Goal: Contribute content: Contribute content

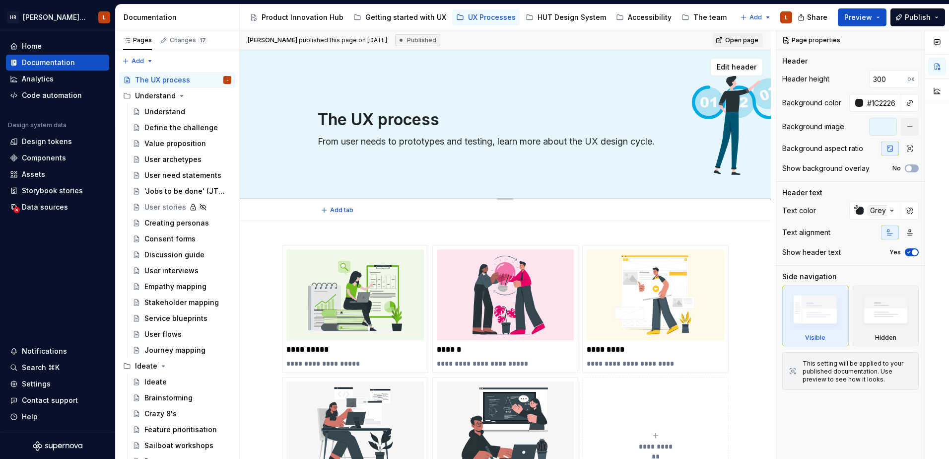
click at [477, 178] on div "The UX process From user needs to prototypes and testing, learn more about the …" at bounding box center [505, 124] width 531 height 149
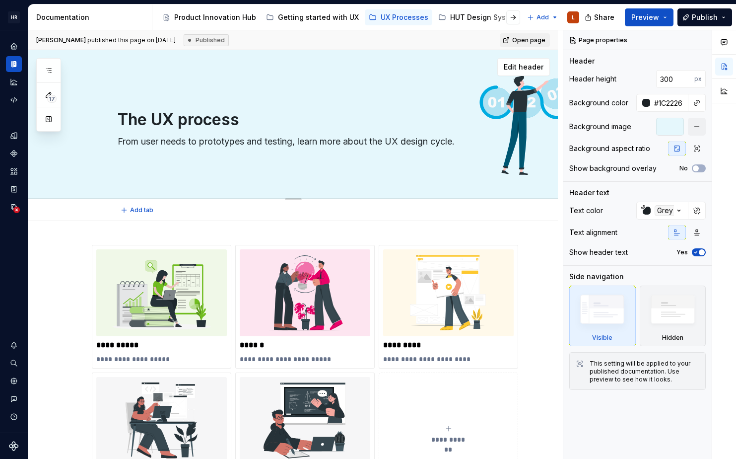
click at [164, 117] on textarea "The UX process" at bounding box center [303, 120] width 375 height 24
click at [164, 122] on textarea "The UX process" at bounding box center [303, 120] width 375 height 24
click at [154, 121] on textarea "The UX process" at bounding box center [303, 120] width 375 height 24
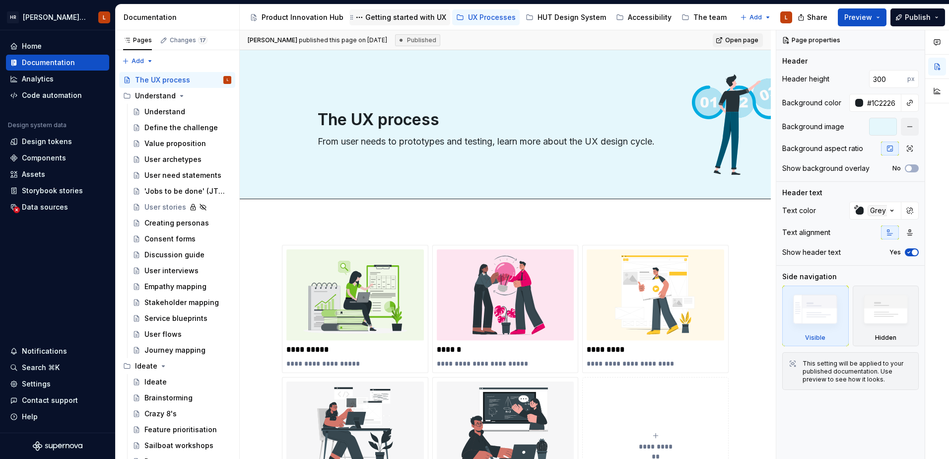
click at [410, 12] on div "Getting started with UX" at bounding box center [399, 17] width 93 height 12
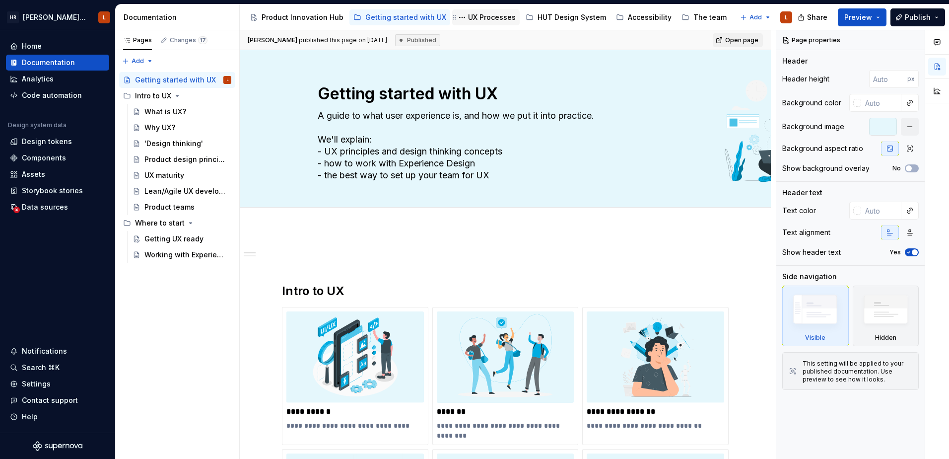
click at [469, 20] on div "UX Processes" at bounding box center [492, 17] width 48 height 10
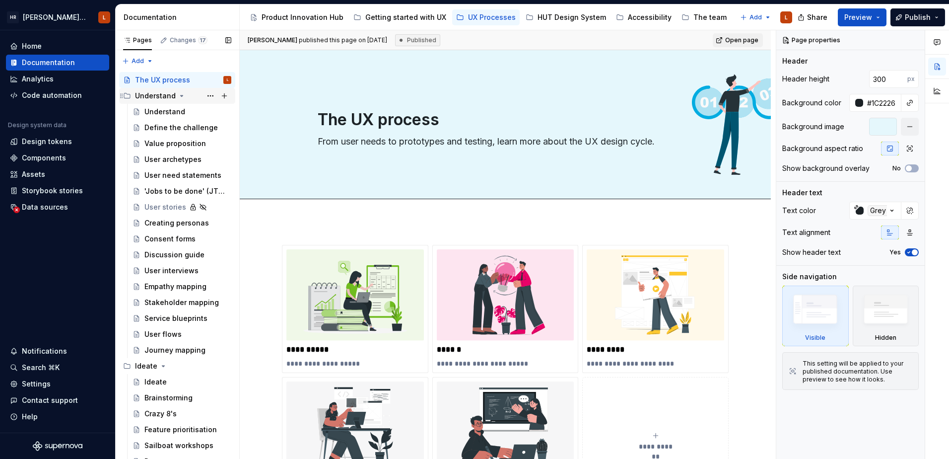
click at [178, 96] on icon "Page tree" at bounding box center [182, 96] width 8 height 8
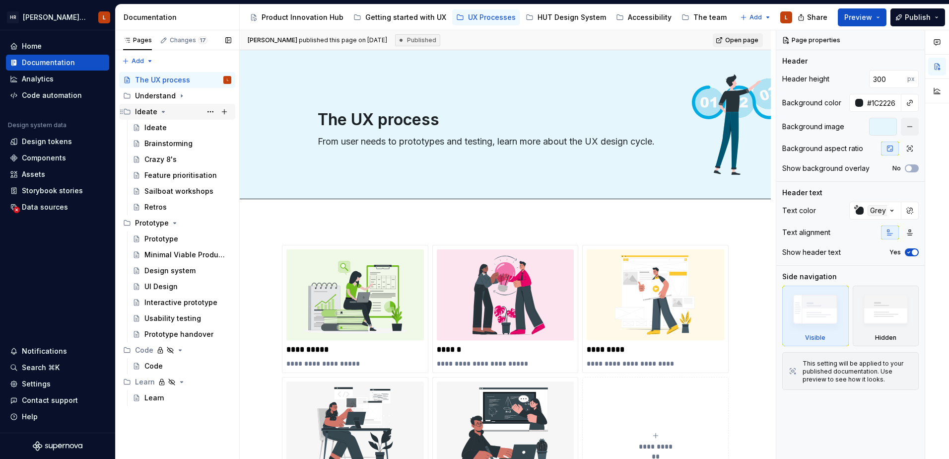
click at [162, 111] on icon "Page tree" at bounding box center [163, 111] width 2 height 1
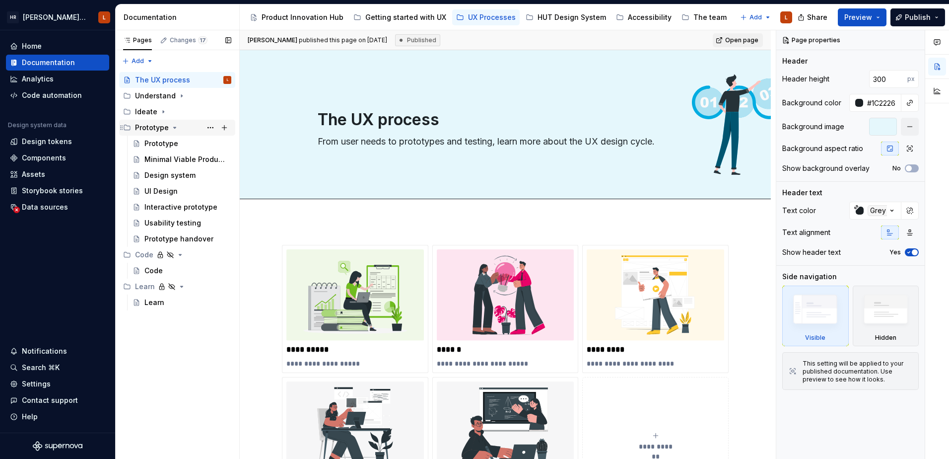
click at [171, 128] on icon "Page tree" at bounding box center [175, 128] width 8 height 8
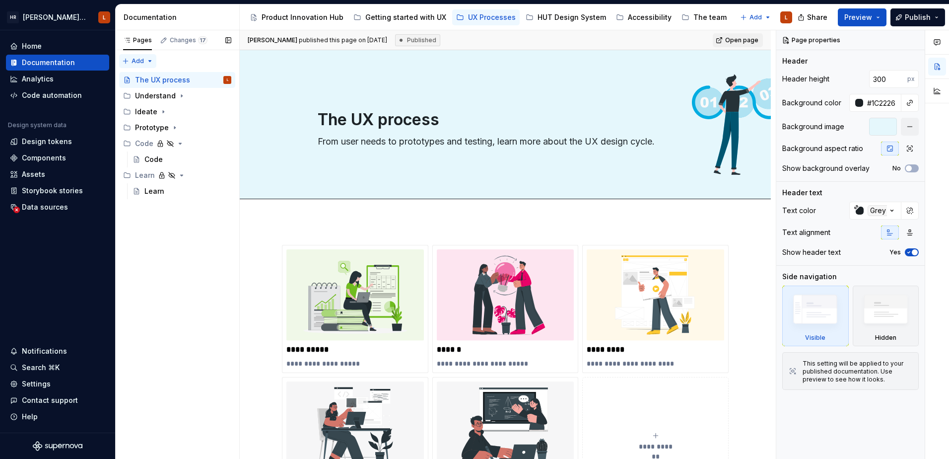
click at [138, 62] on div "Pages Changes 17 Add Accessibility guide for tree Page tree. Navigate the tree …" at bounding box center [177, 244] width 124 height 429
type textarea "*"
click at [160, 96] on div "New group" at bounding box center [170, 96] width 65 height 10
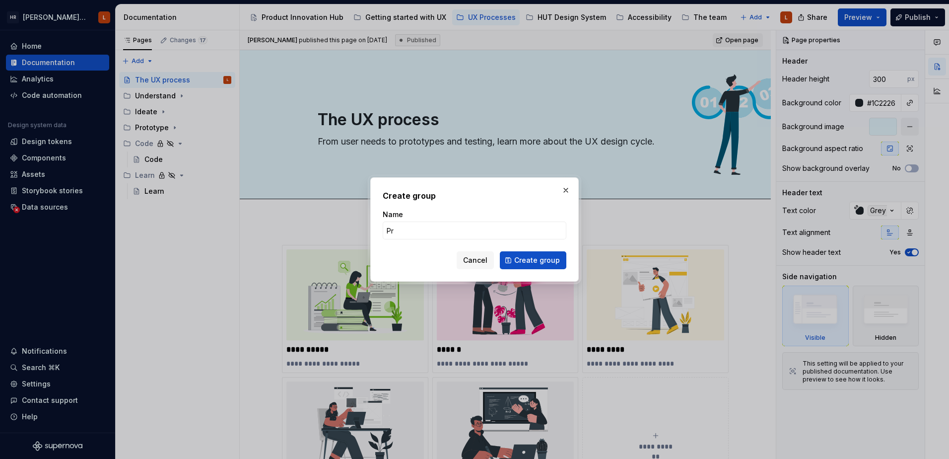
type input "P"
type input "UX design cycle"
click at [538, 257] on span "Create group" at bounding box center [537, 260] width 46 height 10
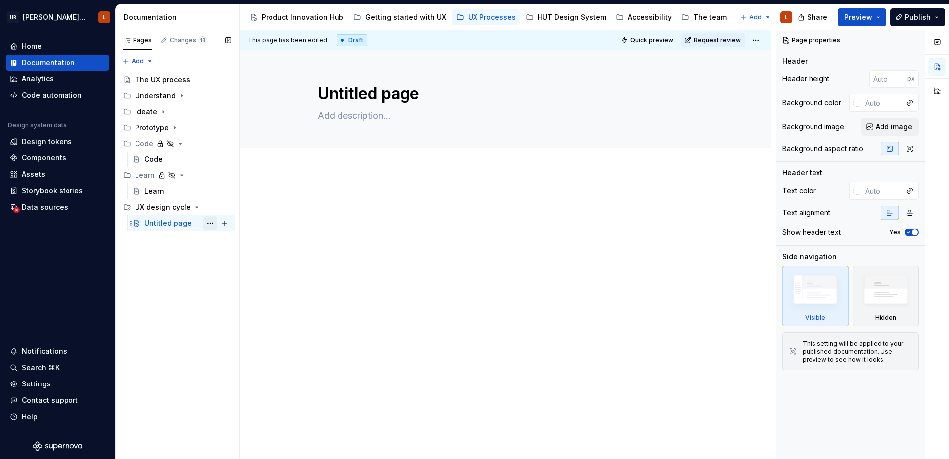
click at [208, 222] on button "Page tree" at bounding box center [211, 223] width 14 height 14
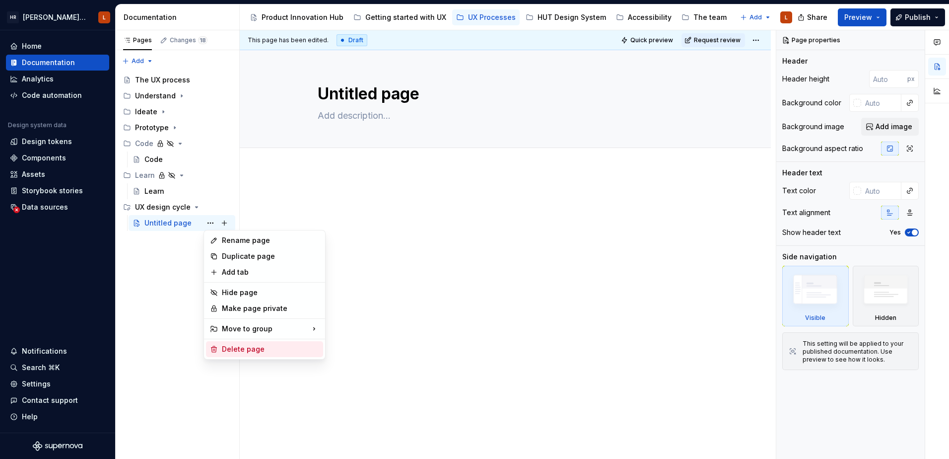
click at [243, 346] on div "Delete page" at bounding box center [270, 349] width 97 height 10
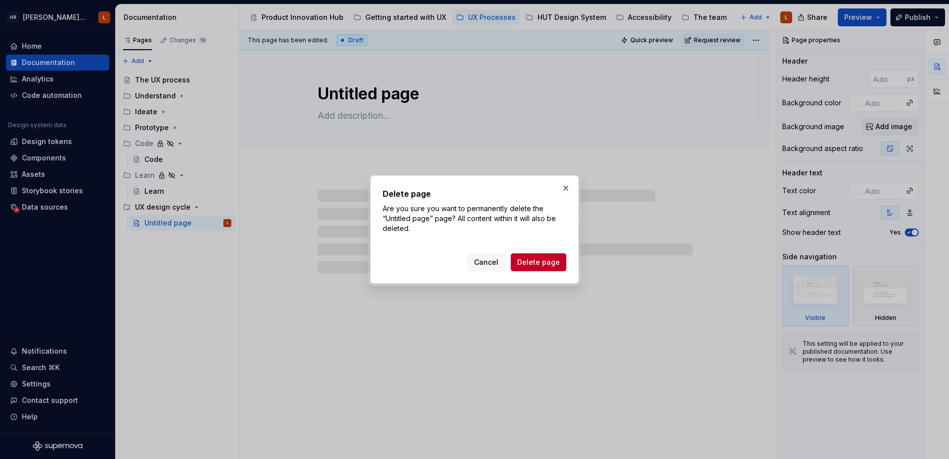
drag, startPoint x: 533, startPoint y: 268, endPoint x: 412, endPoint y: 275, distance: 121.3
click at [533, 268] on button "Delete page" at bounding box center [539, 262] width 56 height 18
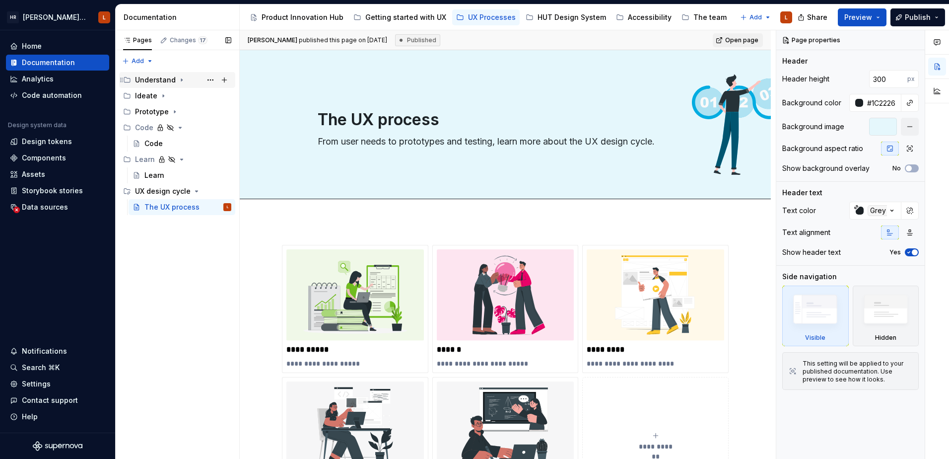
click at [153, 79] on div "Understand" at bounding box center [155, 80] width 41 height 10
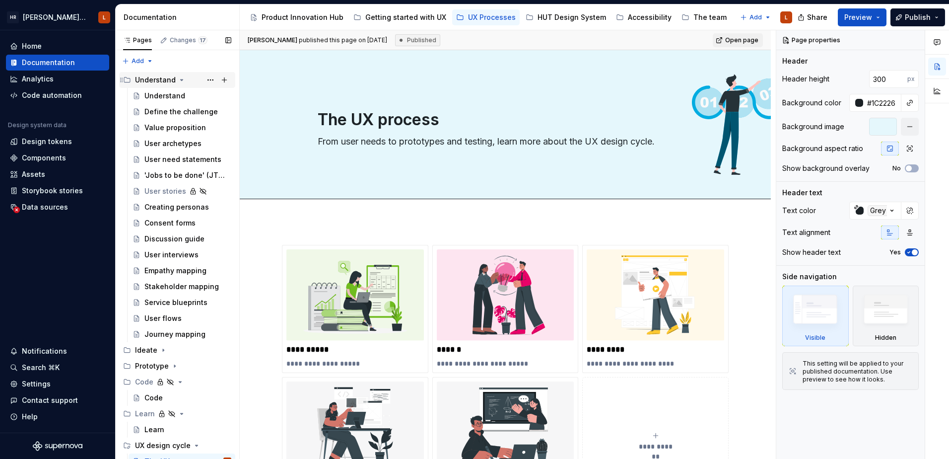
click at [157, 77] on div "Understand" at bounding box center [155, 80] width 41 height 10
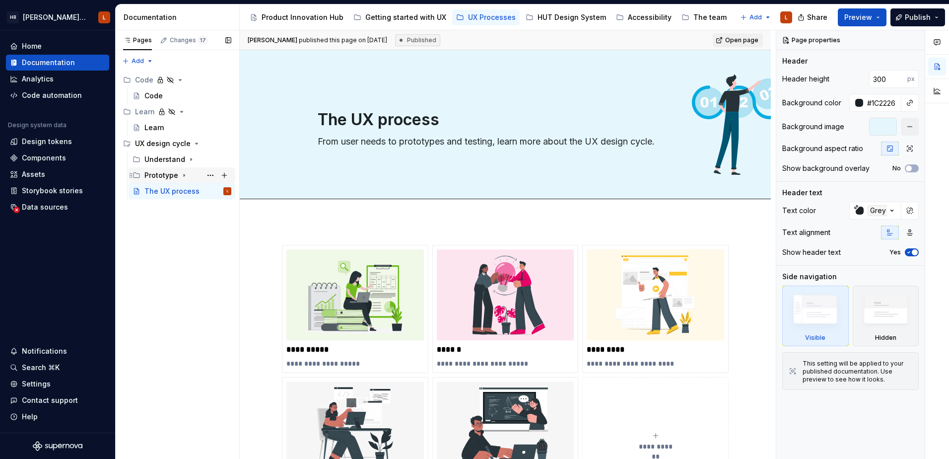
click at [178, 174] on div "Prototype" at bounding box center [187, 175] width 87 height 14
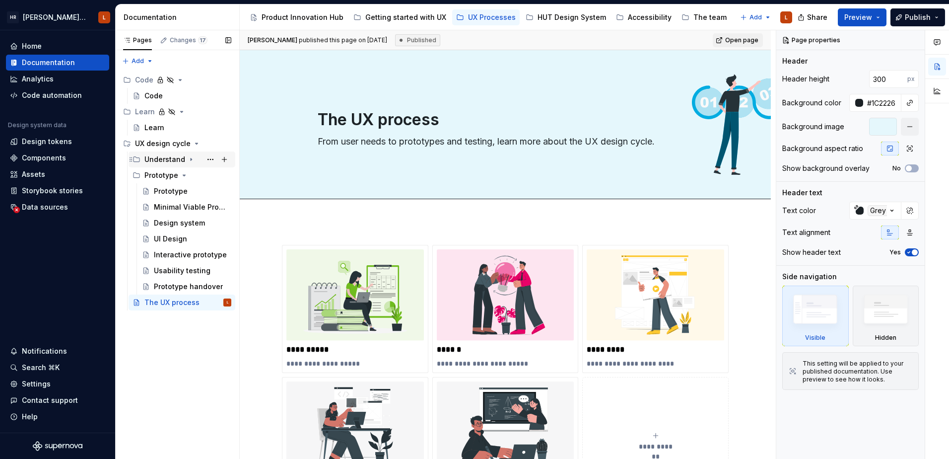
click at [187, 158] on icon "Page tree" at bounding box center [191, 159] width 8 height 8
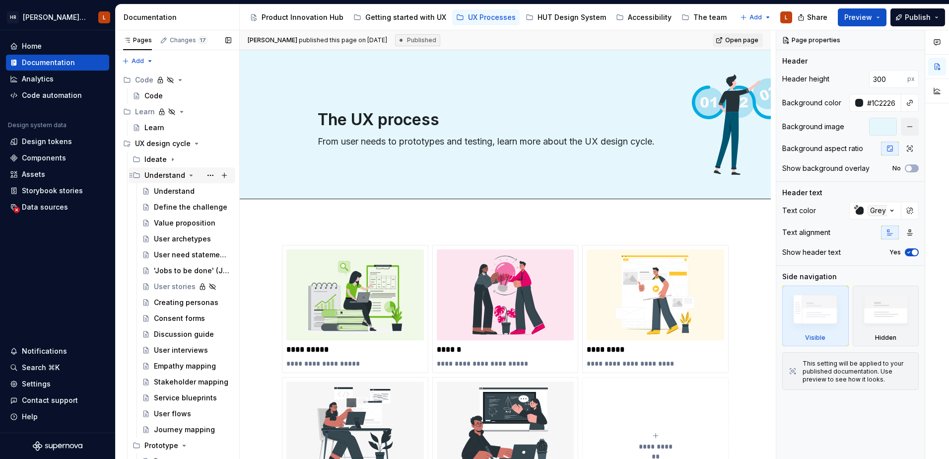
click at [189, 176] on icon "Page tree" at bounding box center [191, 175] width 8 height 8
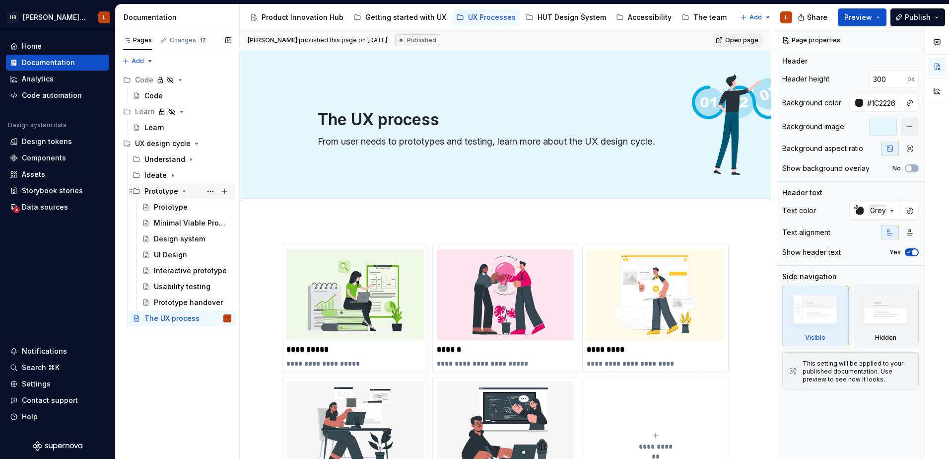
click at [181, 190] on icon "Page tree" at bounding box center [184, 191] width 8 height 8
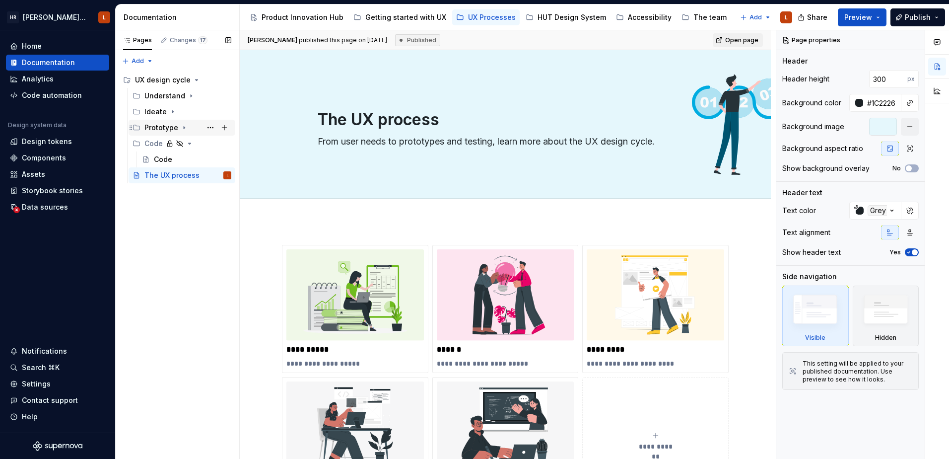
click at [169, 126] on div "Prototype" at bounding box center [161, 128] width 34 height 10
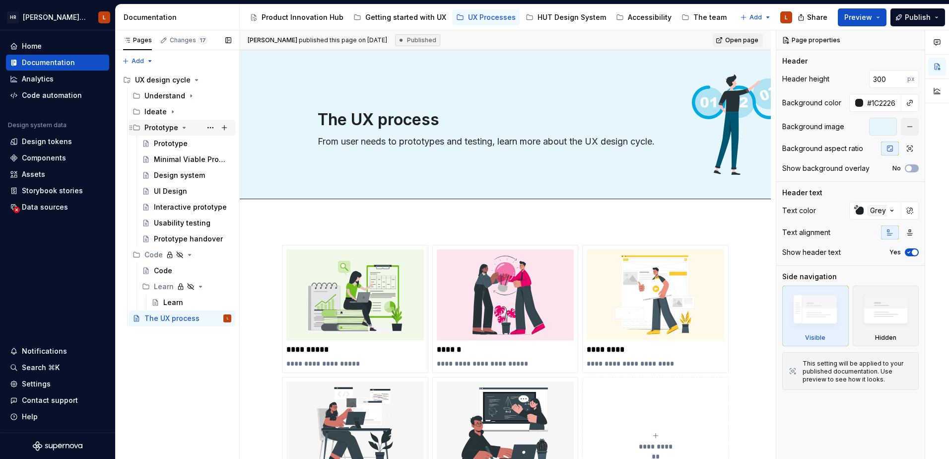
click at [181, 126] on icon "Page tree" at bounding box center [184, 128] width 8 height 8
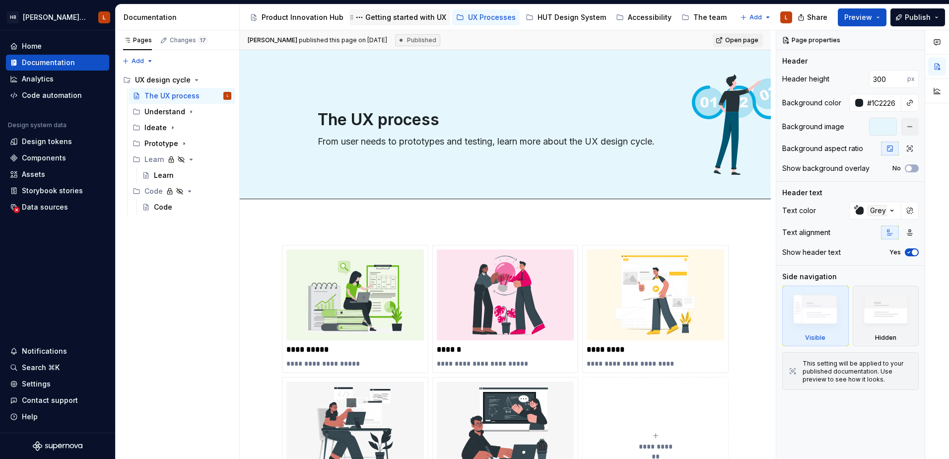
click at [398, 16] on div "Getting started with UX" at bounding box center [405, 17] width 81 height 10
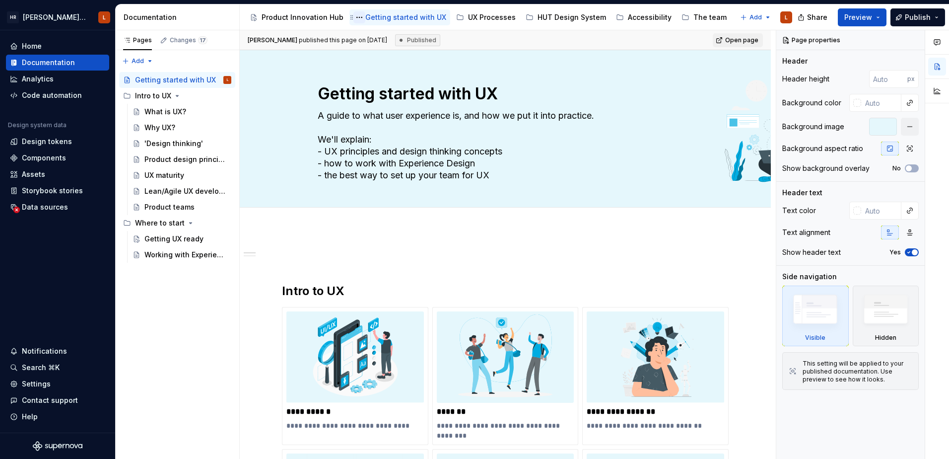
click at [355, 16] on button "Page tree" at bounding box center [359, 17] width 12 height 12
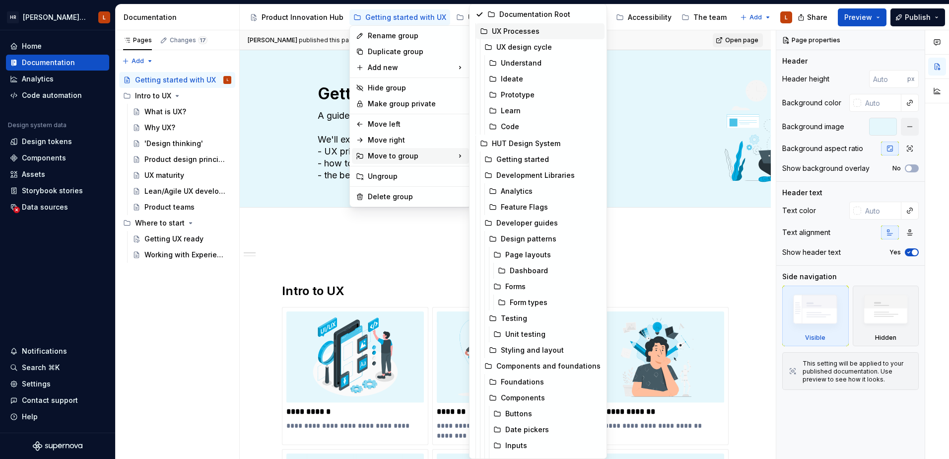
click at [533, 30] on div "UX Processes" at bounding box center [546, 31] width 109 height 10
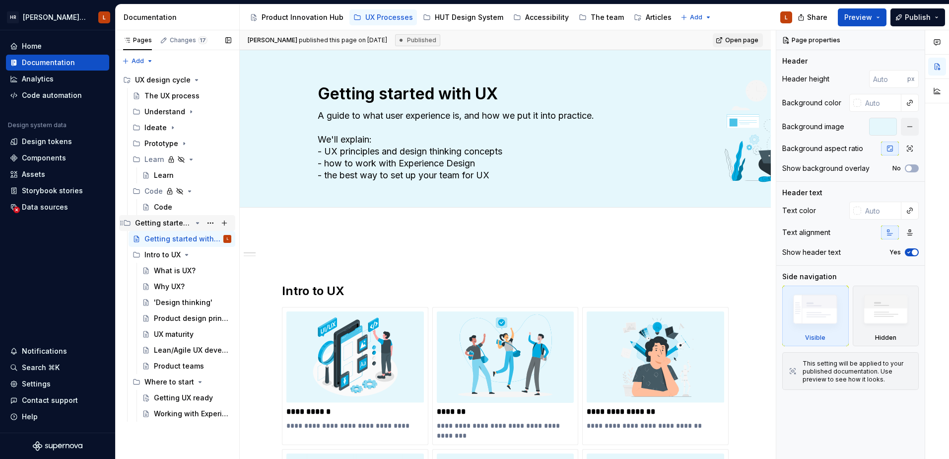
click at [196, 220] on icon "Page tree" at bounding box center [198, 223] width 8 height 8
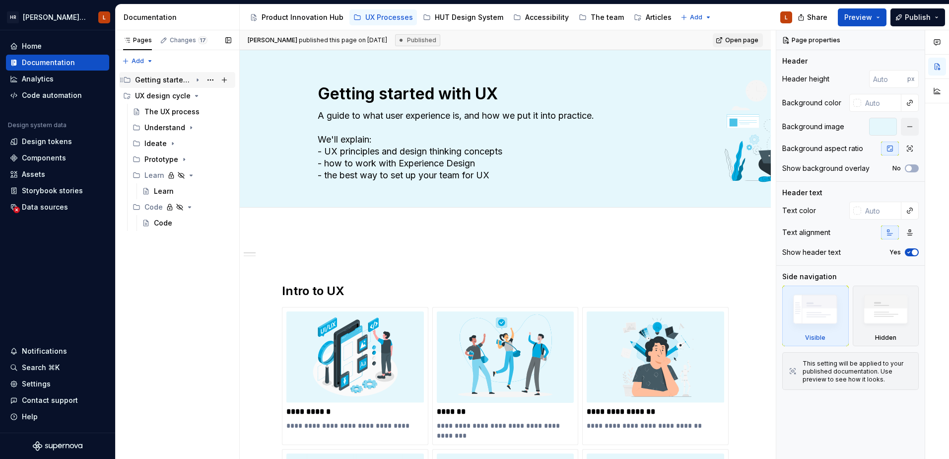
click at [196, 78] on icon "Page tree" at bounding box center [198, 80] width 8 height 8
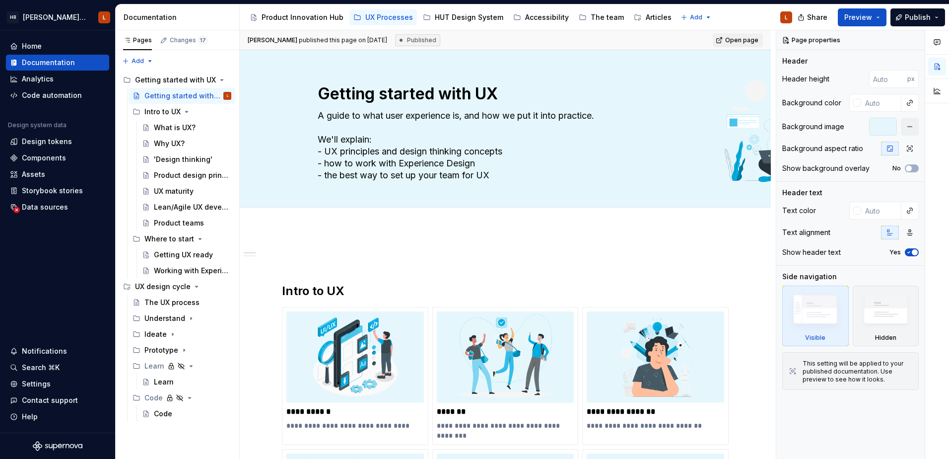
drag, startPoint x: 386, startPoint y: 16, endPoint x: 353, endPoint y: 18, distance: 32.3
click at [0, 0] on button "Page tree" at bounding box center [0, 0] width 0 height 0
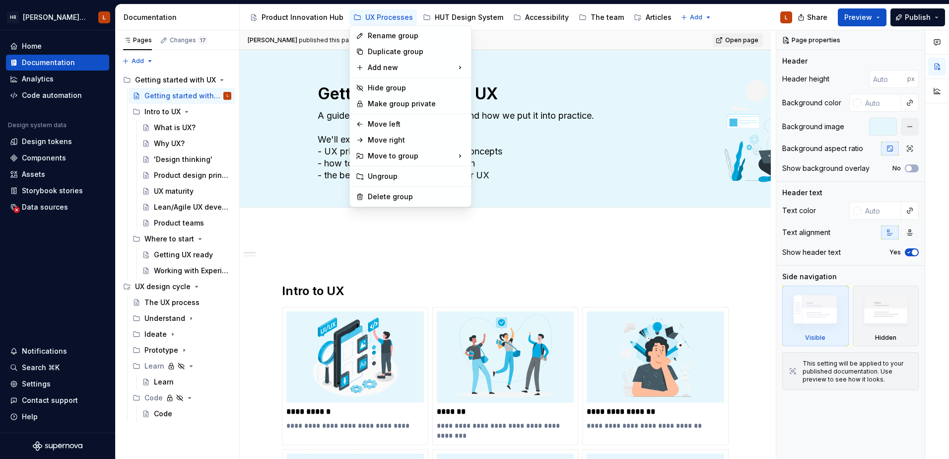
type textarea "*"
click at [377, 39] on div "Rename group" at bounding box center [416, 36] width 97 height 10
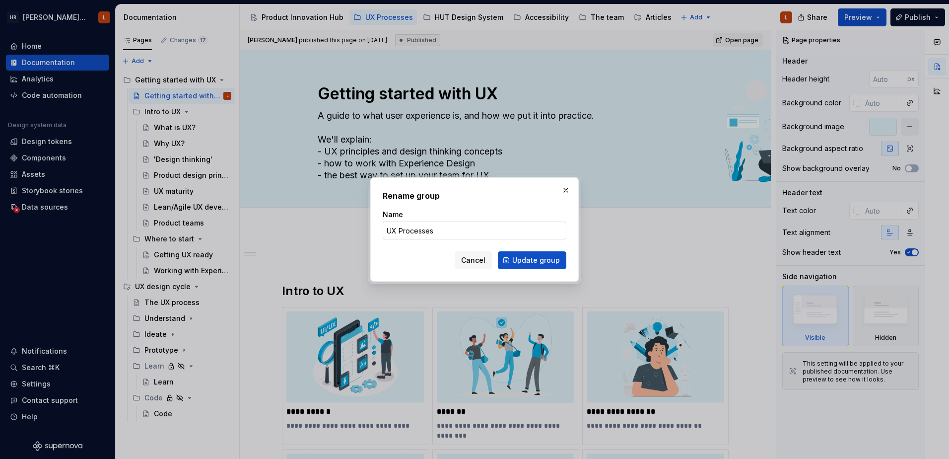
click at [423, 233] on input "UX Processes" at bounding box center [475, 230] width 184 height 18
type input "UX Design"
type textarea "*"
type input "UX Design"
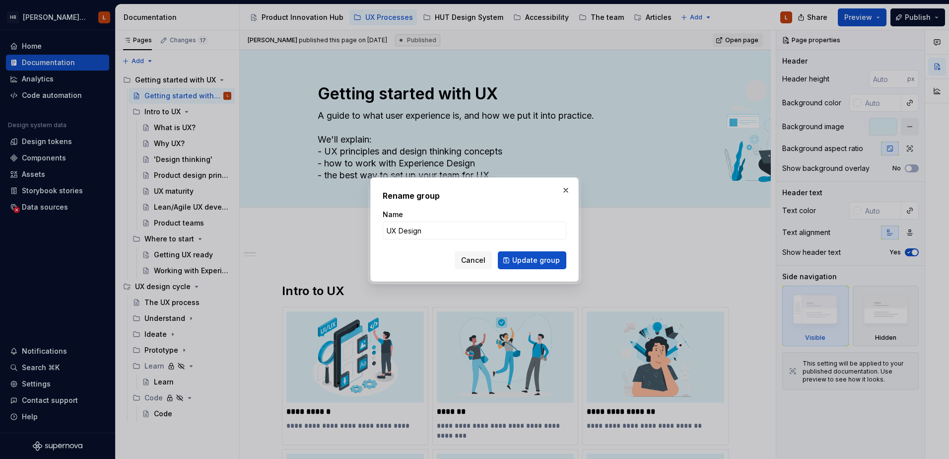
click at [547, 258] on span "Update group" at bounding box center [536, 260] width 48 height 10
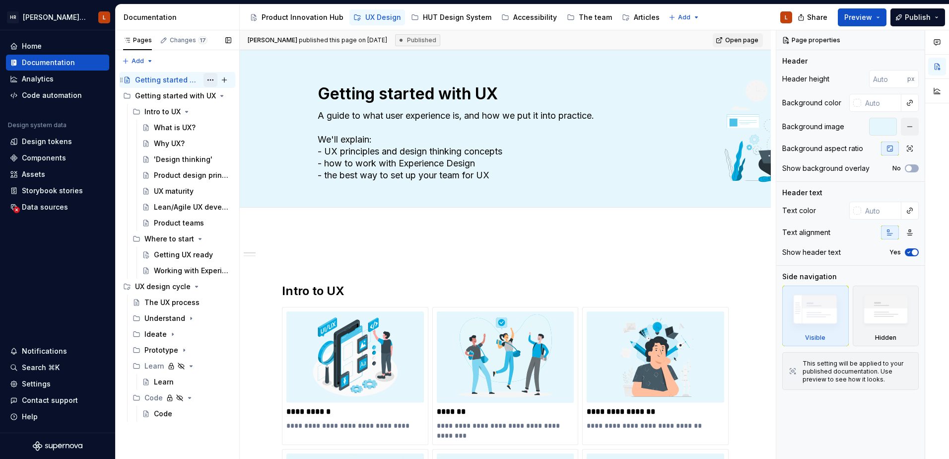
click at [210, 78] on button "Page tree" at bounding box center [211, 80] width 14 height 14
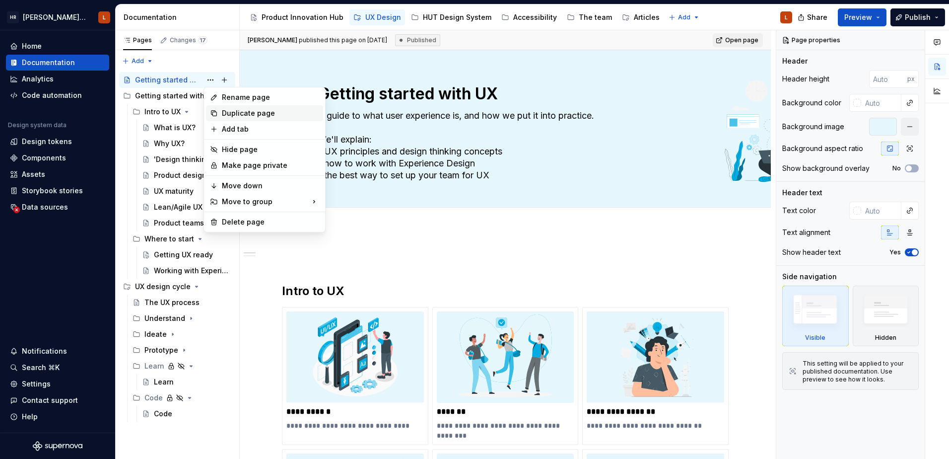
type textarea "*"
click at [243, 99] on div "Rename page" at bounding box center [270, 97] width 97 height 10
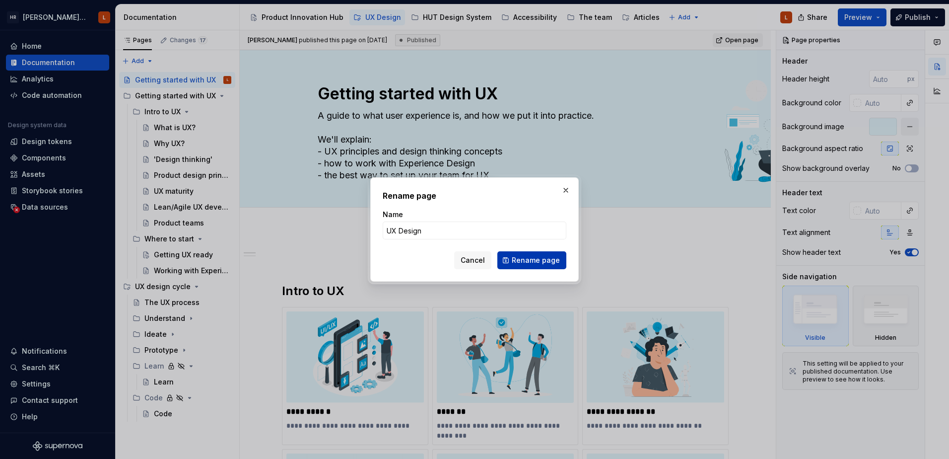
type input "UX Design"
click at [537, 260] on span "Rename page" at bounding box center [536, 260] width 48 height 10
type textarea "*"
type textarea "UX Design"
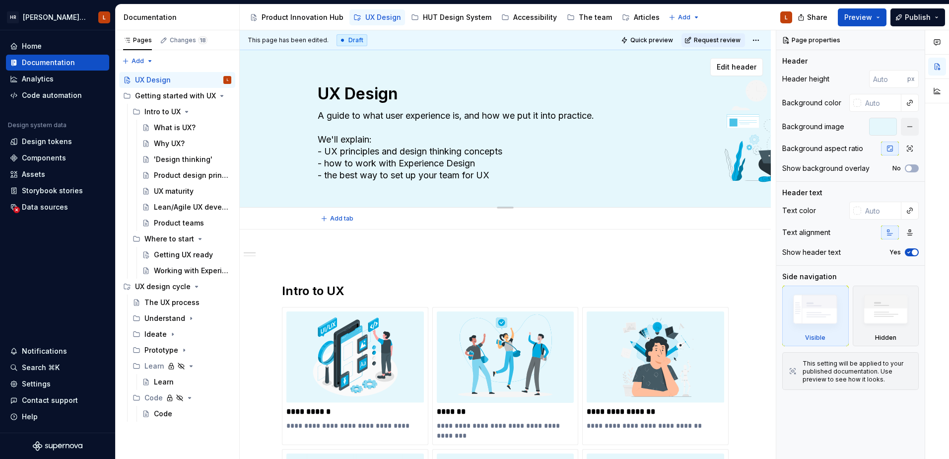
click at [405, 150] on textarea "A guide to what user experience is, and how we put it into practice. We'll expl…" at bounding box center [503, 145] width 375 height 75
click at [409, 170] on textarea "A guide to what user experience is, and how we put it into practice. We'll expl…" at bounding box center [503, 145] width 375 height 75
click at [355, 18] on button "Page tree" at bounding box center [359, 17] width 12 height 12
type textarea "*"
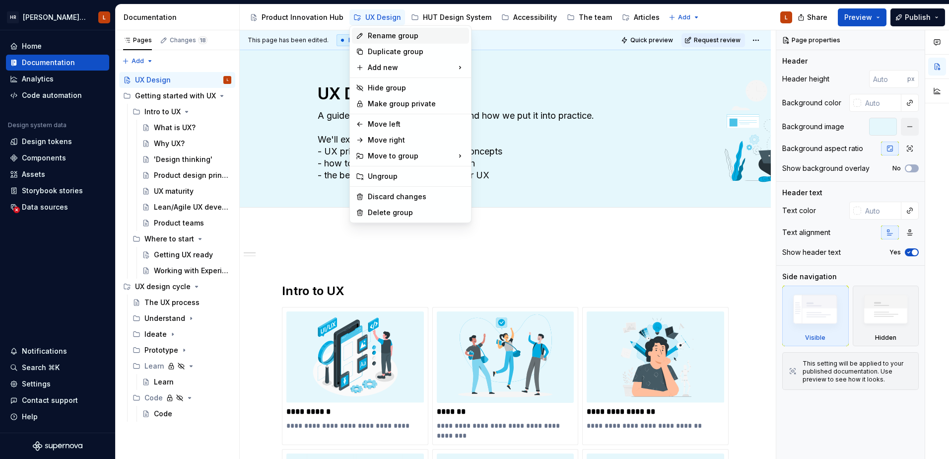
click at [397, 38] on div "Rename group" at bounding box center [416, 36] width 97 height 10
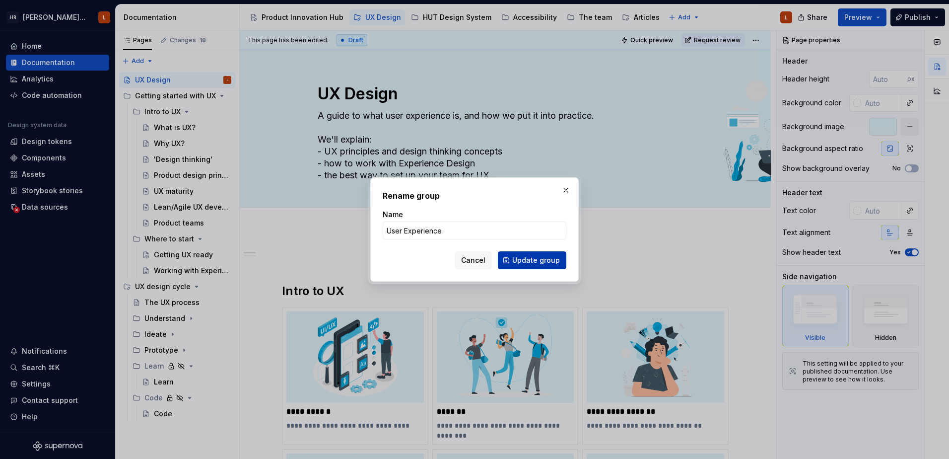
type input "User Experience"
click at [515, 262] on span "Update group" at bounding box center [536, 260] width 48 height 10
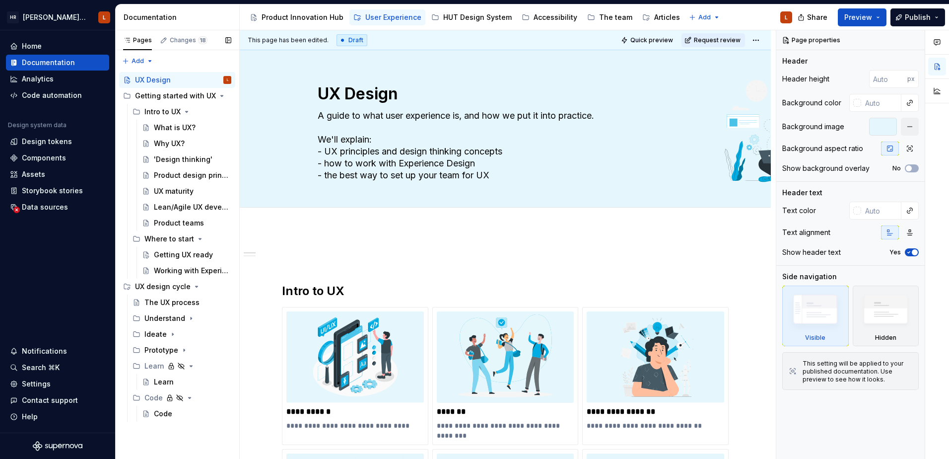
drag, startPoint x: 148, startPoint y: 80, endPoint x: 211, endPoint y: 78, distance: 63.1
click at [0, 0] on button "Page tree" at bounding box center [0, 0] width 0 height 0
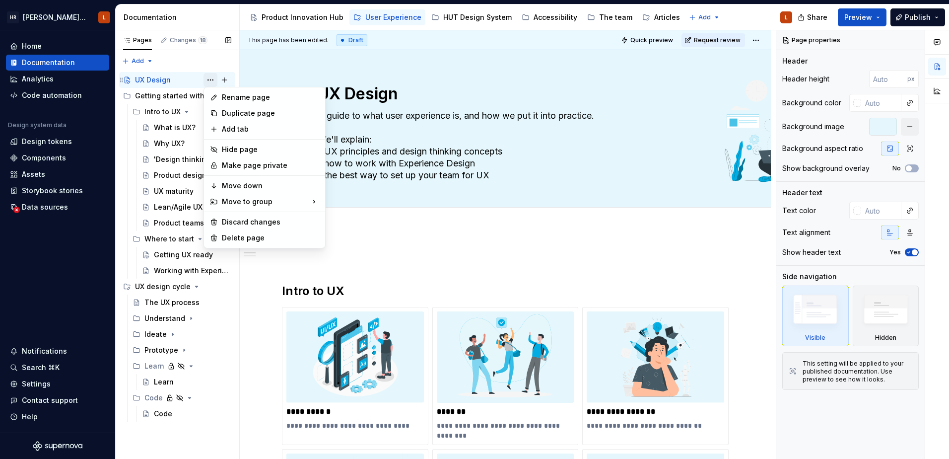
click at [211, 79] on div "Pages Changes 18 Add Accessibility guide for tree Page tree. Navigate the tree …" at bounding box center [177, 244] width 124 height 429
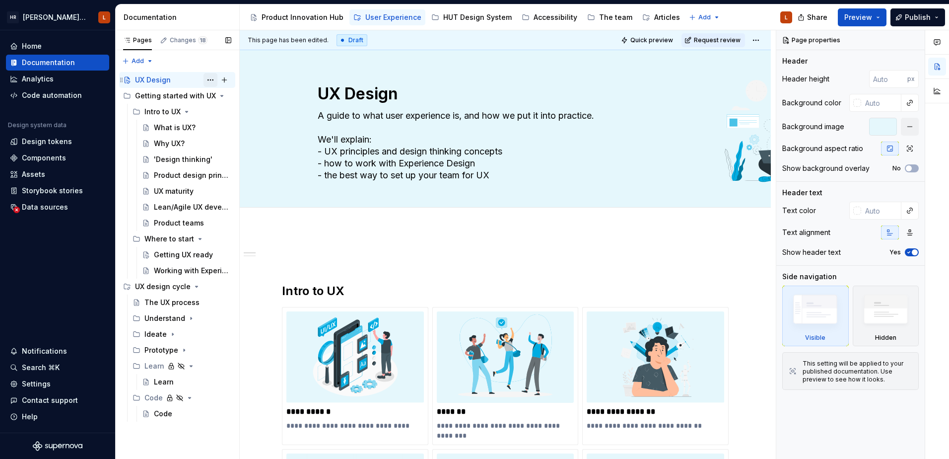
click at [210, 80] on button "Page tree" at bounding box center [211, 80] width 14 height 14
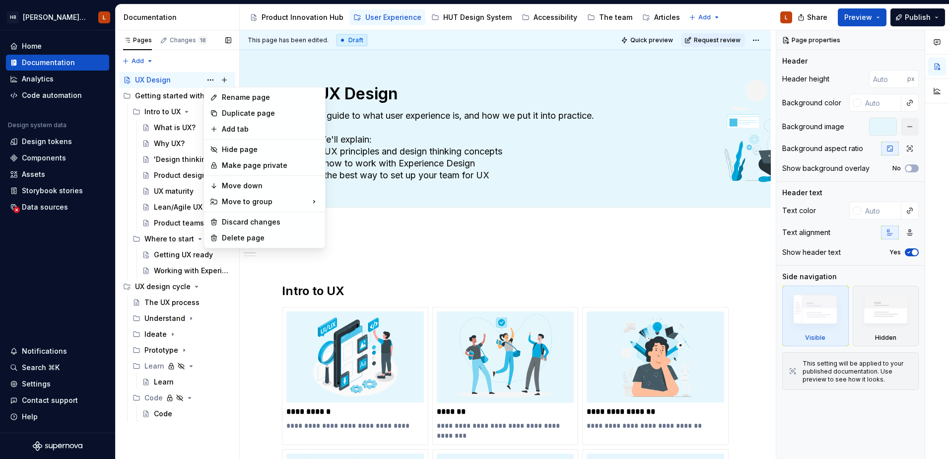
type textarea "*"
click at [227, 98] on div "Rename page" at bounding box center [270, 97] width 97 height 10
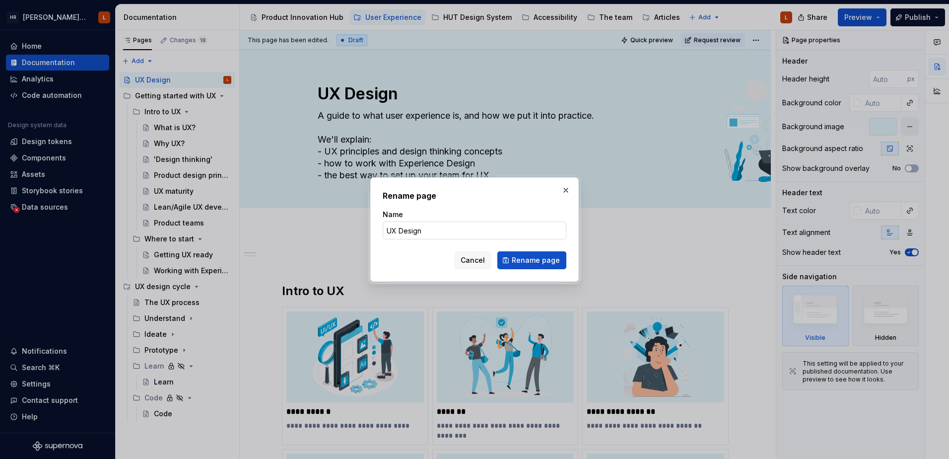
drag, startPoint x: 409, startPoint y: 228, endPoint x: 423, endPoint y: 235, distance: 16.4
click at [408, 228] on input "UX Design" at bounding box center [475, 230] width 184 height 18
click at [428, 232] on input "UX Design" at bounding box center [475, 230] width 184 height 18
drag, startPoint x: 431, startPoint y: 230, endPoint x: 372, endPoint y: 231, distance: 59.1
click at [363, 230] on div "Rename page Name UX Design Cancel Rename page" at bounding box center [474, 229] width 949 height 459
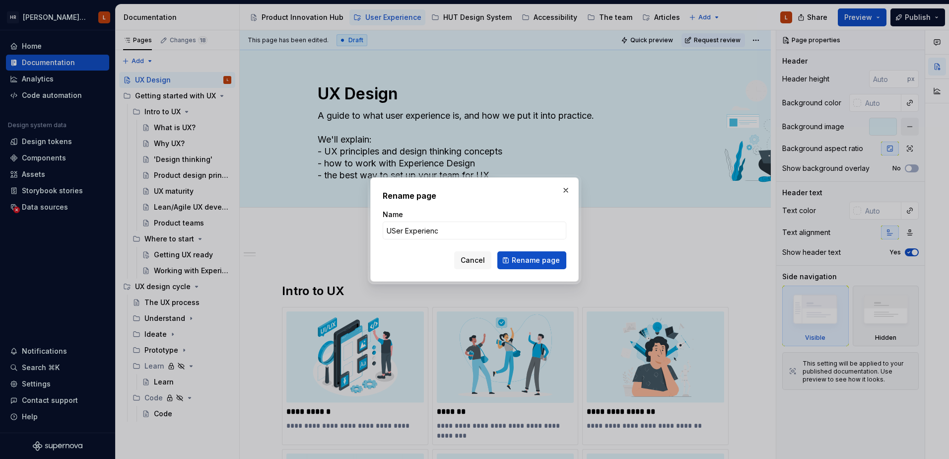
type input "USer Experience"
click at [396, 232] on input "USer Experience" at bounding box center [475, 230] width 184 height 18
type textarea "*"
type input "User Experience"
click at [526, 265] on span "Rename page" at bounding box center [536, 260] width 48 height 10
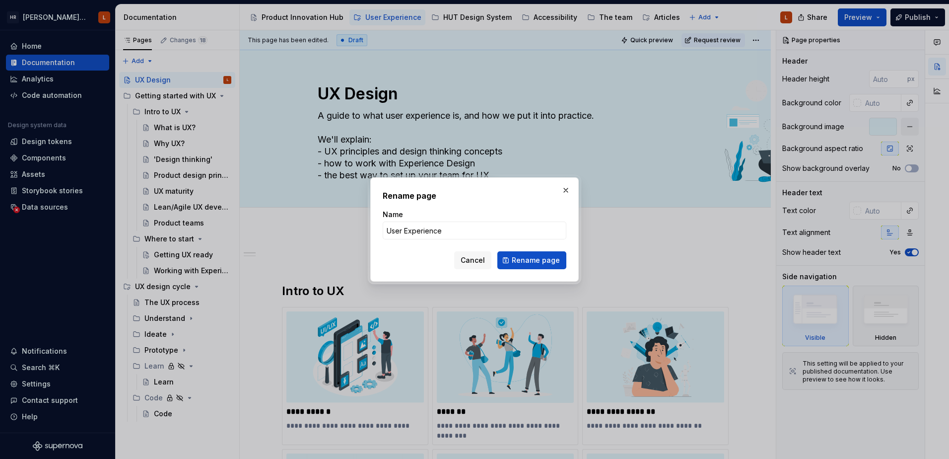
type textarea "*"
type textarea "User Experience"
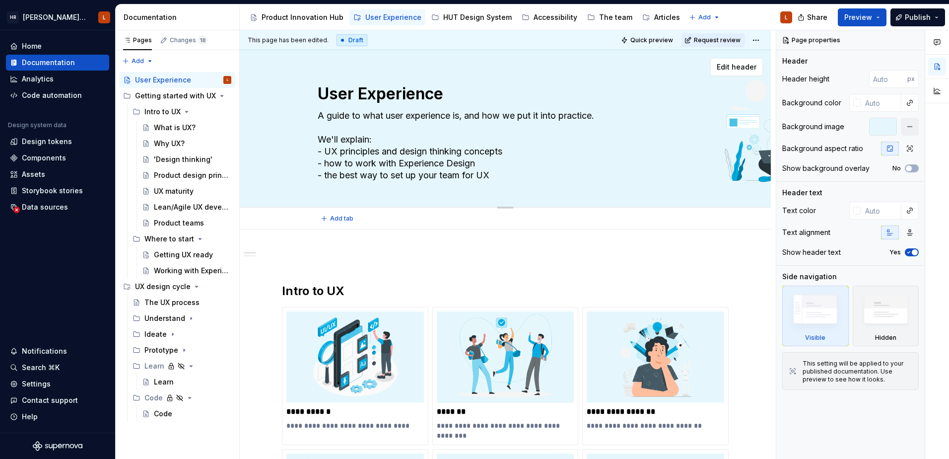
click at [464, 90] on textarea "User Experience" at bounding box center [503, 94] width 375 height 24
type textarea "*"
type textarea "User Experience"
type textarea "*"
type textarea "User Experience ("
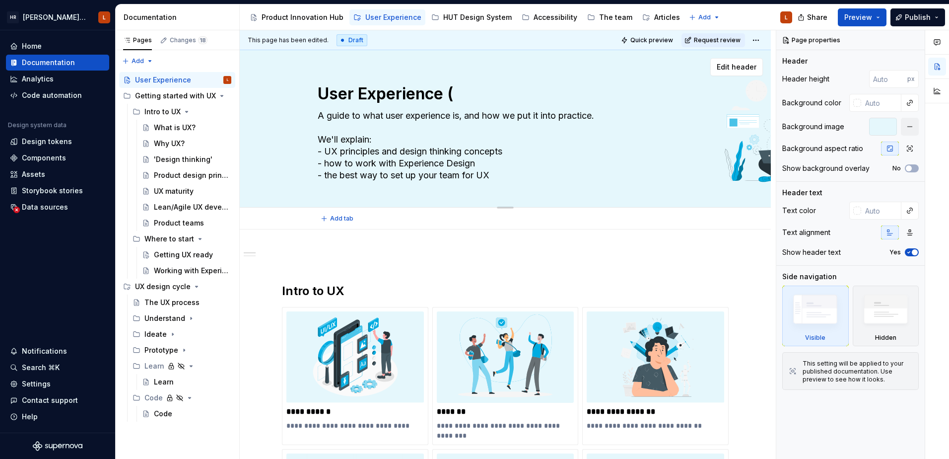
type textarea "*"
type textarea "User Experience ()"
type textarea "*"
type textarea "User Experience (U)"
type textarea "*"
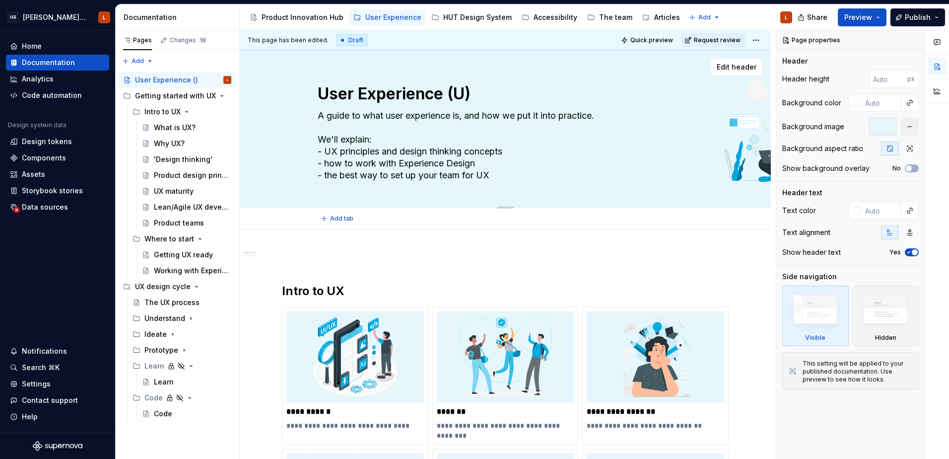
type textarea "User Experience (UX)"
type textarea "*"
type textarea "User Experience (UX)"
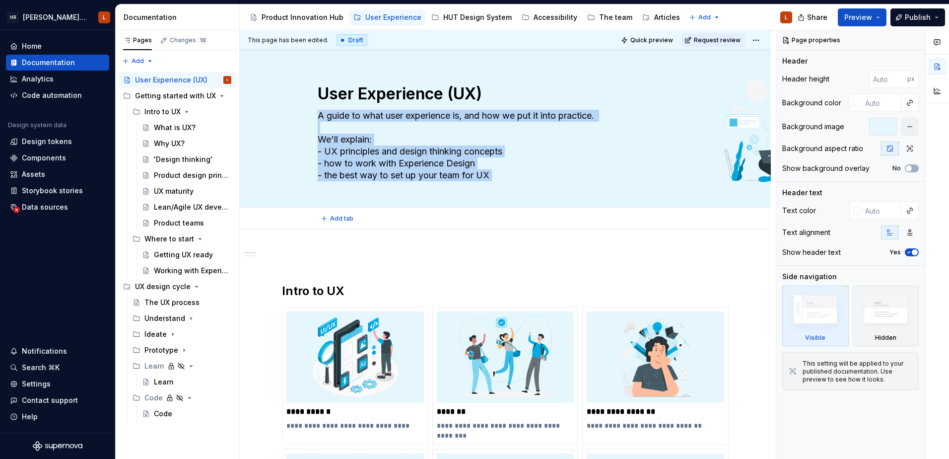
click at [543, 208] on div "User Experience (UX) A guide to what user experience is, and how we put it into…" at bounding box center [505, 139] width 531 height 179
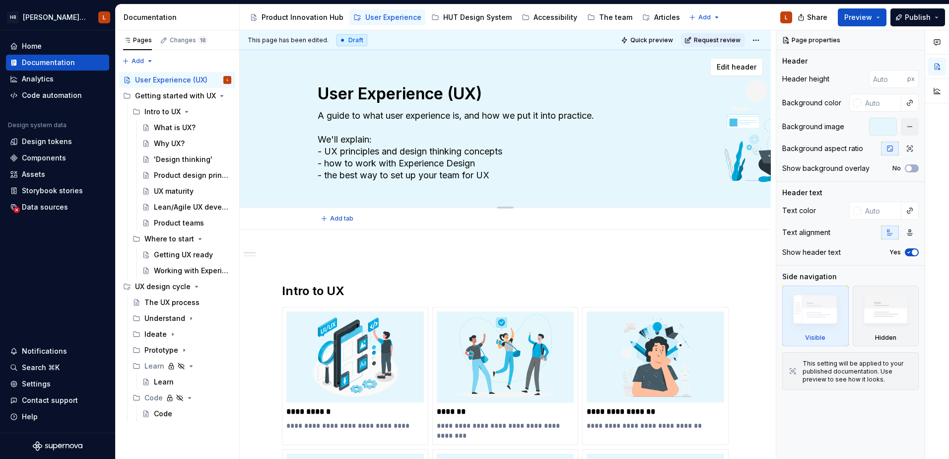
drag, startPoint x: 543, startPoint y: 208, endPoint x: 475, endPoint y: 177, distance: 74.4
click at [475, 177] on textarea "A guide to what user experience is, and how we put it into practice. We'll expl…" at bounding box center [503, 145] width 375 height 75
type textarea "*"
click at [372, 157] on textarea "A guide to what user experience is, and how we put it into practice. We'll expl…" at bounding box center [503, 145] width 375 height 75
click at [331, 161] on textarea "A guide to what user experience is, and how we put it into practice. We'll expl…" at bounding box center [503, 145] width 375 height 75
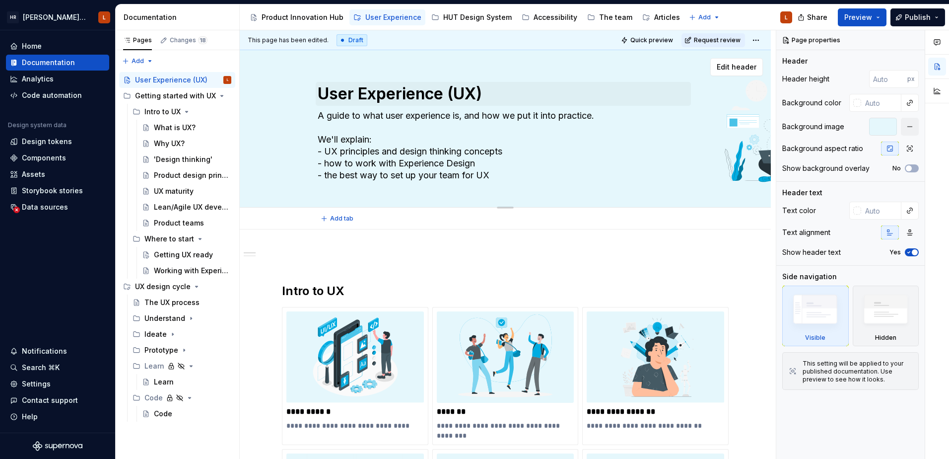
type textarea "A guide to what user experience is, and how we put it into practice. We'll expl…"
type textarea "*"
type textarea "A guide to what user experience is, and how we put it into practice. We'll expl…"
type textarea "*"
type textarea "A guide to what user experience is, and how we put it into practice. We'll expl…"
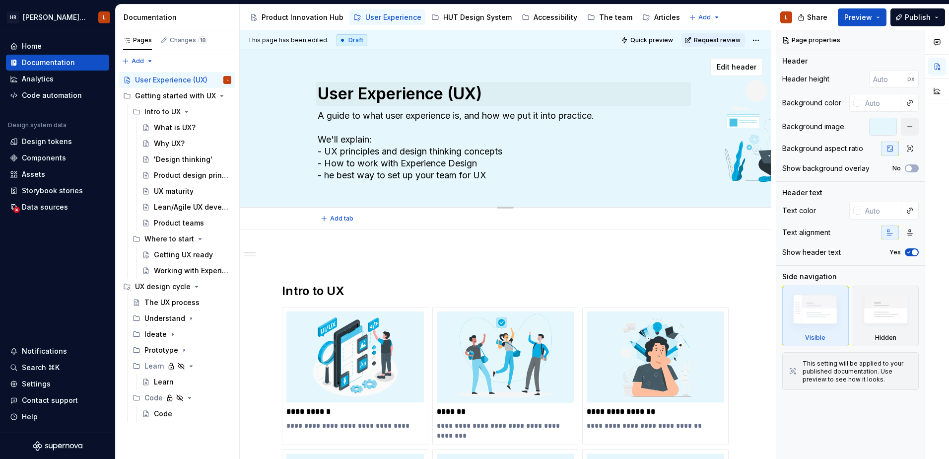
type textarea "*"
type textarea "A guide to what user experience is, and how we put it into practice. We'll expl…"
click at [499, 167] on textarea "A guide to what user experience is, and how we put it into practice. We'll expl…" at bounding box center [503, 145] width 375 height 75
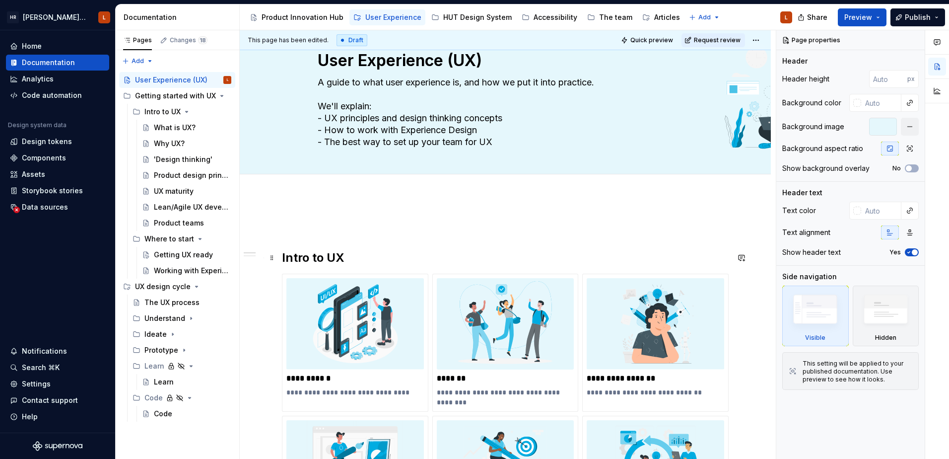
scroll to position [50, 0]
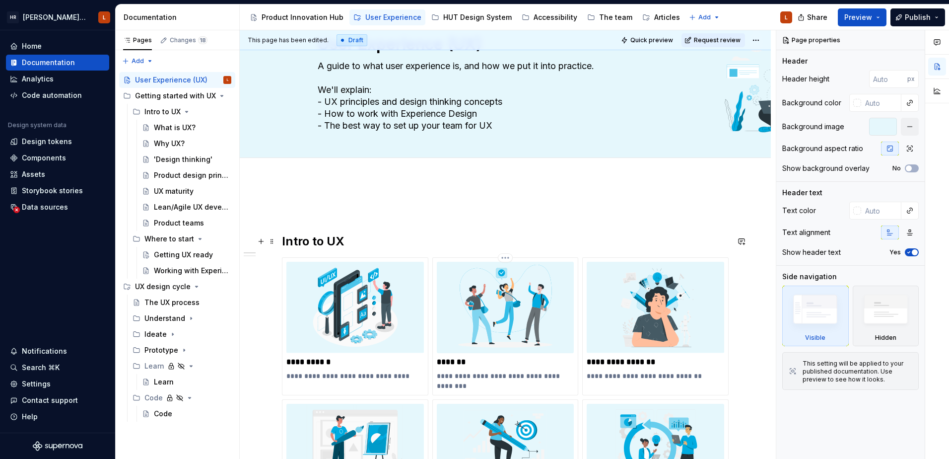
type textarea "*"
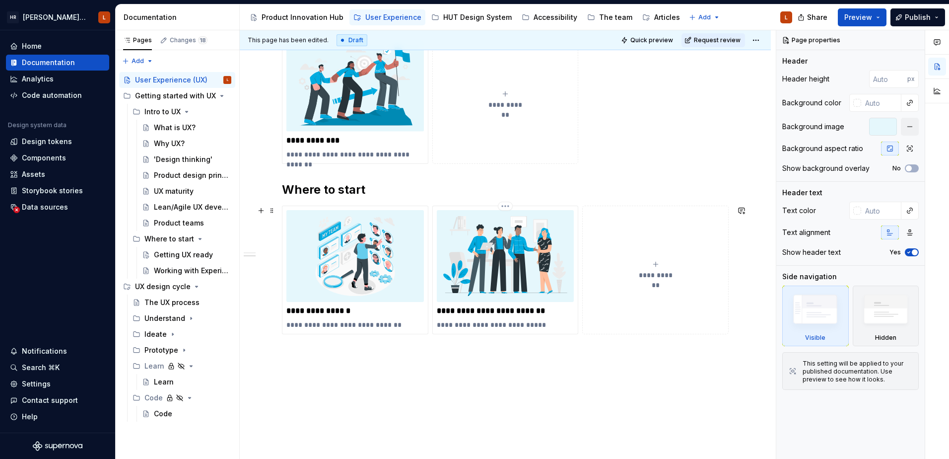
scroll to position [546, 0]
type textarea "A guide to what user experience is, and how we put it into practice. We'll expl…"
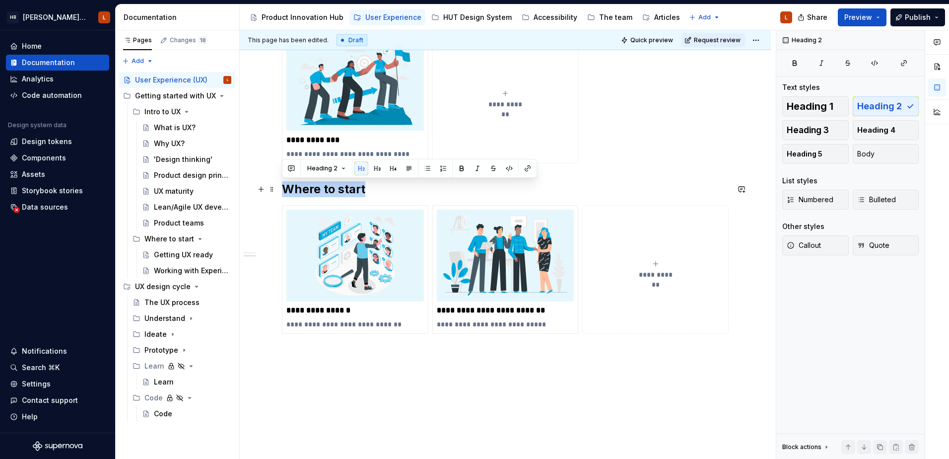
drag, startPoint x: 375, startPoint y: 193, endPoint x: 281, endPoint y: 190, distance: 94.4
click at [281, 190] on div "**********" at bounding box center [505, 95] width 531 height 824
copy h2 "Where to start"
click at [406, 193] on h2 "Where to start" at bounding box center [505, 189] width 447 height 16
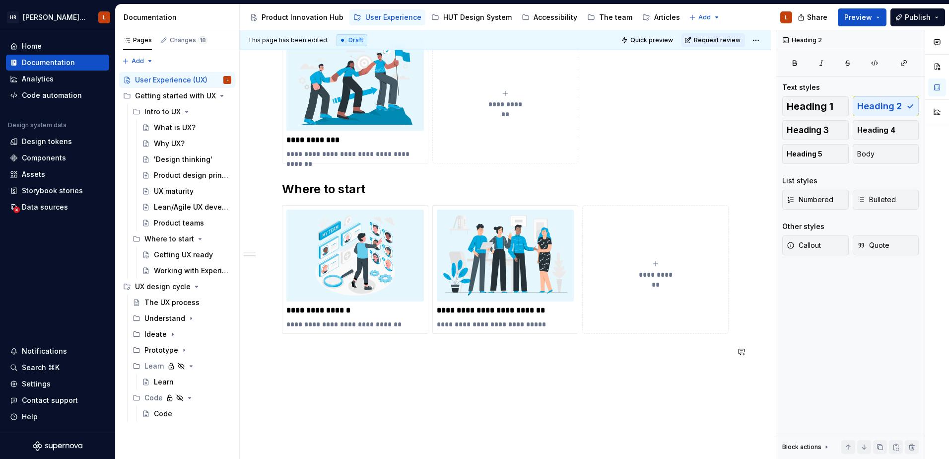
click at [323, 365] on div "**********" at bounding box center [505, 38] width 447 height 662
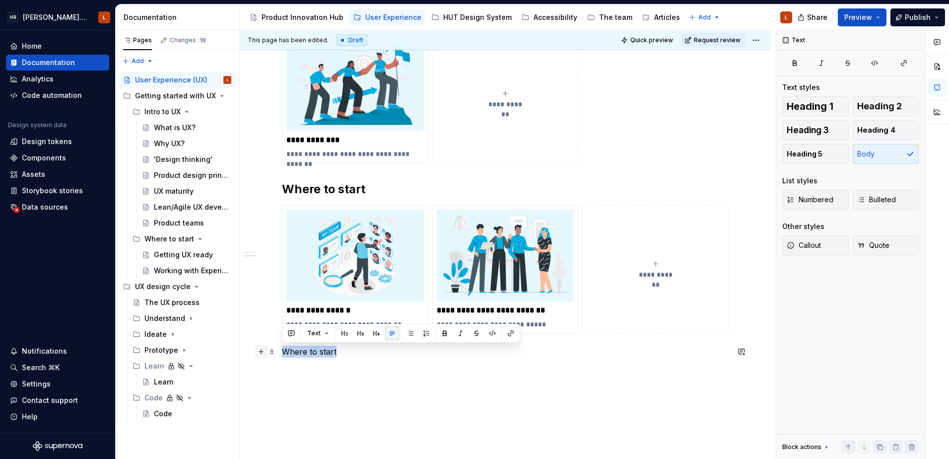
drag, startPoint x: 355, startPoint y: 350, endPoint x: 264, endPoint y: 354, distance: 91.4
click at [282, 354] on div "**********" at bounding box center [505, 38] width 447 height 662
click at [359, 336] on button "button" at bounding box center [360, 333] width 14 height 14
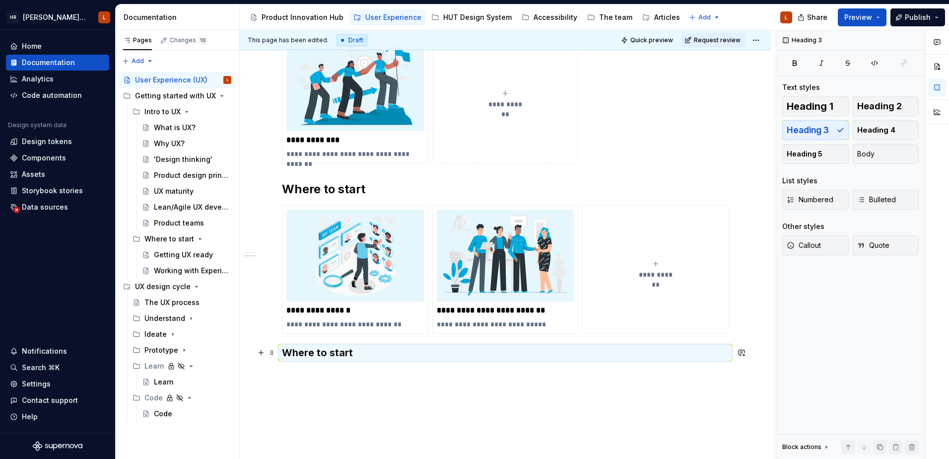
click at [357, 351] on h3 "Where to start" at bounding box center [505, 353] width 447 height 14
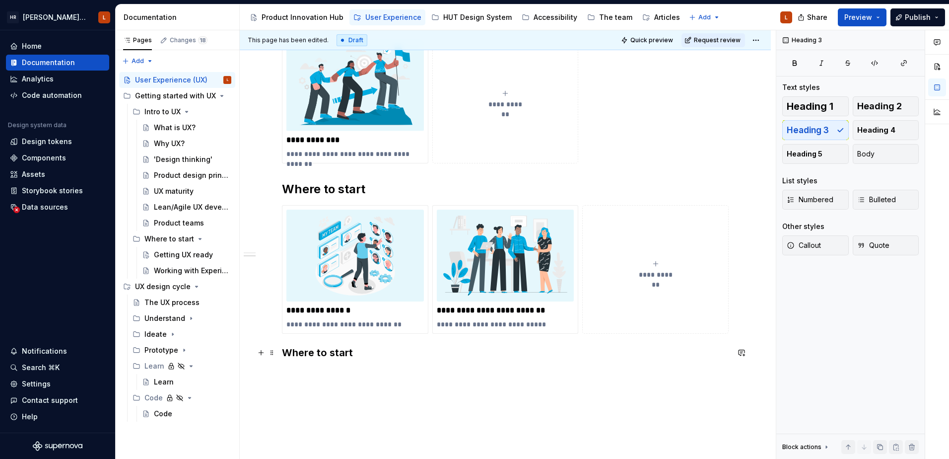
click at [356, 351] on h3 "Where to start" at bounding box center [505, 353] width 447 height 14
click at [345, 353] on h3 "Where to start" at bounding box center [505, 353] width 447 height 14
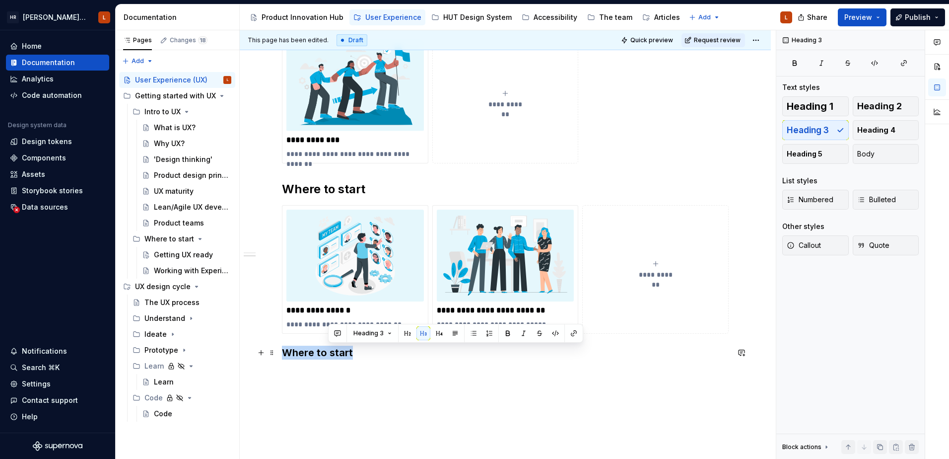
click at [345, 353] on h3 "Where to start" at bounding box center [505, 353] width 447 height 14
click at [340, 334] on button "Heading 3" at bounding box center [326, 333] width 47 height 14
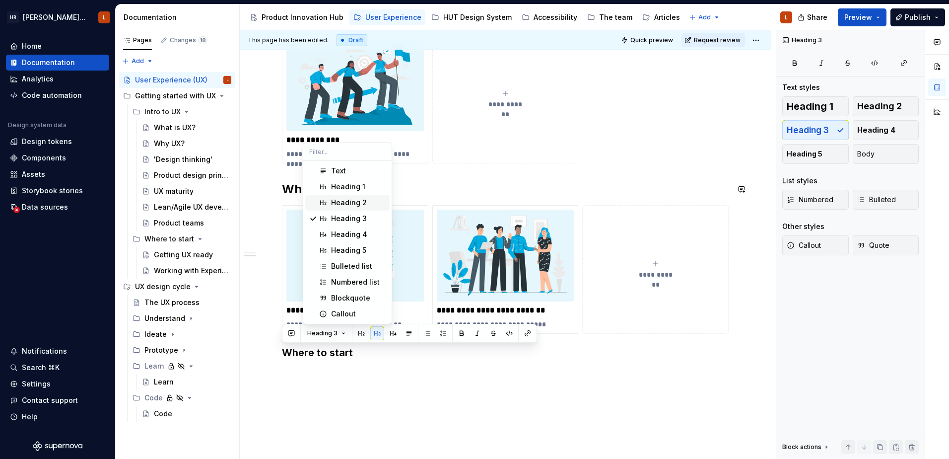
click at [346, 200] on div "Heading 2" at bounding box center [349, 203] width 36 height 10
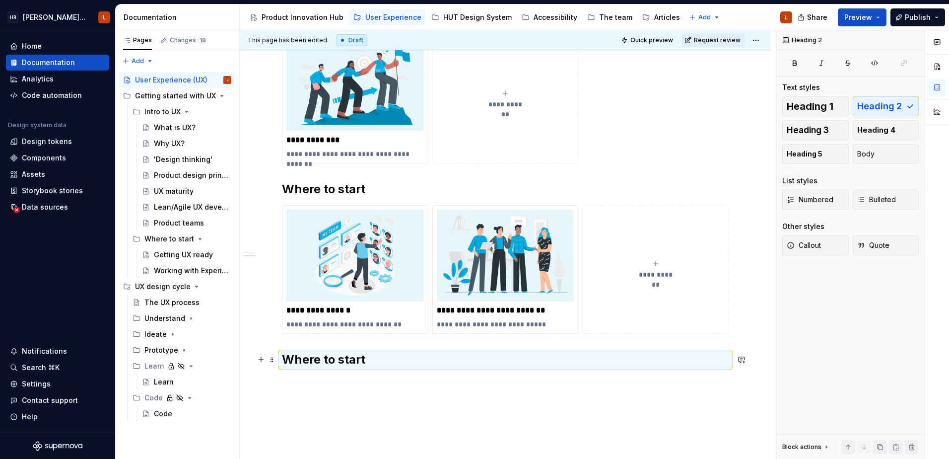
click at [369, 358] on h2 "Where to start" at bounding box center [505, 359] width 447 height 16
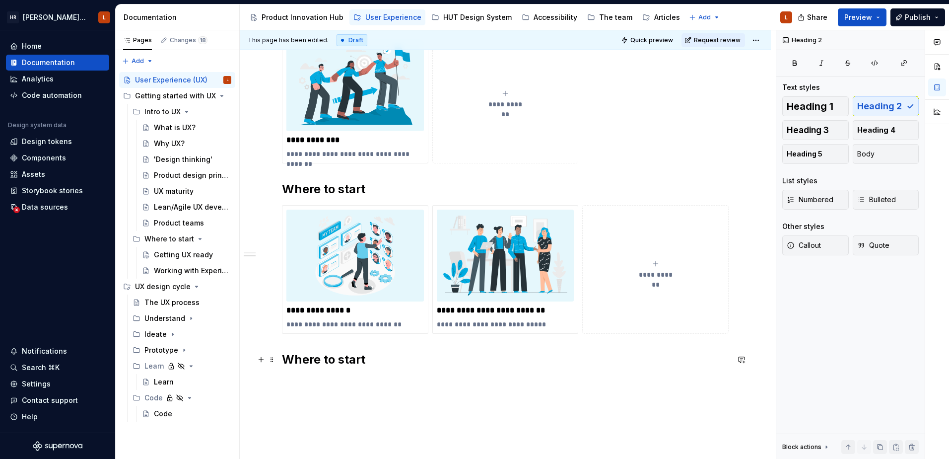
click at [346, 361] on h2 "Where to start" at bounding box center [505, 359] width 447 height 16
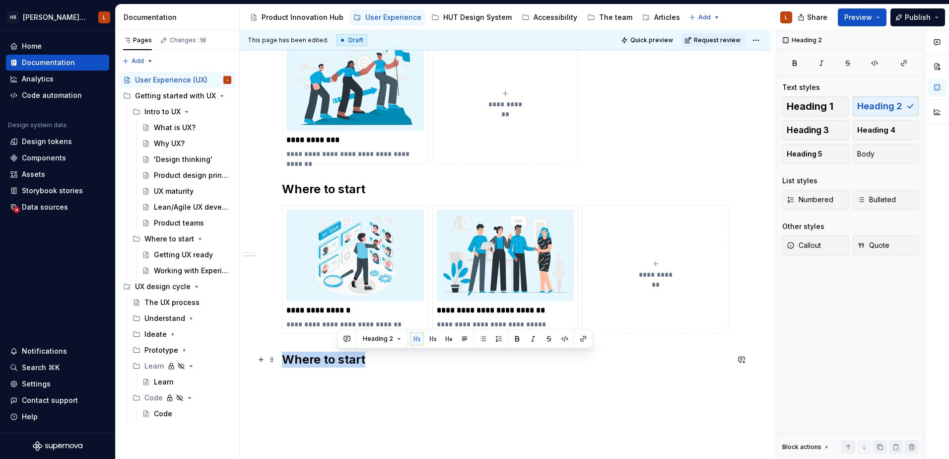
click at [346, 361] on h2 "Where to start" at bounding box center [505, 359] width 447 height 16
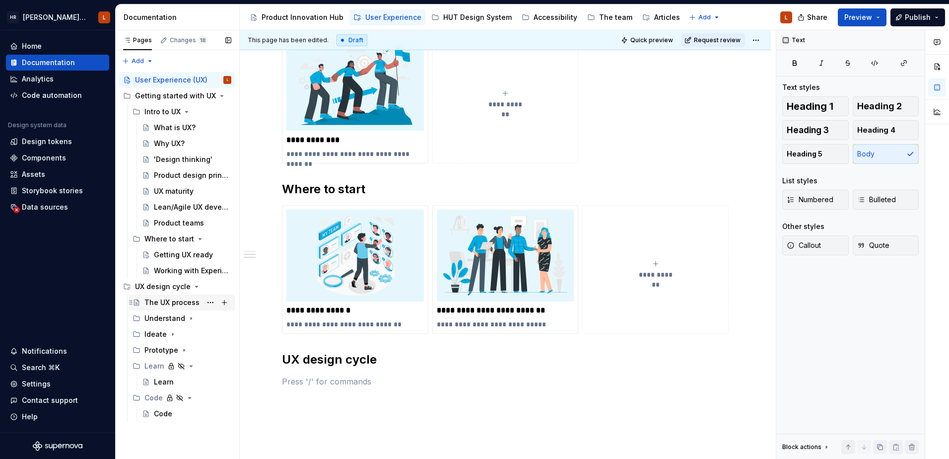
click at [168, 299] on div "The UX process" at bounding box center [171, 302] width 55 height 10
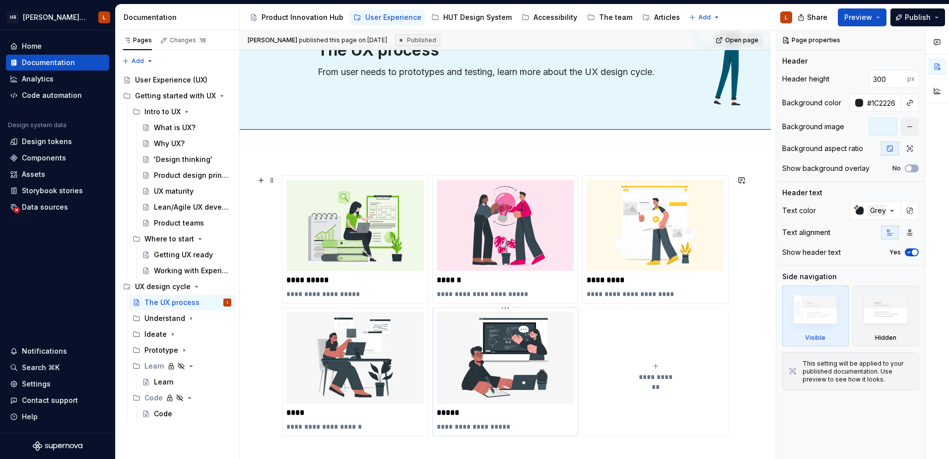
scroll to position [149, 0]
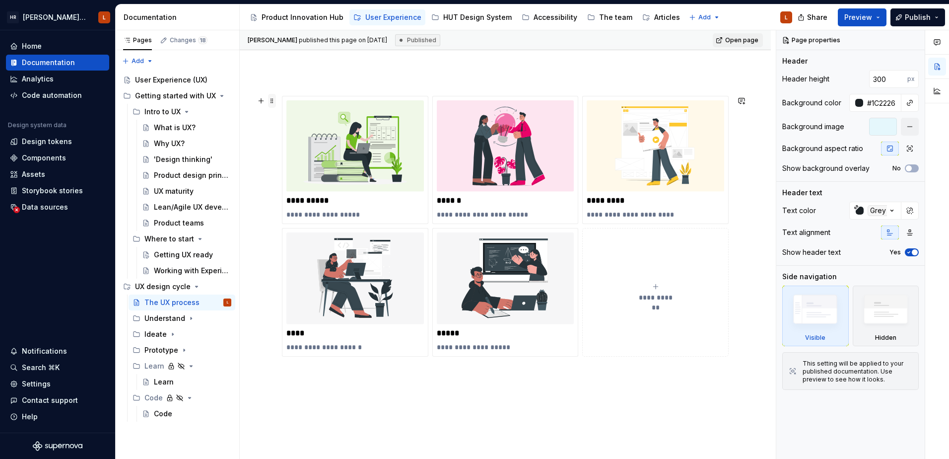
click at [274, 100] on span at bounding box center [272, 101] width 8 height 14
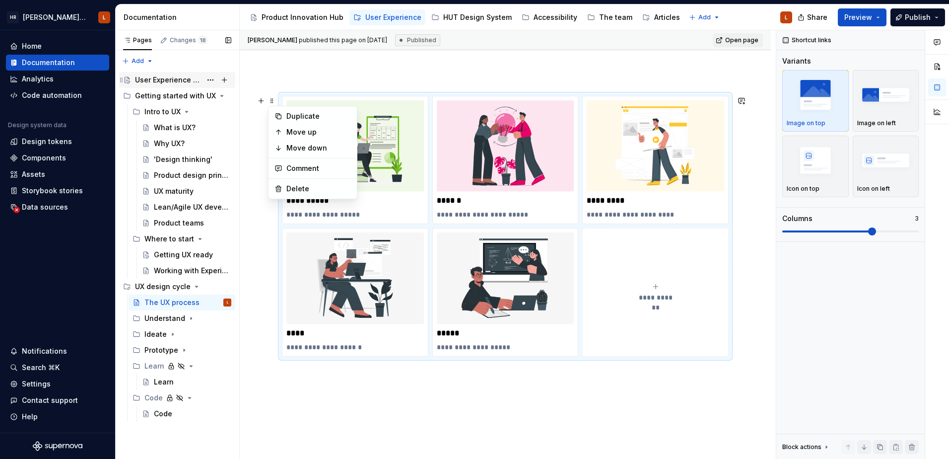
click at [180, 80] on div "User Experience (UX)" at bounding box center [168, 80] width 67 height 10
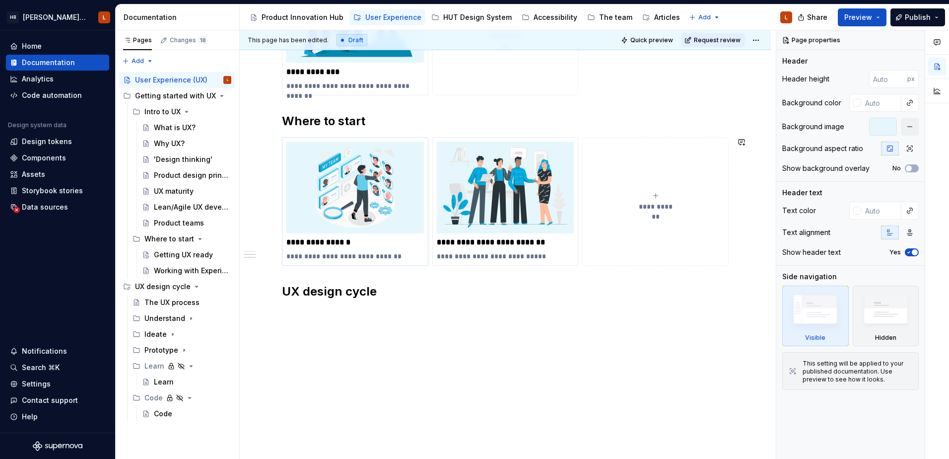
scroll to position [623, 0]
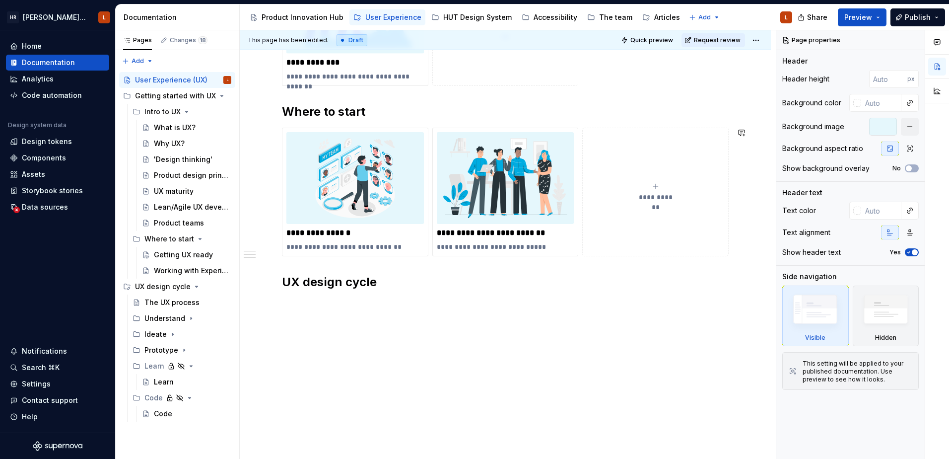
click at [361, 334] on div "**********" at bounding box center [505, 32] width 531 height 853
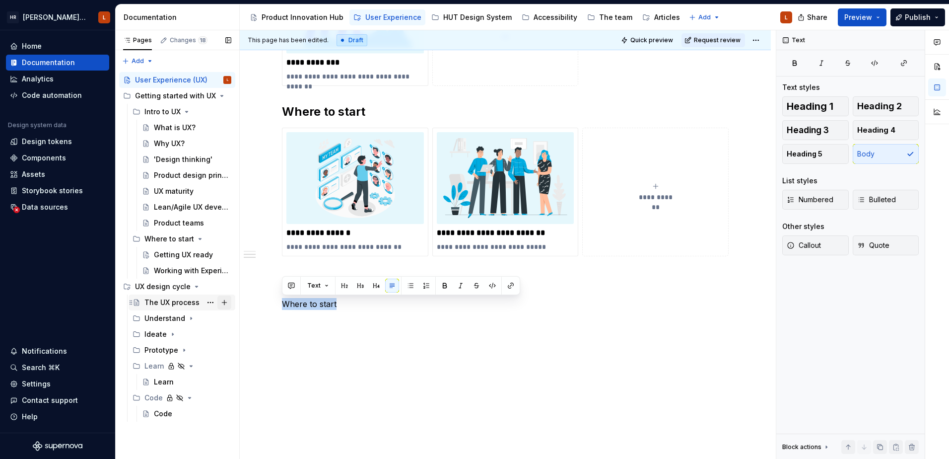
drag, startPoint x: 350, startPoint y: 303, endPoint x: 218, endPoint y: 303, distance: 132.0
click at [218, 303] on div "Pages Changes 18 Add Accessibility guide for tree Page tree. Navigate the tree …" at bounding box center [532, 244] width 833 height 429
click at [180, 301] on div "The UX process" at bounding box center [171, 302] width 55 height 10
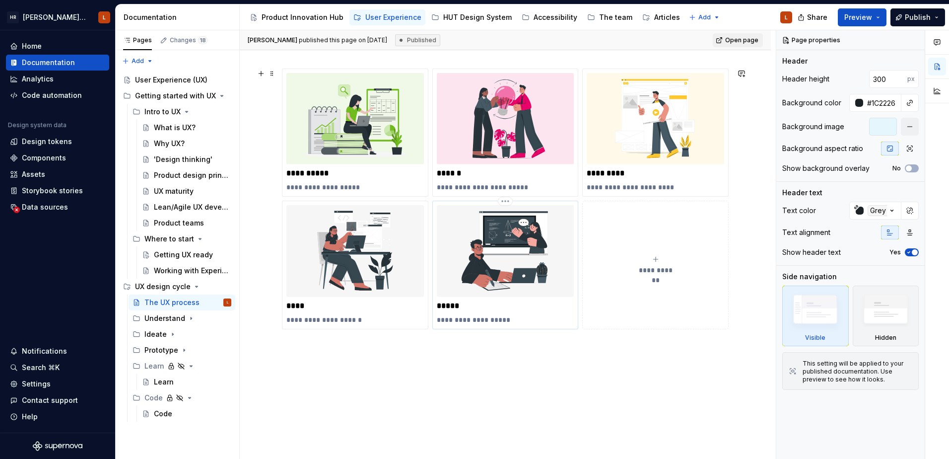
scroll to position [199, 0]
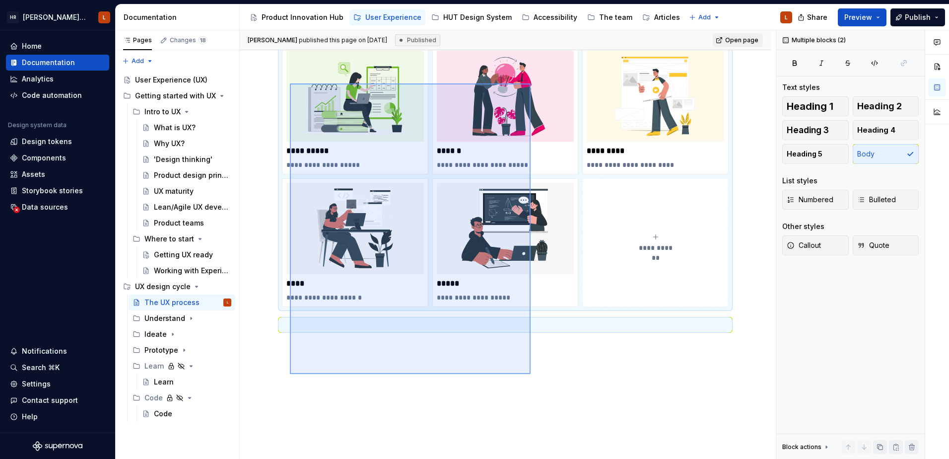
drag, startPoint x: 463, startPoint y: 339, endPoint x: 290, endPoint y: 83, distance: 308.8
click at [290, 83] on div "**********" at bounding box center [508, 244] width 536 height 429
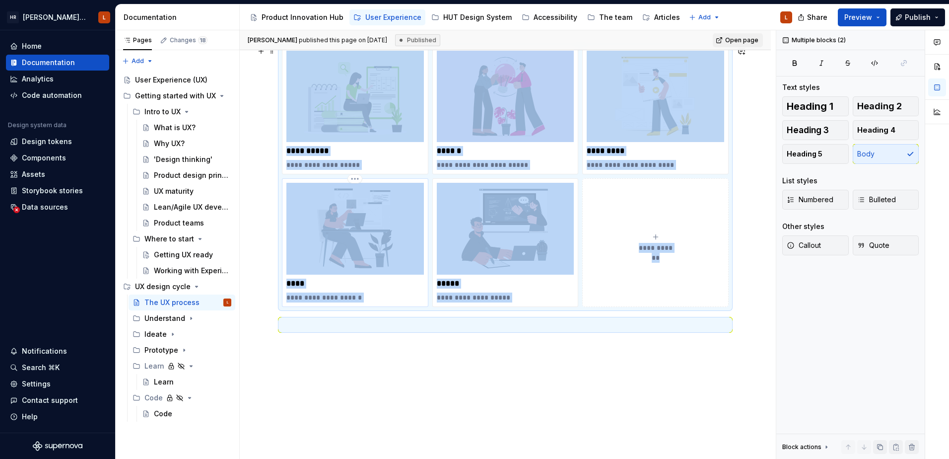
copy div "**********"
click at [172, 74] on div "User Experience (UX)" at bounding box center [183, 80] width 96 height 14
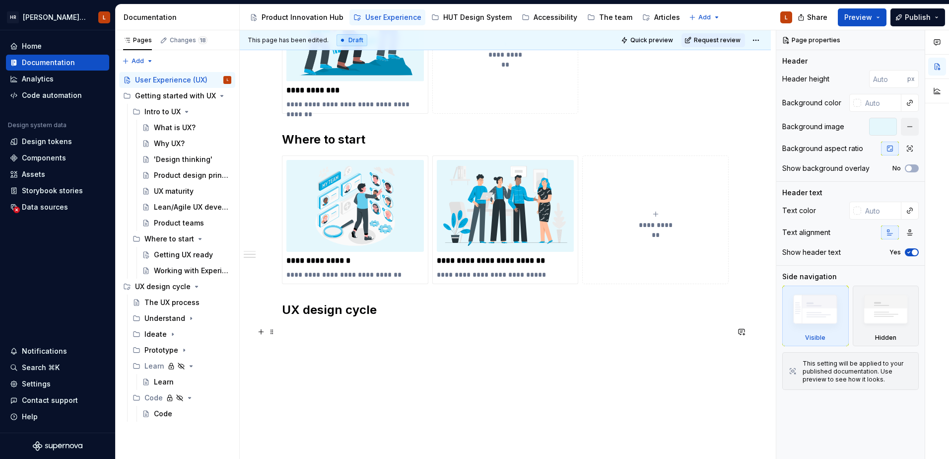
scroll to position [623, 0]
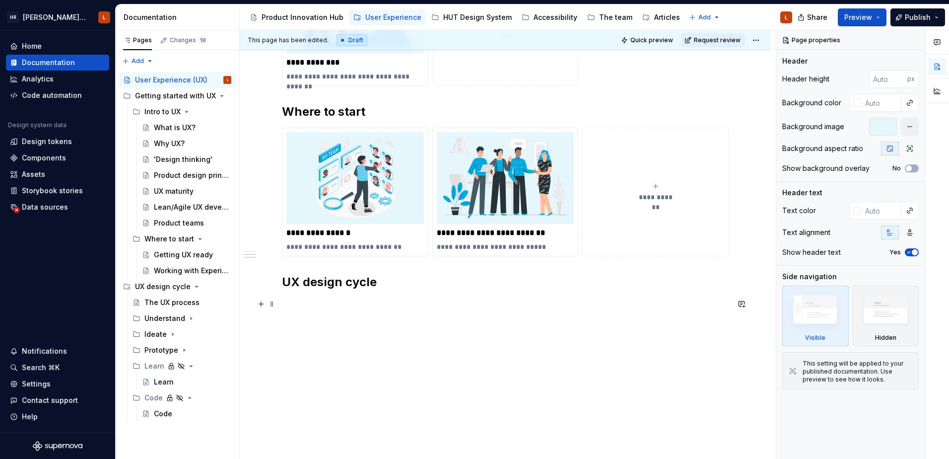
click at [380, 300] on p at bounding box center [505, 304] width 447 height 12
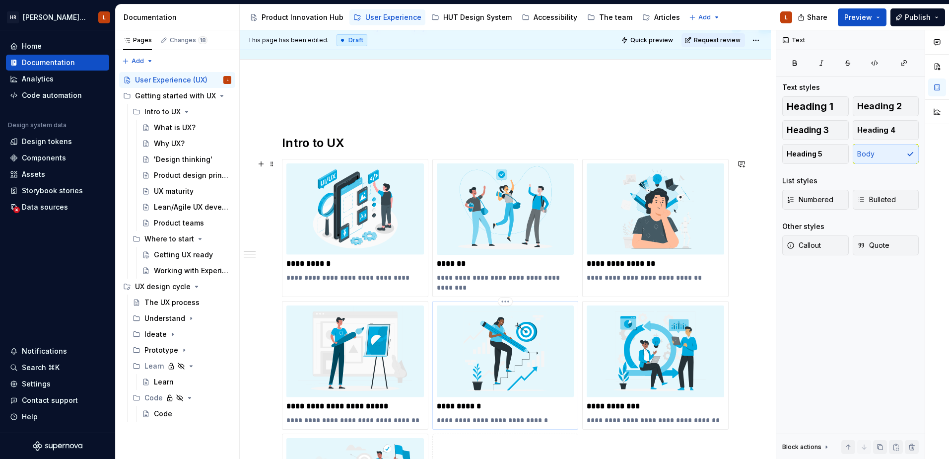
scroll to position [0, 0]
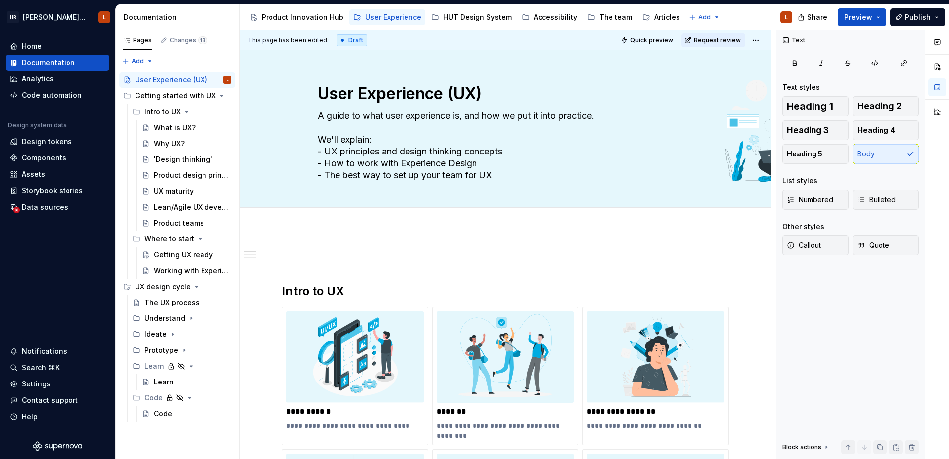
click at [0, 0] on button "Page tree" at bounding box center [0, 0] width 0 height 0
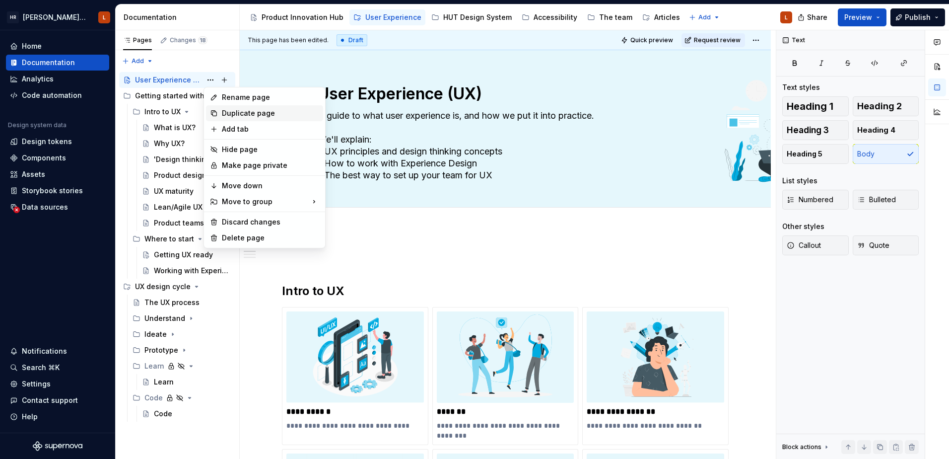
click at [239, 111] on div "Duplicate page" at bounding box center [270, 113] width 97 height 10
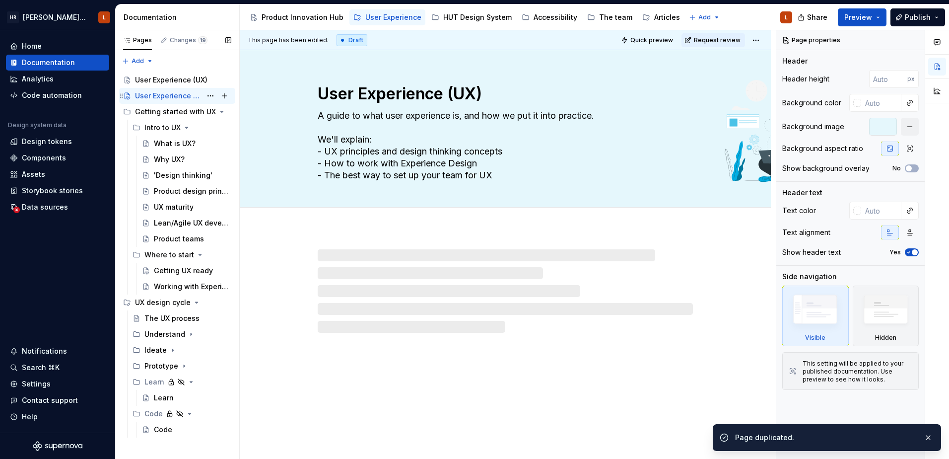
drag, startPoint x: 181, startPoint y: 95, endPoint x: 186, endPoint y: 95, distance: 5.5
click at [181, 95] on div "User Experience (UX)" at bounding box center [168, 96] width 67 height 10
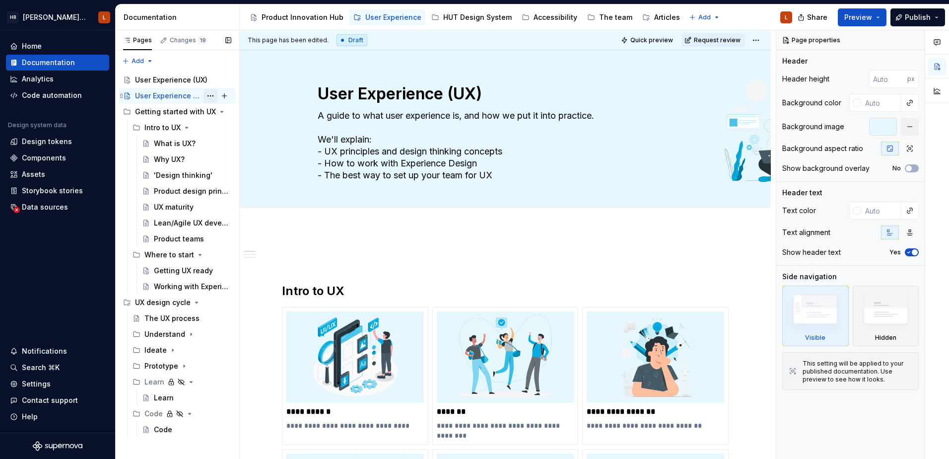
click at [206, 94] on button "Page tree" at bounding box center [211, 96] width 14 height 14
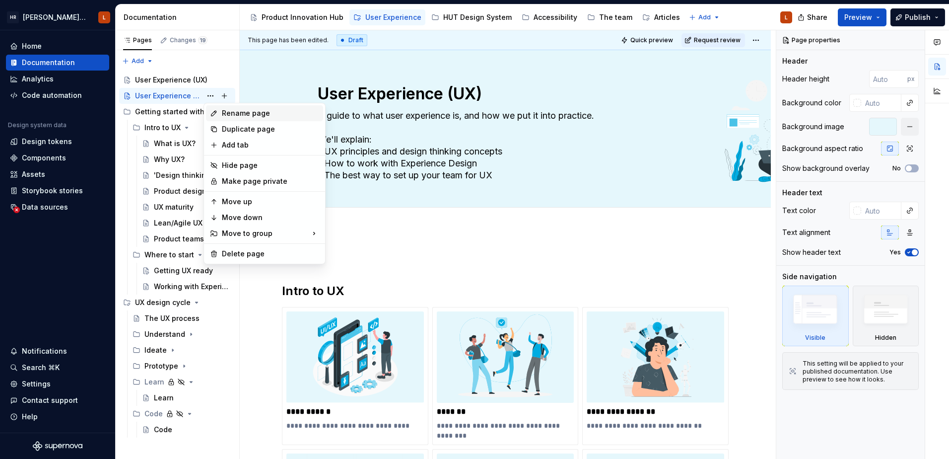
type textarea "*"
click at [223, 115] on div "Rename page" at bounding box center [270, 113] width 97 height 10
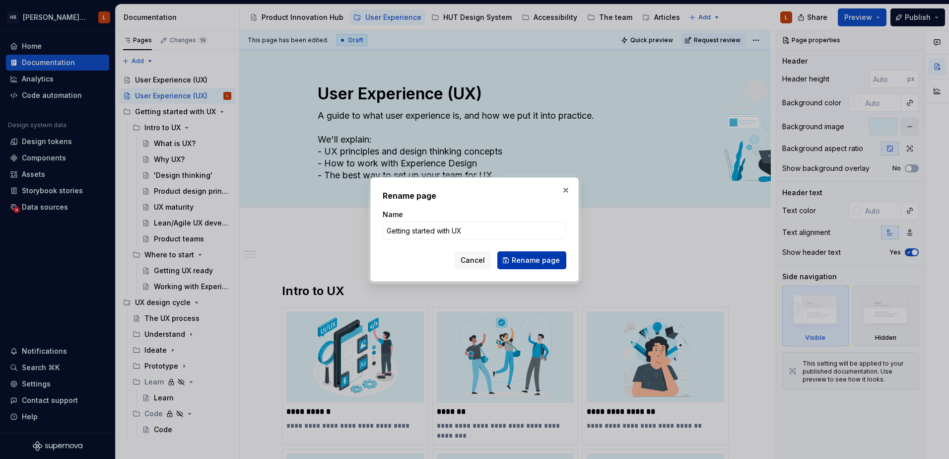
type input "Getting started with UX"
click at [550, 263] on span "Rename page" at bounding box center [536, 260] width 48 height 10
type textarea "*"
type textarea "Getting started with UX"
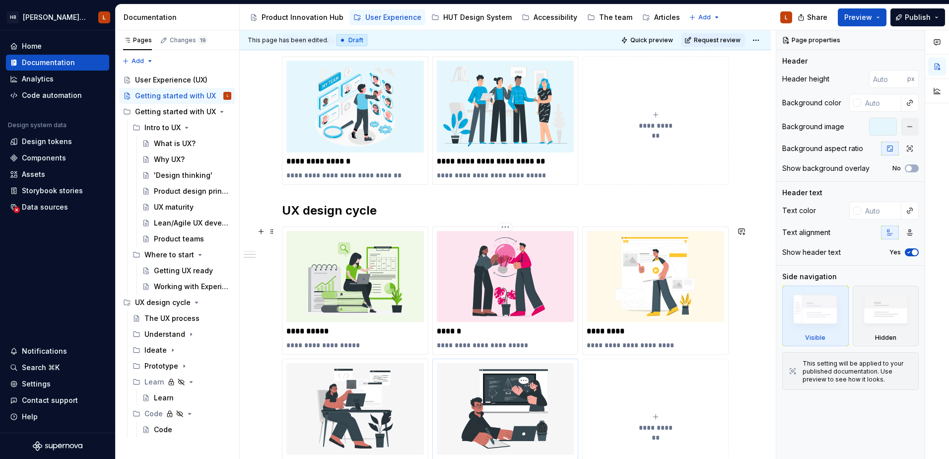
scroll to position [896, 0]
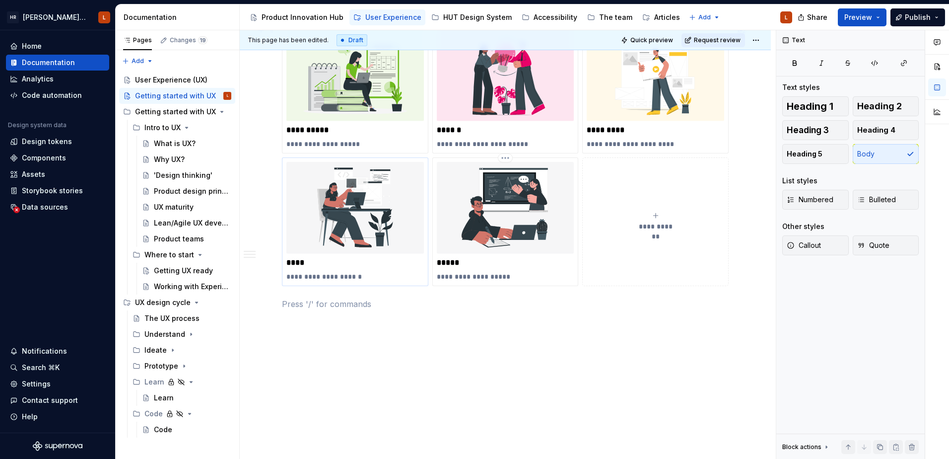
type textarea "*"
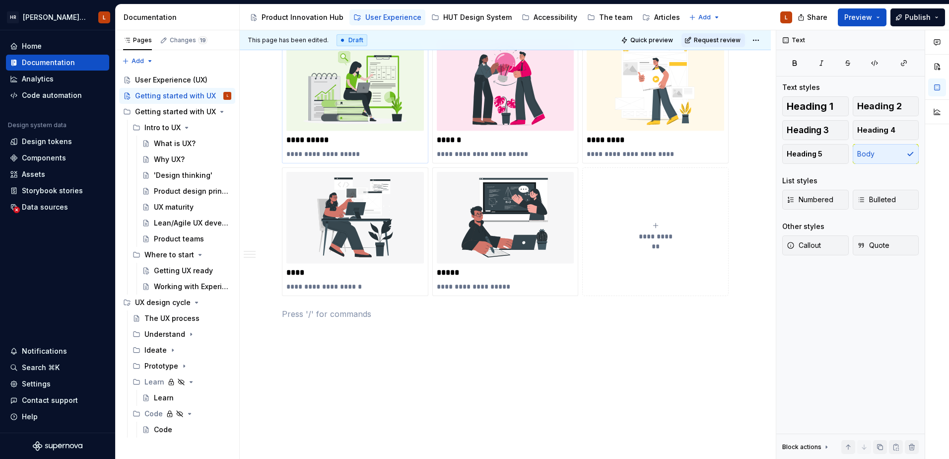
drag, startPoint x: 523, startPoint y: 310, endPoint x: 358, endPoint y: 79, distance: 283.6
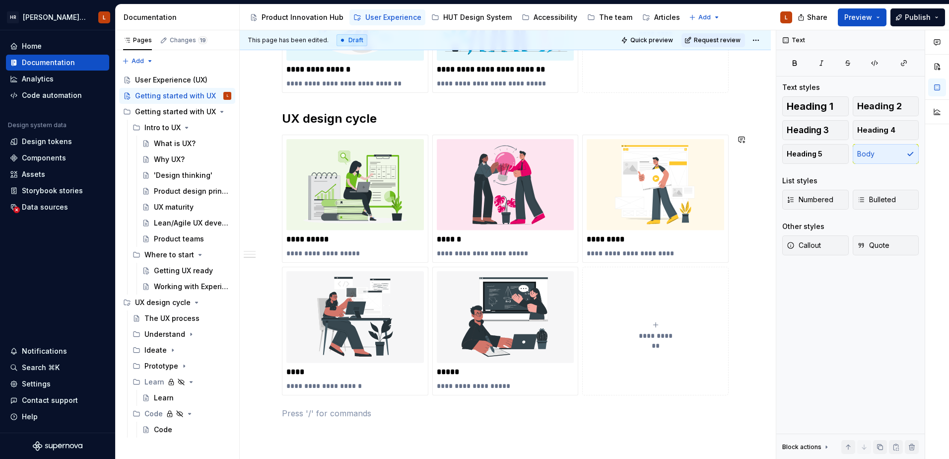
scroll to position [786, 0]
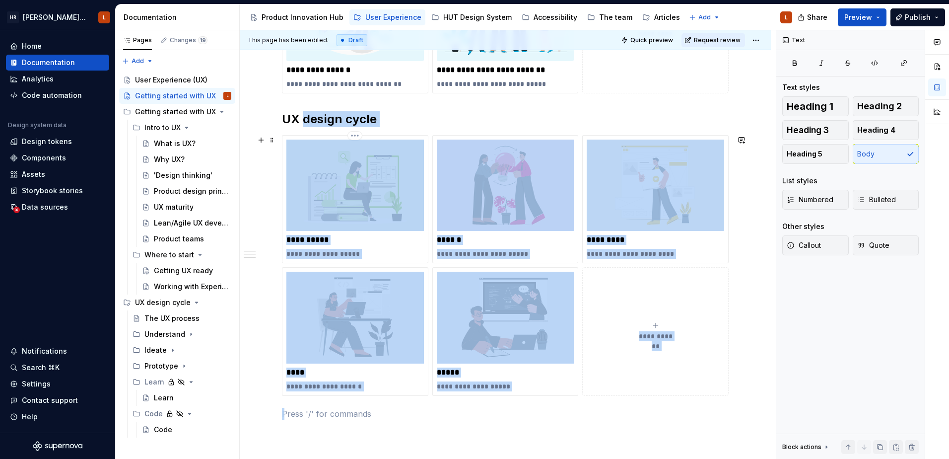
drag, startPoint x: 657, startPoint y: 415, endPoint x: 304, endPoint y: 122, distance: 459.0
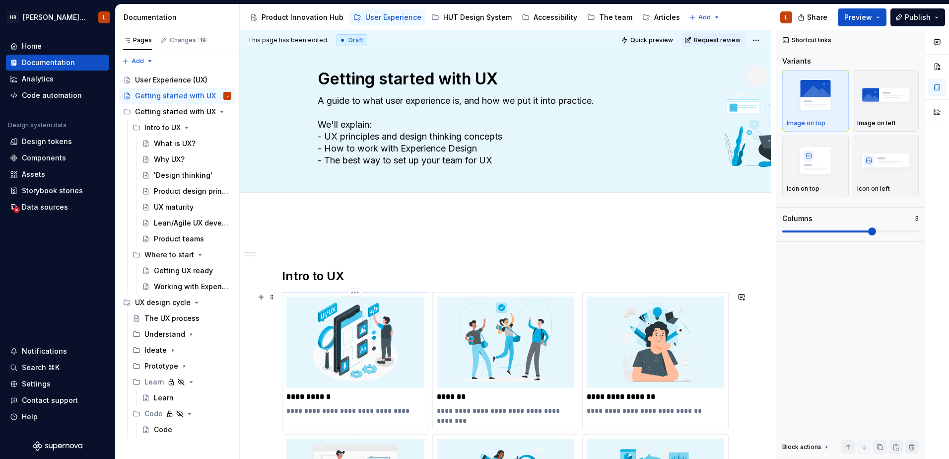
scroll to position [0, 0]
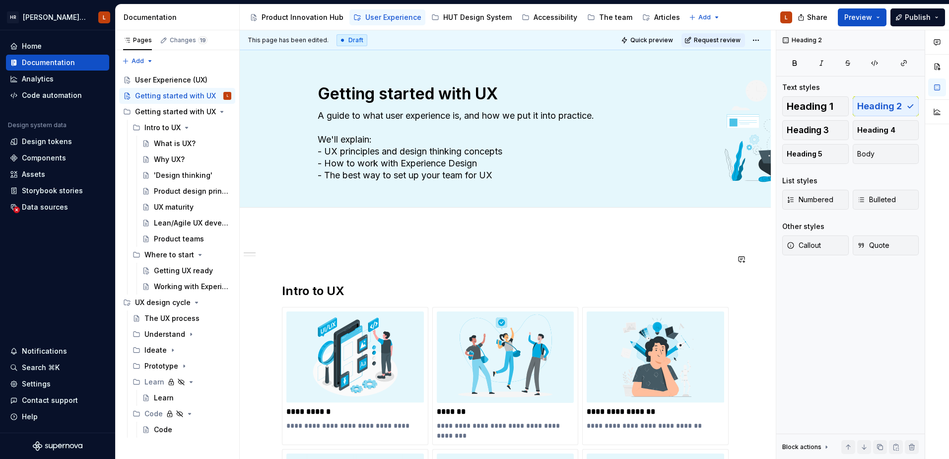
click at [282, 288] on h2 "Intro to UX" at bounding box center [505, 291] width 447 height 16
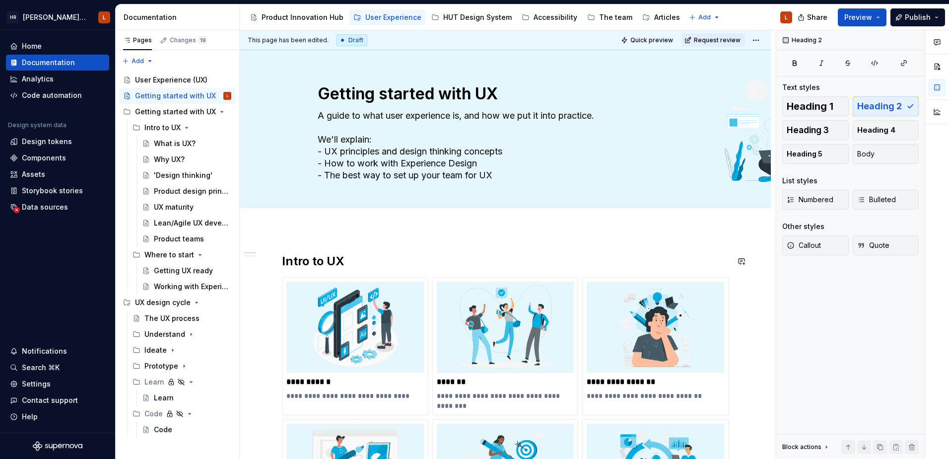
click at [452, 218] on div at bounding box center [505, 218] width 375 height 0
click at [180, 82] on div "User Experience (UX)" at bounding box center [168, 80] width 67 height 10
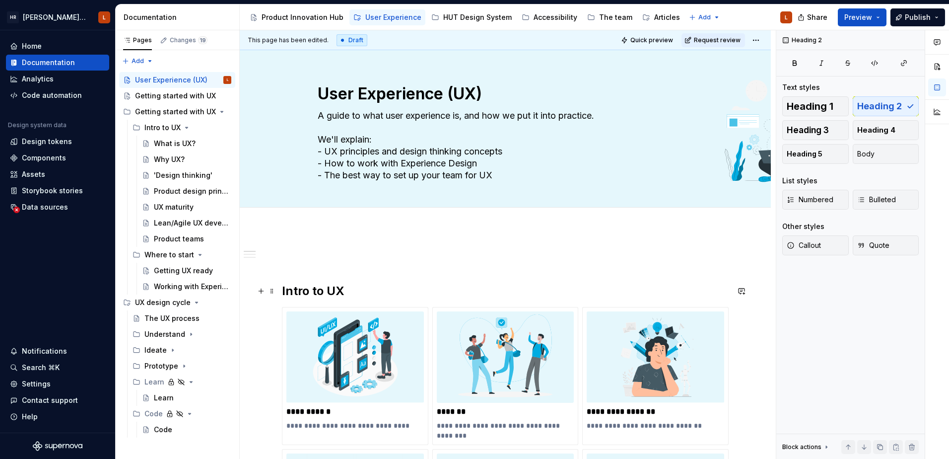
click at [283, 289] on h2 "Intro to UX" at bounding box center [505, 291] width 447 height 16
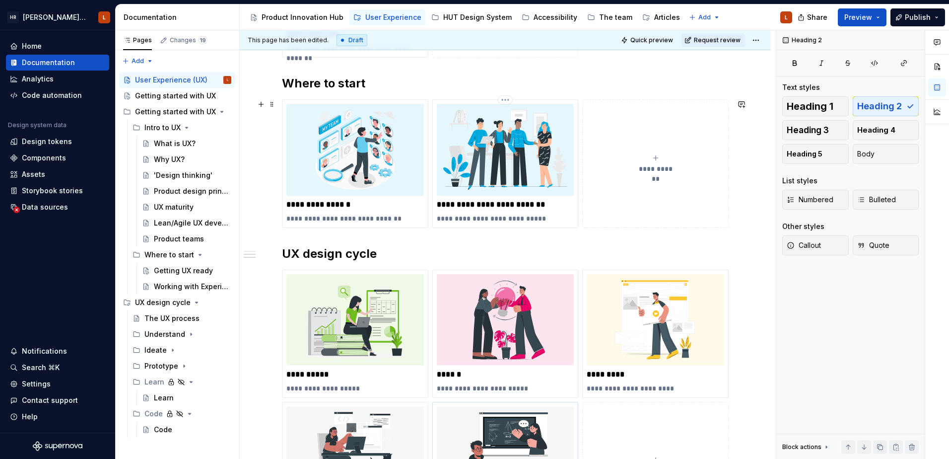
scroll to position [794, 0]
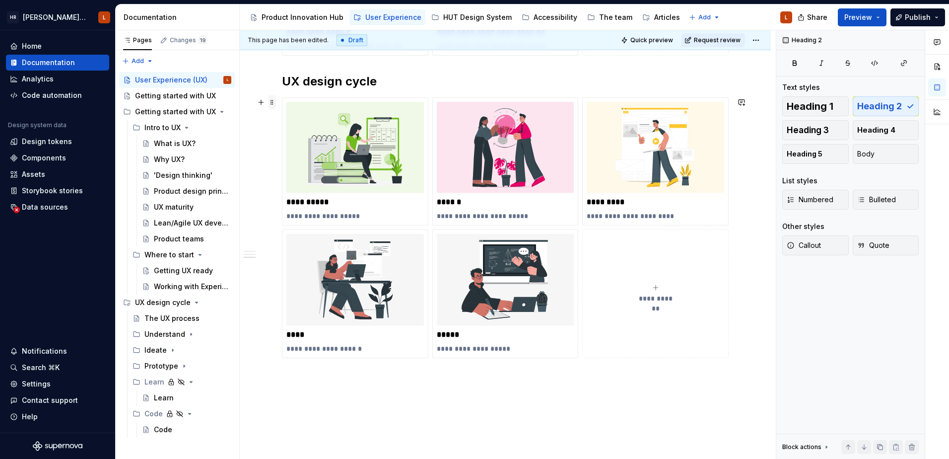
click at [273, 102] on span at bounding box center [272, 102] width 8 height 14
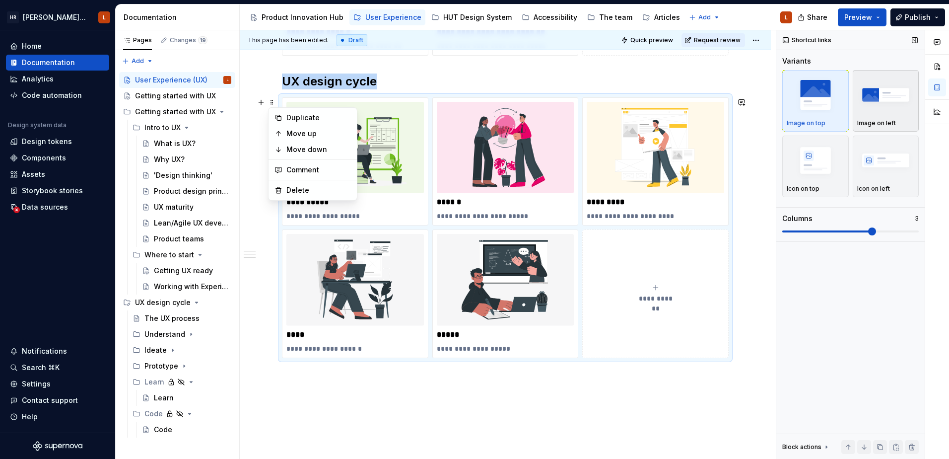
click at [889, 105] on img "button" at bounding box center [886, 94] width 58 height 36
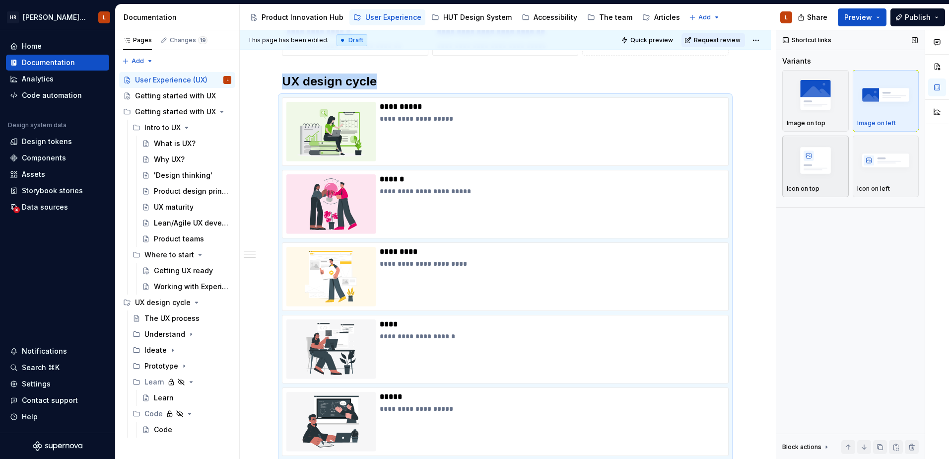
click at [821, 158] on img "button" at bounding box center [816, 160] width 58 height 36
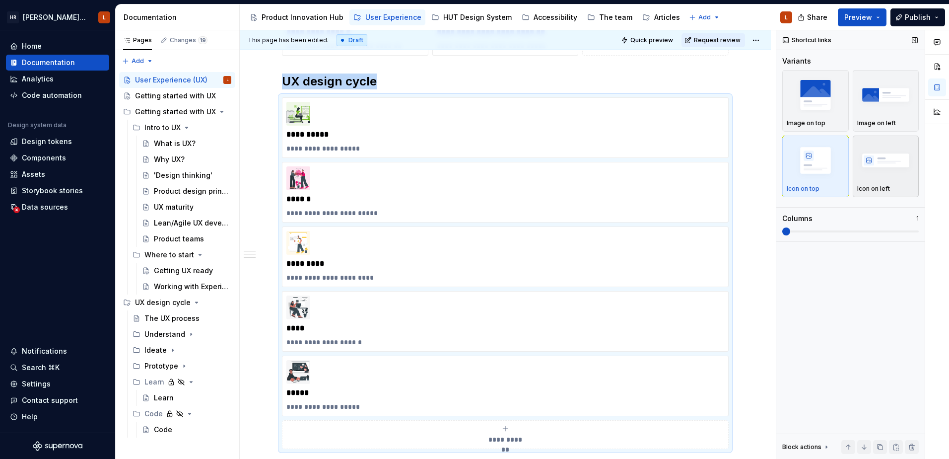
click at [885, 158] on img "button" at bounding box center [886, 160] width 58 height 36
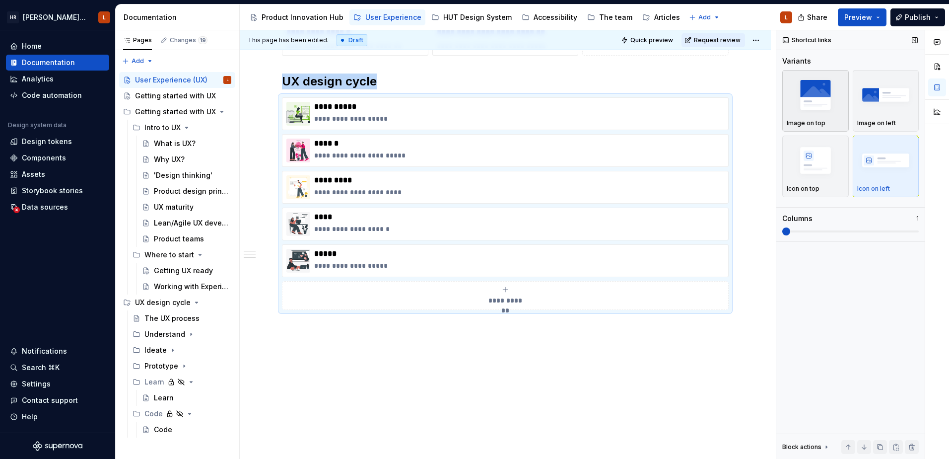
drag, startPoint x: 813, startPoint y: 101, endPoint x: 800, endPoint y: 114, distance: 18.3
click at [813, 100] on img "button" at bounding box center [816, 94] width 58 height 36
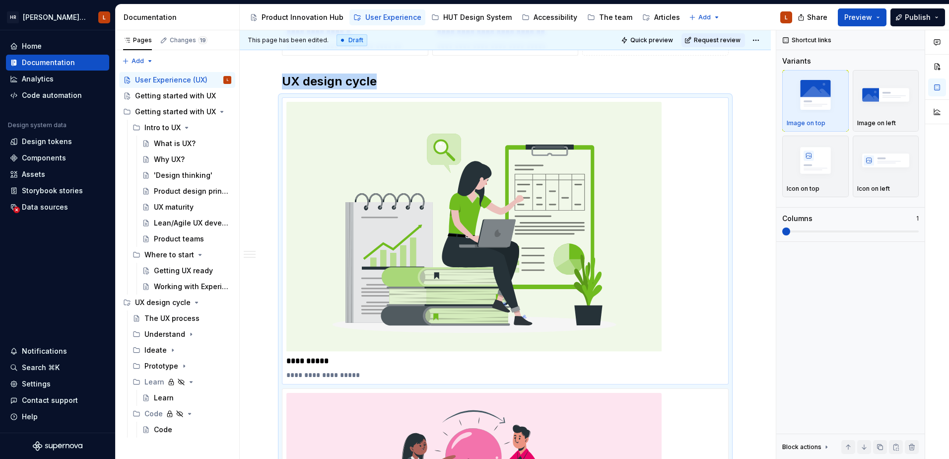
scroll to position [861, 0]
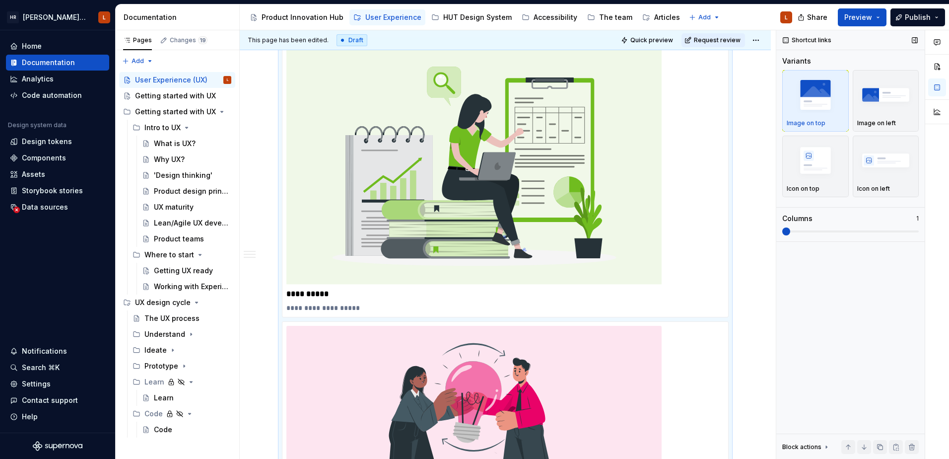
click at [859, 229] on span at bounding box center [850, 231] width 137 height 8
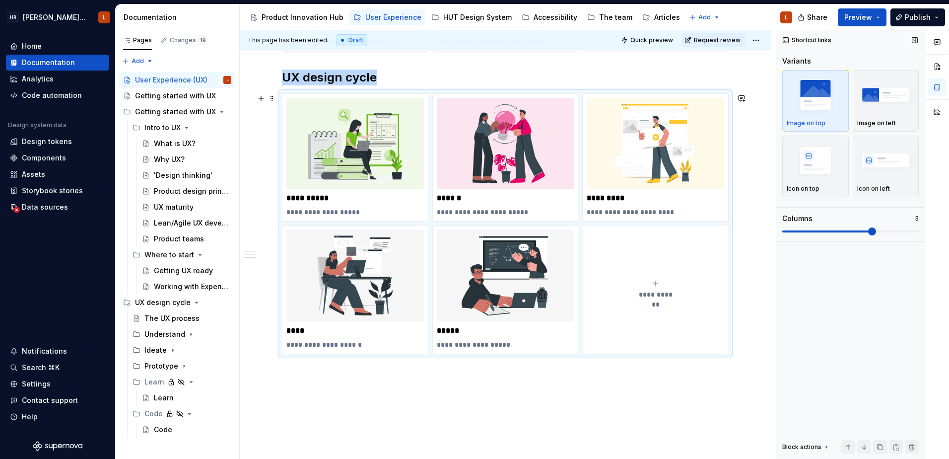
scroll to position [762, 0]
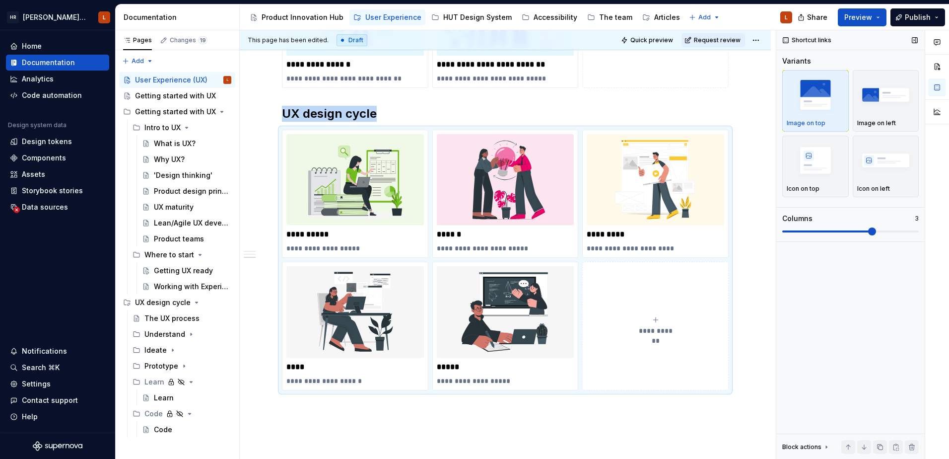
click at [889, 231] on span at bounding box center [850, 231] width 137 height 2
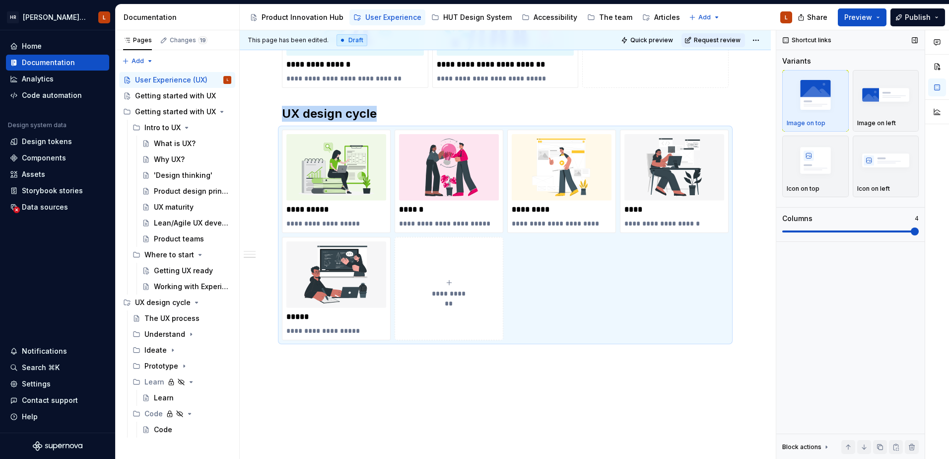
click at [912, 230] on span at bounding box center [850, 231] width 137 height 8
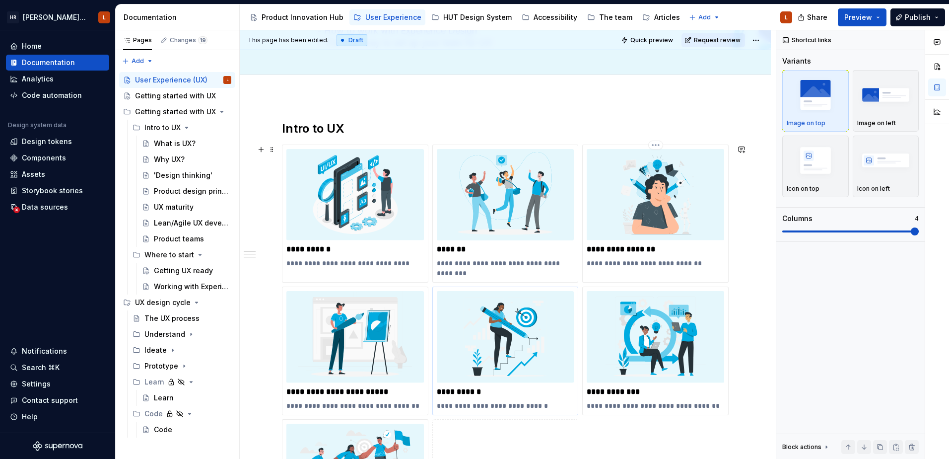
scroll to position [216, 0]
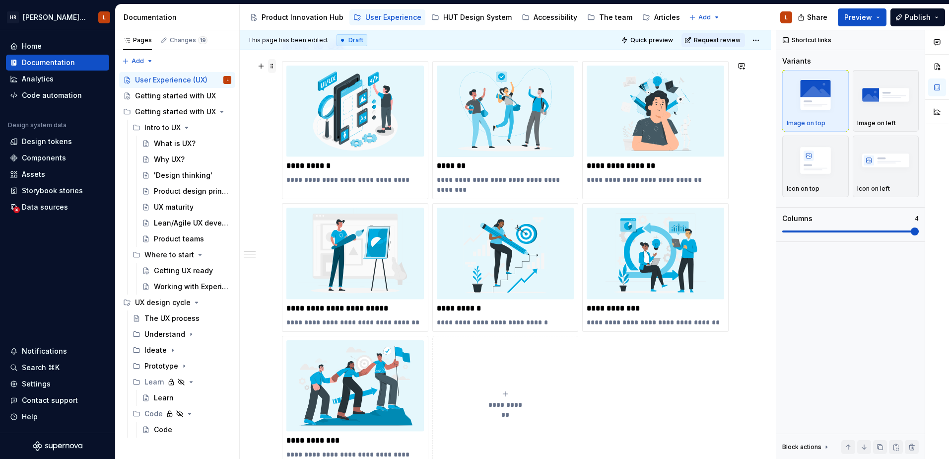
click at [274, 69] on span at bounding box center [272, 66] width 8 height 14
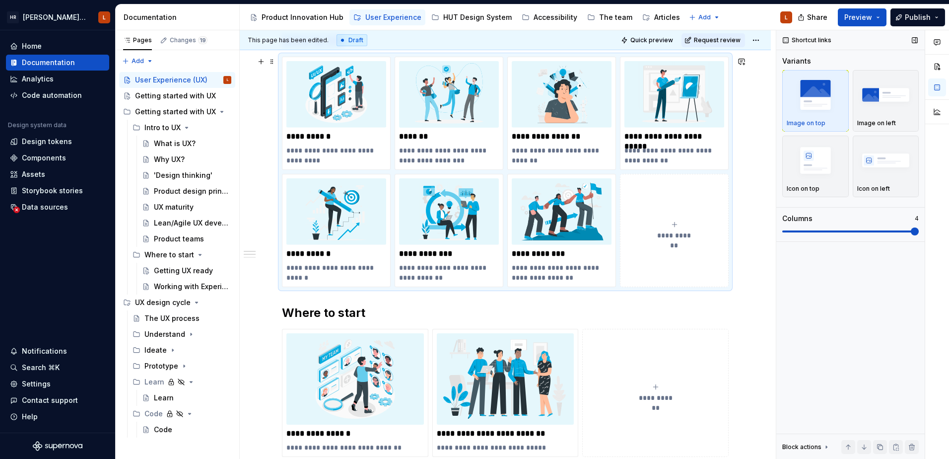
click at [919, 231] on span at bounding box center [915, 231] width 8 height 8
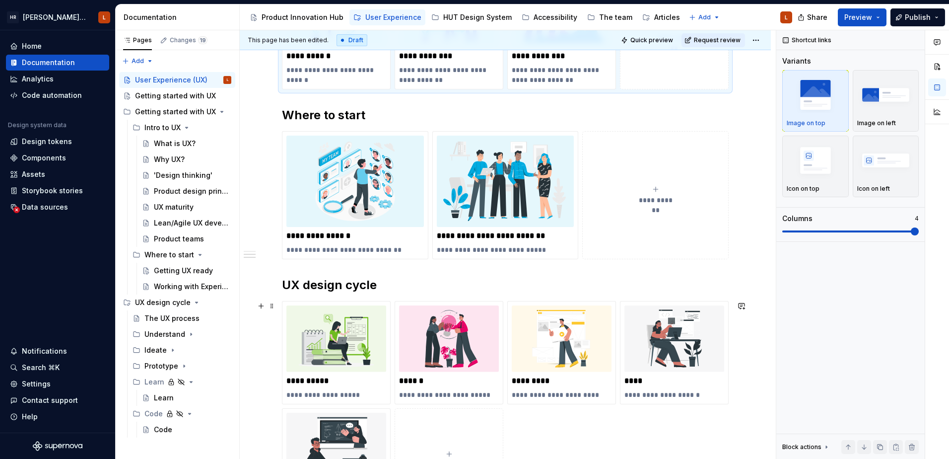
scroll to position [419, 0]
click at [380, 153] on img at bounding box center [355, 180] width 138 height 91
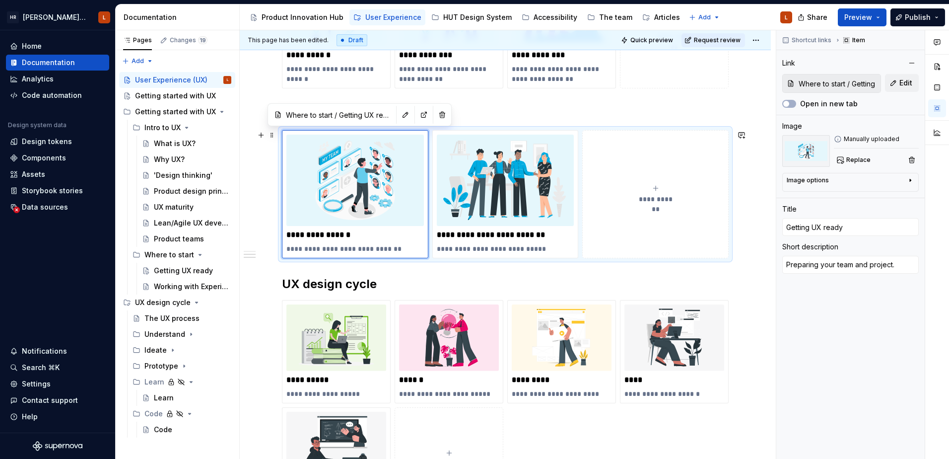
drag, startPoint x: 264, startPoint y: 167, endPoint x: 268, endPoint y: 156, distance: 11.6
click at [264, 167] on div "**********" at bounding box center [508, 244] width 536 height 429
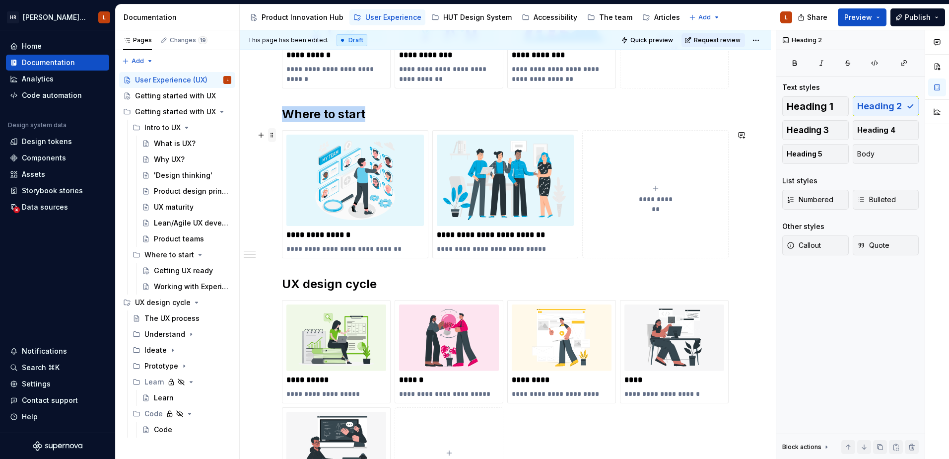
click at [271, 137] on span at bounding box center [272, 135] width 8 height 14
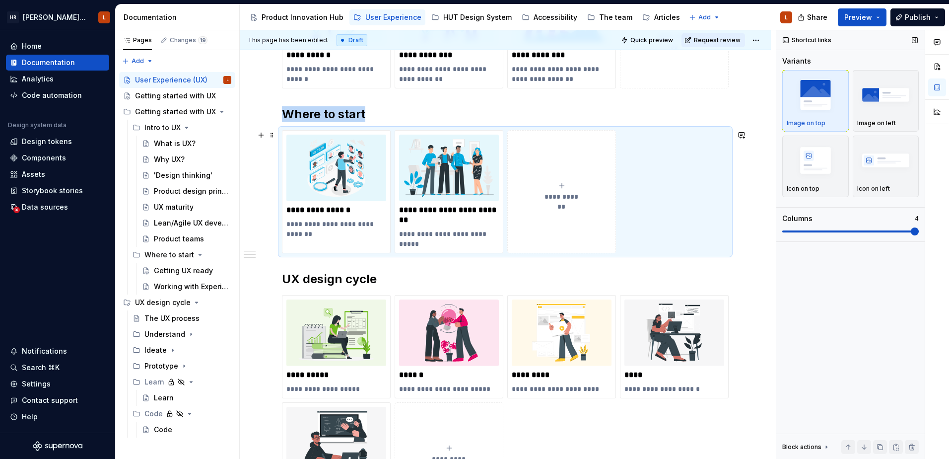
click at [919, 230] on span at bounding box center [915, 231] width 8 height 8
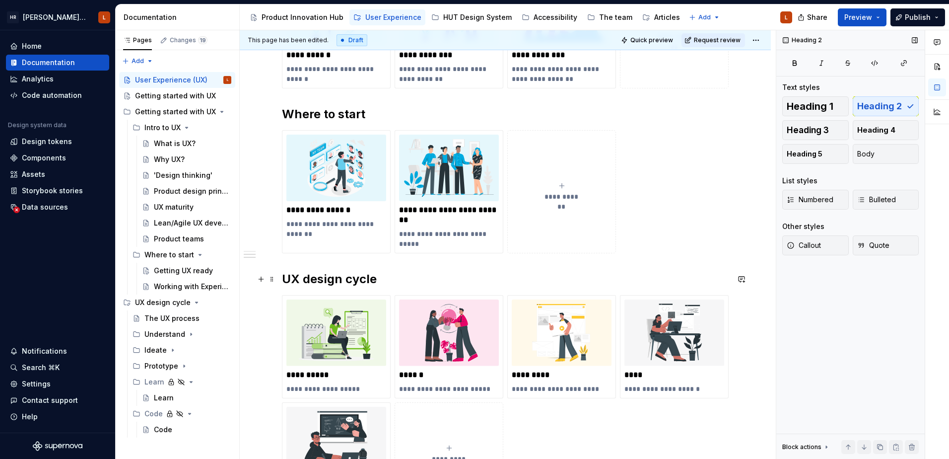
click at [611, 278] on h2 "UX design cycle" at bounding box center [505, 279] width 447 height 16
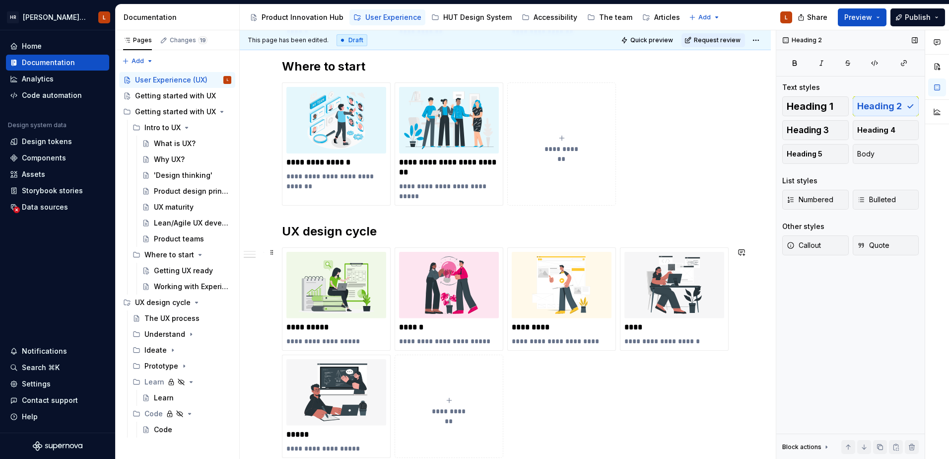
scroll to position [546, 0]
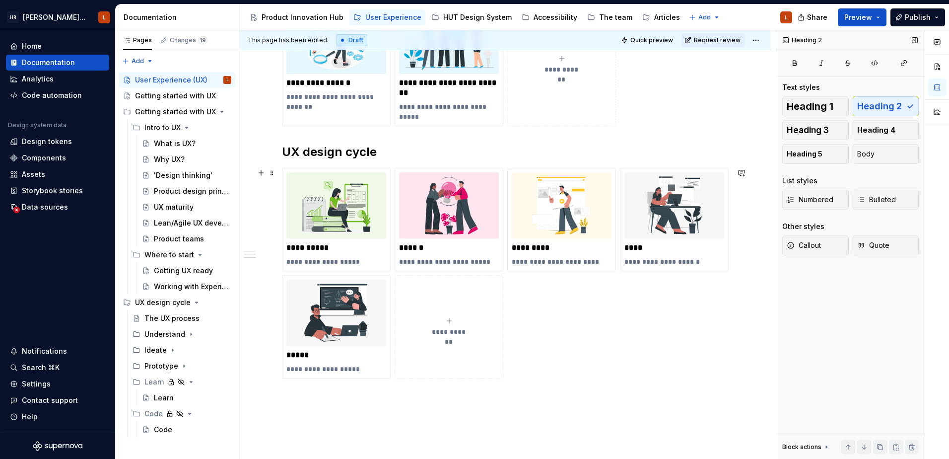
click at [585, 369] on div "**********" at bounding box center [505, 273] width 447 height 210
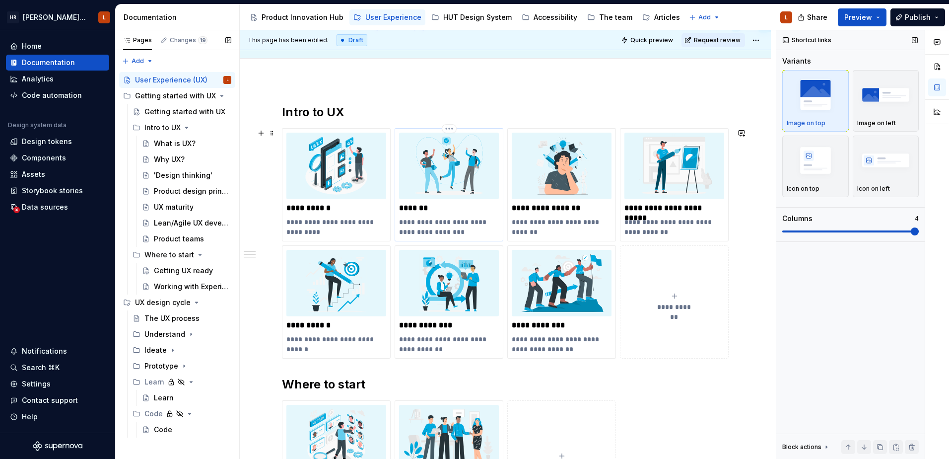
scroll to position [0, 0]
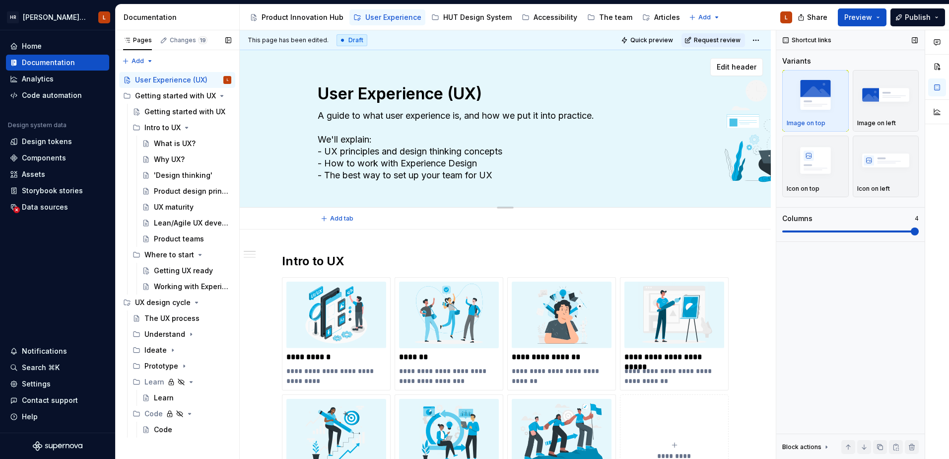
click at [492, 171] on textarea "A guide to what user experience is, and how we put it into practice. We'll expl…" at bounding box center [503, 145] width 375 height 75
type textarea "*"
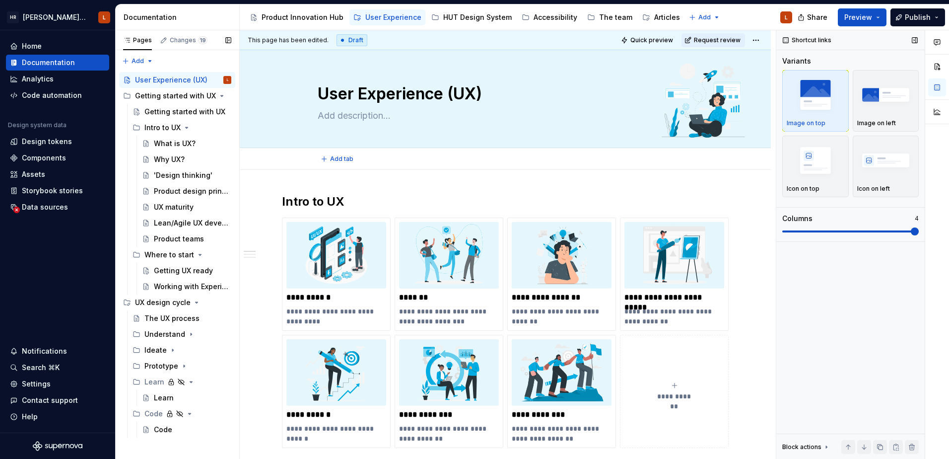
type textarea "*"
click at [474, 18] on div "HUT Design System" at bounding box center [477, 17] width 69 height 10
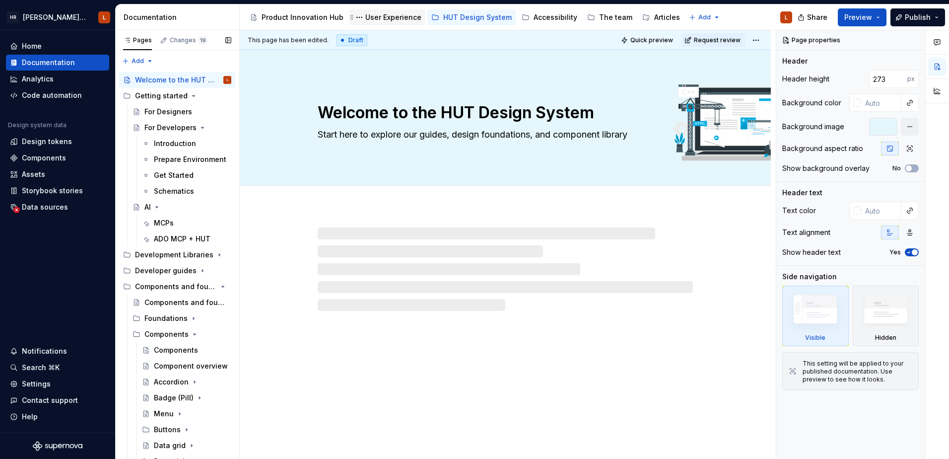
click at [388, 19] on div "User Experience" at bounding box center [393, 17] width 56 height 10
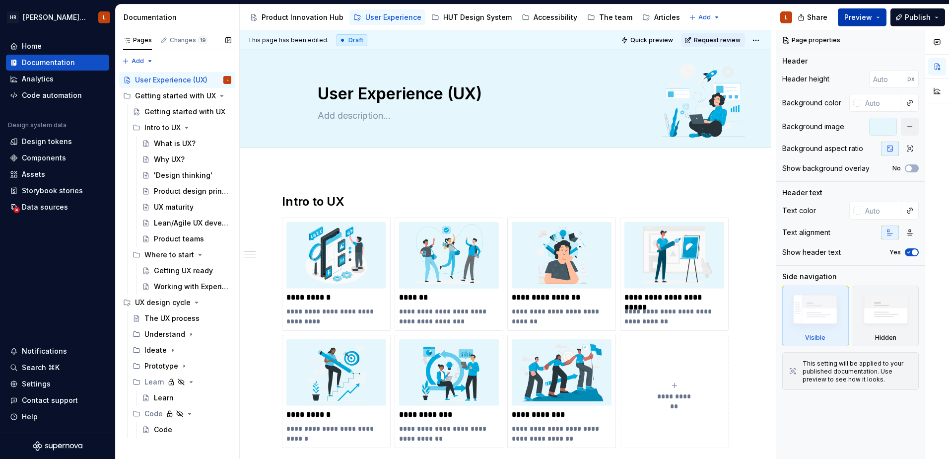
click at [872, 19] on span "Preview" at bounding box center [858, 17] width 28 height 10
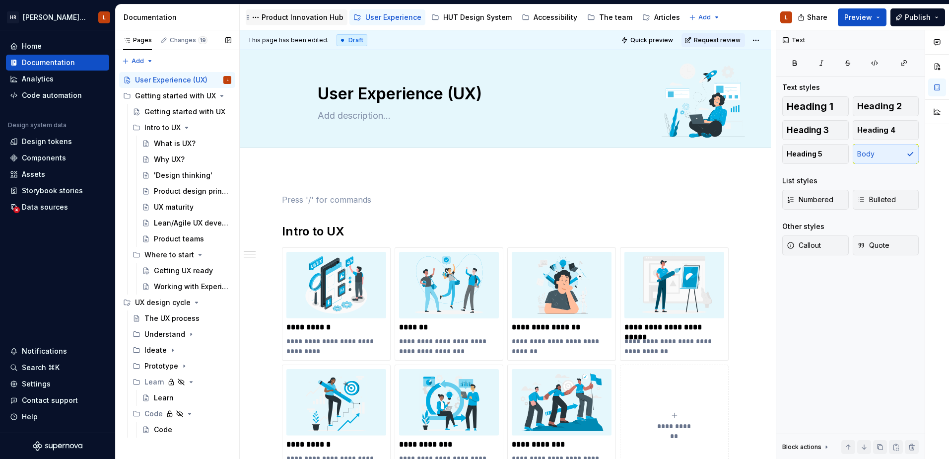
click at [295, 18] on div "Product Innovation Hub" at bounding box center [303, 17] width 82 height 10
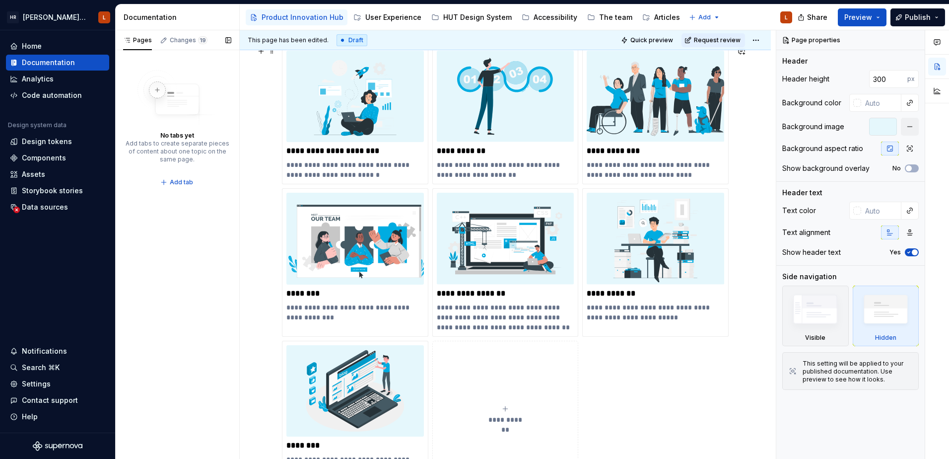
scroll to position [397, 0]
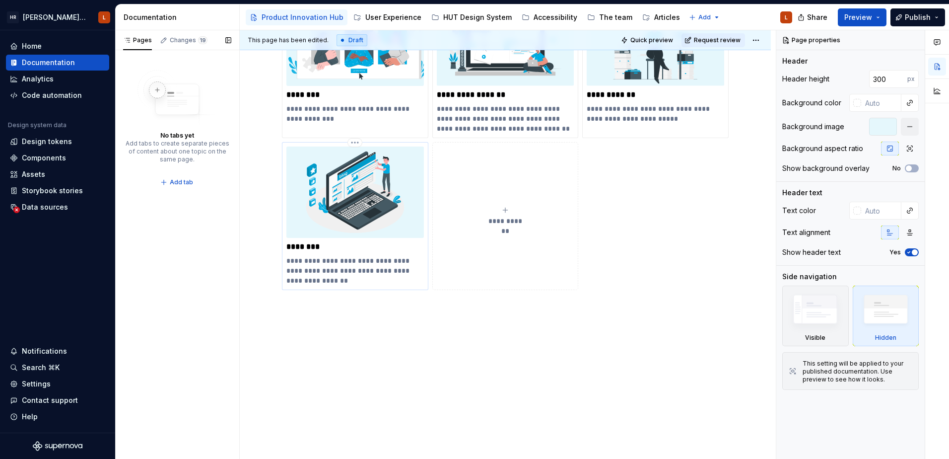
click at [352, 188] on img at bounding box center [355, 191] width 138 height 91
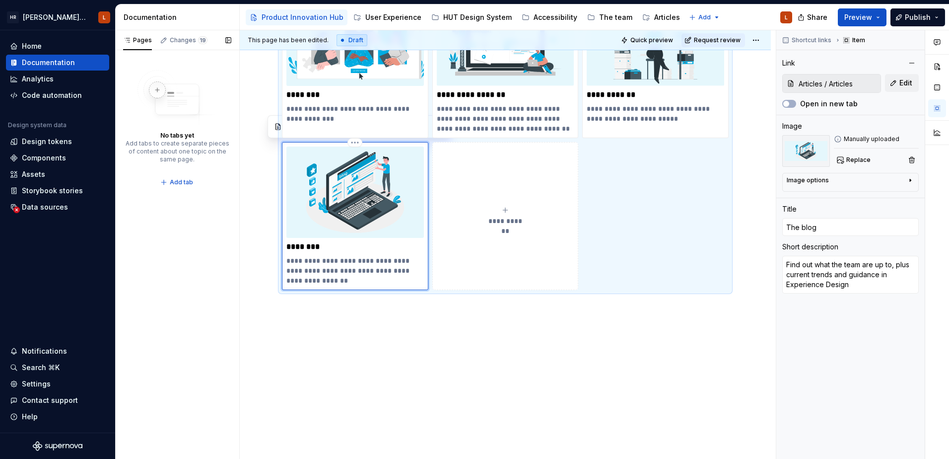
click at [300, 247] on p "********" at bounding box center [355, 247] width 138 height 10
click at [300, 246] on p "********" at bounding box center [355, 247] width 138 height 10
type textarea "*"
type input "A"
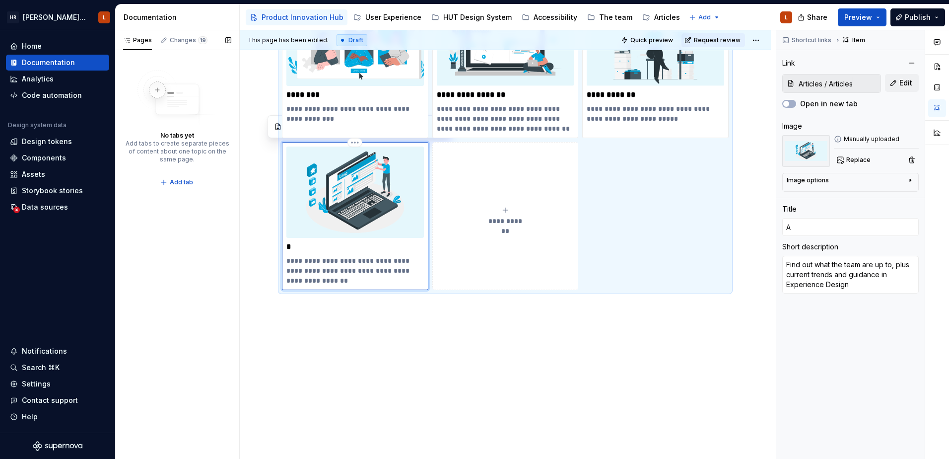
type textarea "*"
type input "Ar"
type textarea "*"
type input "Art"
type textarea "*"
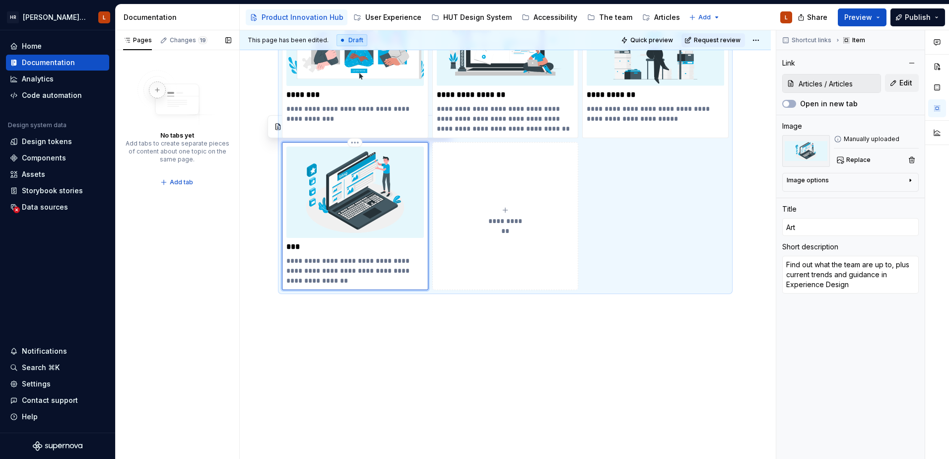
type input "Arti"
type textarea "*"
type input "Artic"
type textarea "*"
type input "Articl"
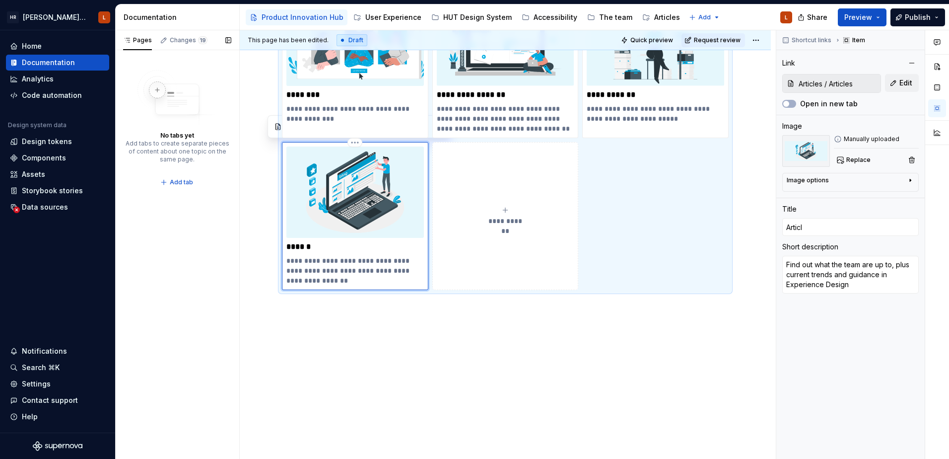
type textarea "*"
type input "Article"
type textarea "*"
type input "Articles"
click at [408, 318] on div "**********" at bounding box center [505, 87] width 447 height 478
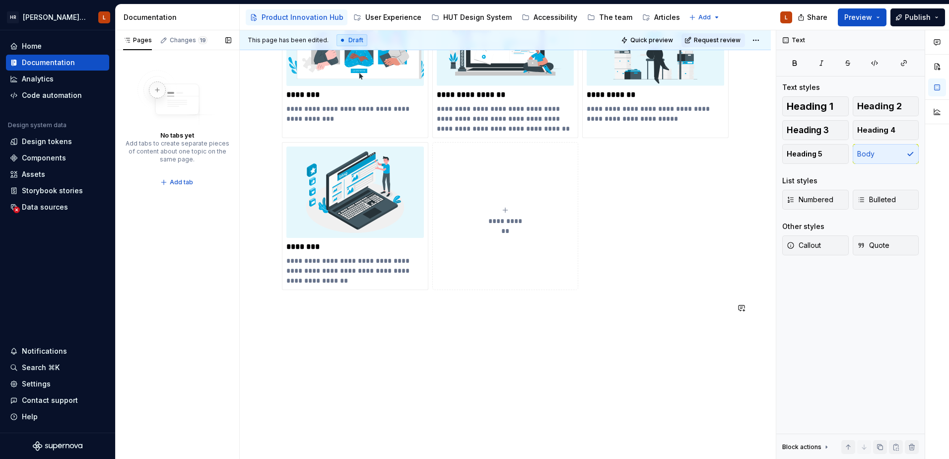
click at [468, 365] on div "**********" at bounding box center [508, 244] width 536 height 429
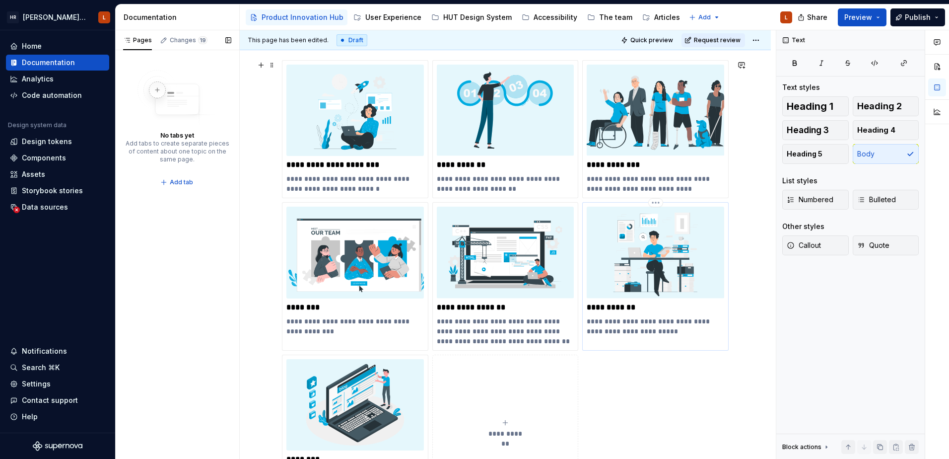
scroll to position [199, 0]
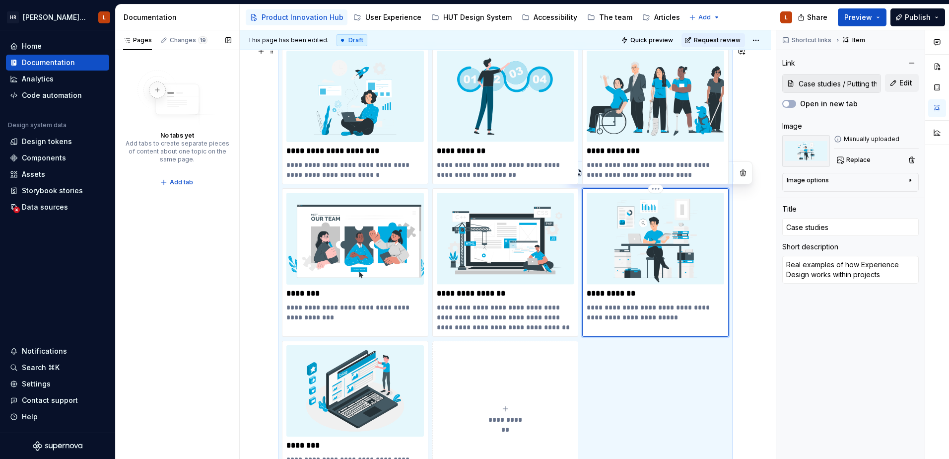
click at [657, 215] on img at bounding box center [656, 238] width 138 height 91
click at [654, 187] on html "[PERSON_NAME] UI Toolkit (HUT) L Home Documentation Analytics Code automation D…" at bounding box center [474, 229] width 949 height 459
click at [661, 203] on icon at bounding box center [659, 206] width 8 height 8
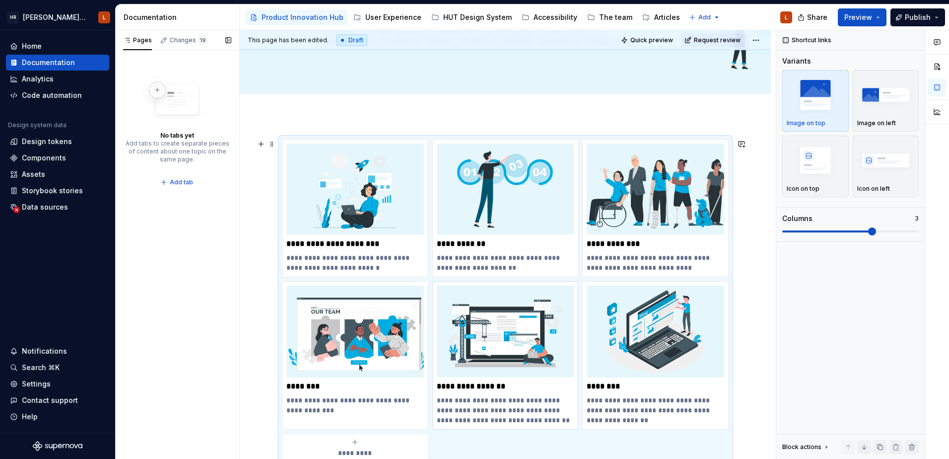
scroll to position [0, 0]
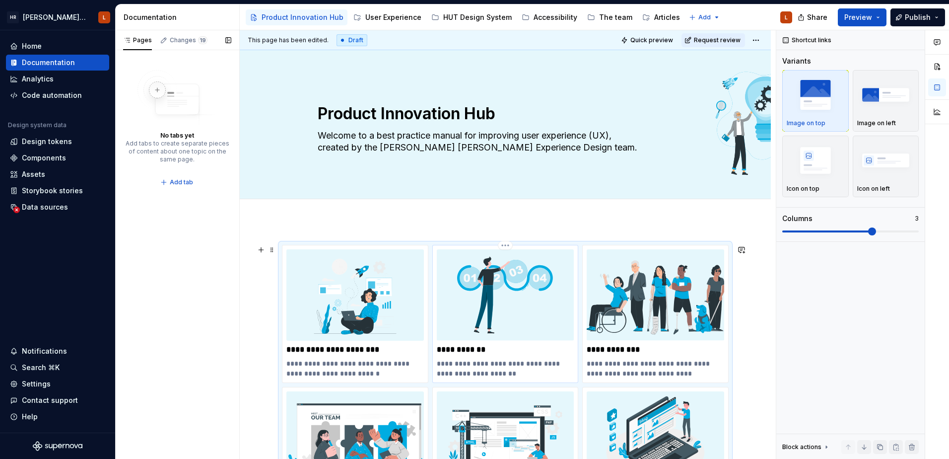
click at [494, 324] on img at bounding box center [506, 294] width 138 height 91
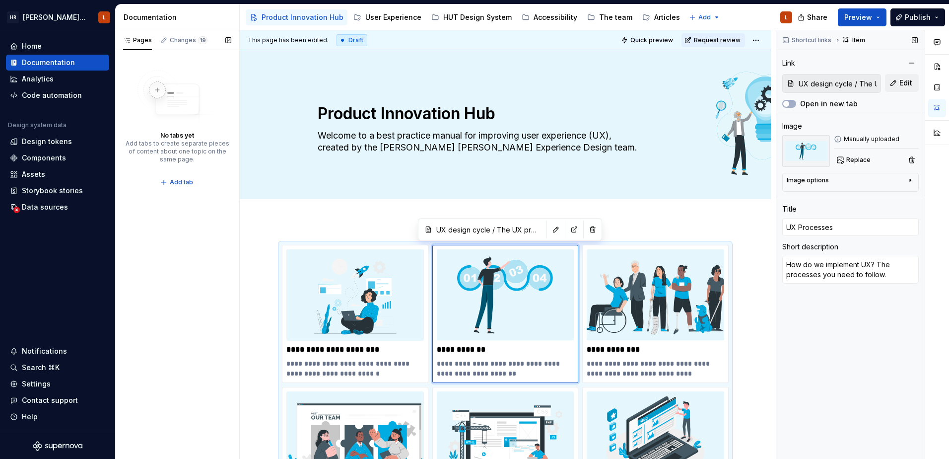
click at [817, 80] on input "UX design cycle / The UX process" at bounding box center [838, 83] width 86 height 18
click at [788, 87] on icon at bounding box center [791, 83] width 8 height 8
click at [904, 86] on span "Edit" at bounding box center [905, 83] width 13 height 10
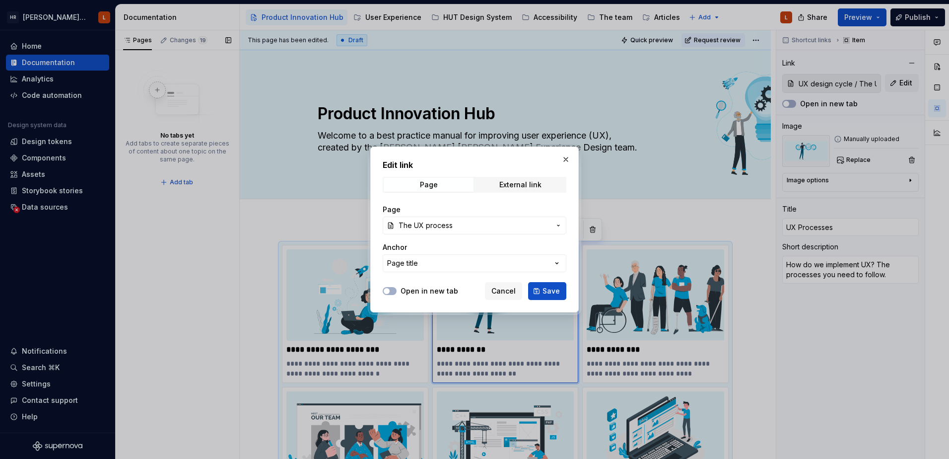
click at [449, 224] on span "The UX process" at bounding box center [426, 225] width 54 height 10
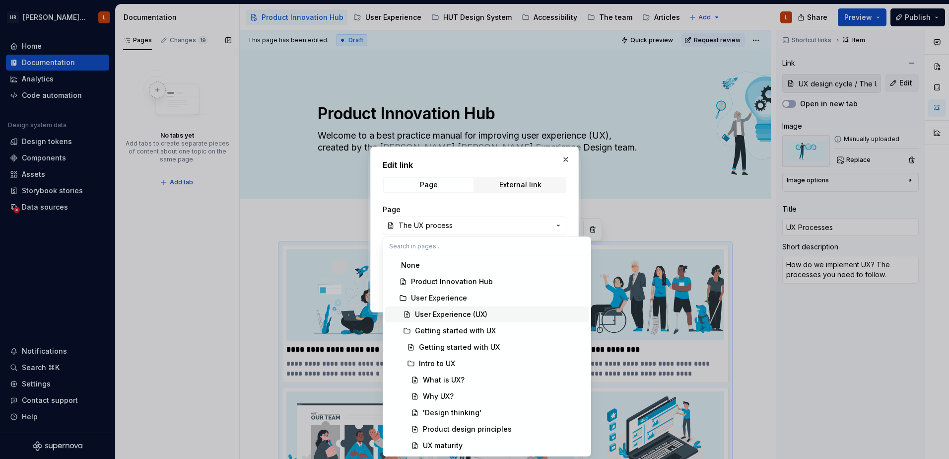
click at [439, 316] on div "User Experience (UX)" at bounding box center [451, 314] width 72 height 10
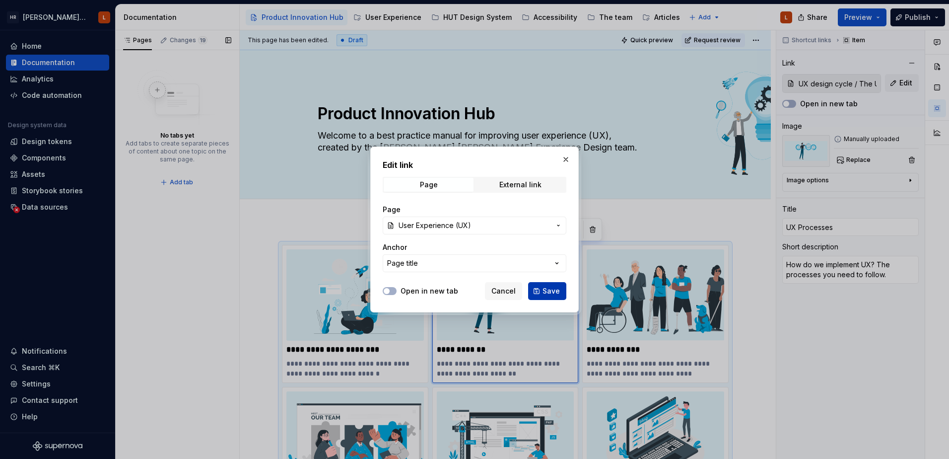
click at [536, 291] on button "Save" at bounding box center [547, 291] width 38 height 18
type textarea "*"
type input "User Experience / User Experience (UX)"
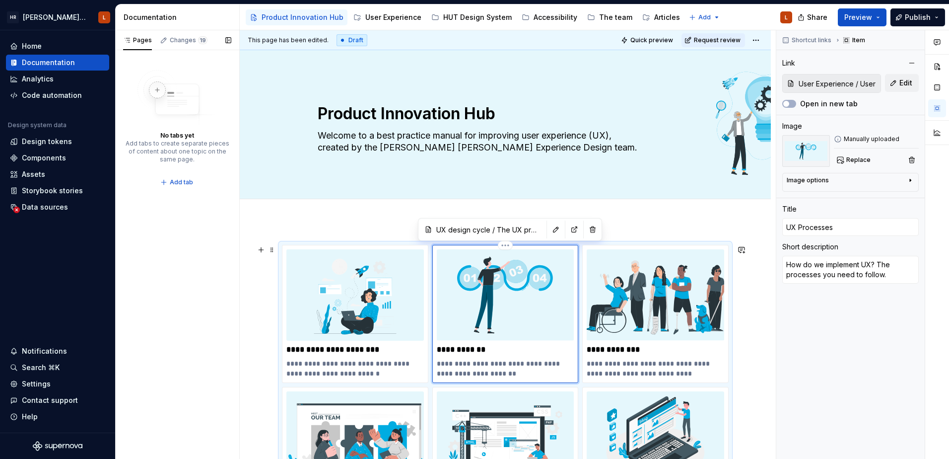
click at [454, 351] on p "**********" at bounding box center [506, 350] width 138 height 10
click at [455, 351] on p "**********" at bounding box center [506, 350] width 138 height 10
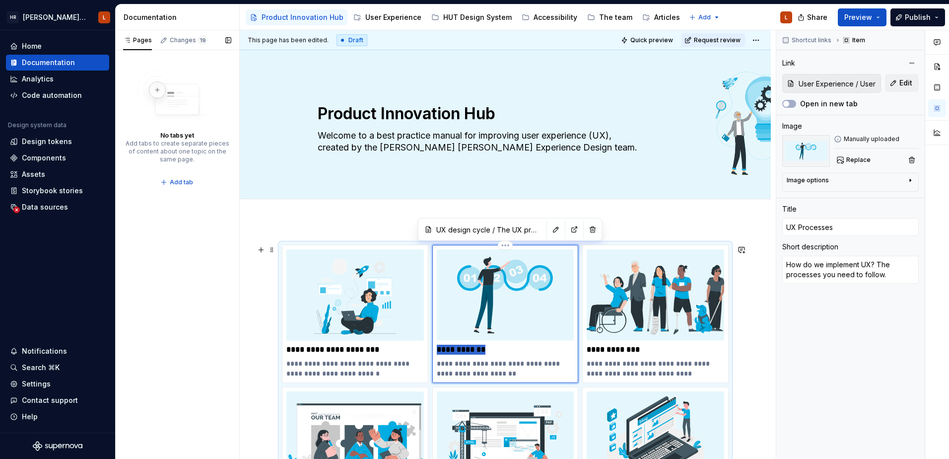
type textarea "*"
type input "U"
type textarea "*"
type input "US"
type textarea "*"
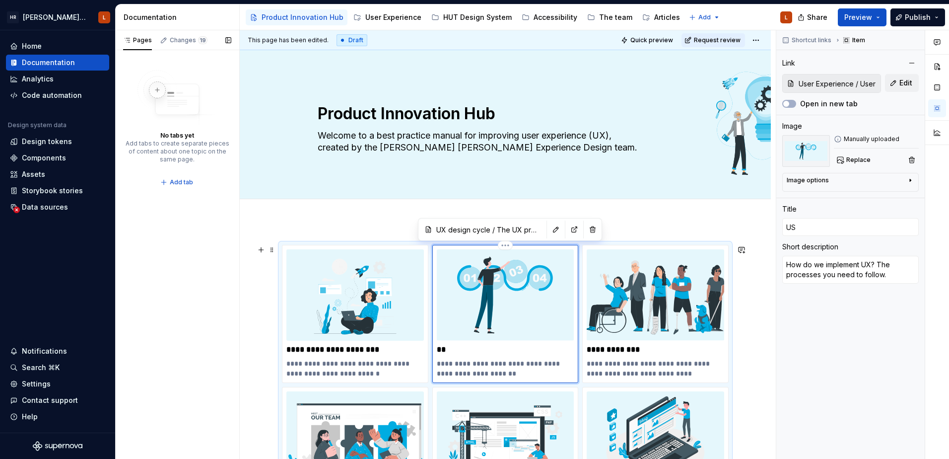
type input "USe"
type textarea "*"
type input "USer"
type textarea "*"
type input "USer"
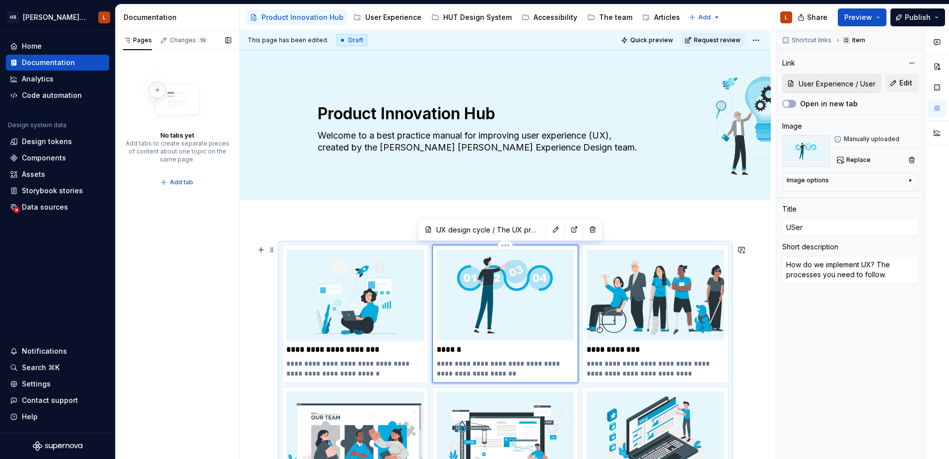
type textarea "*"
type input "USer e"
type textarea "*"
type input "USer"
type textarea "*"
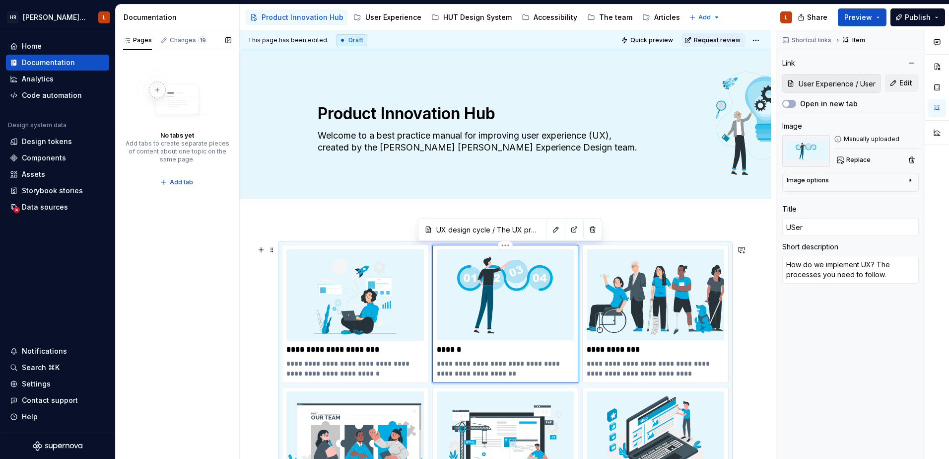
type input "USer"
type textarea "*"
type input "USe"
type textarea "*"
type input "US"
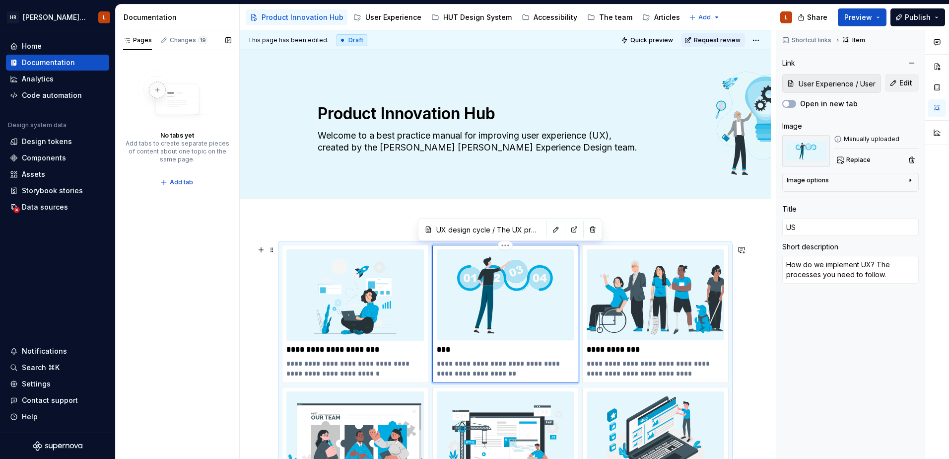
type textarea "*"
type input "U"
type textarea "*"
type input "Us"
type textarea "*"
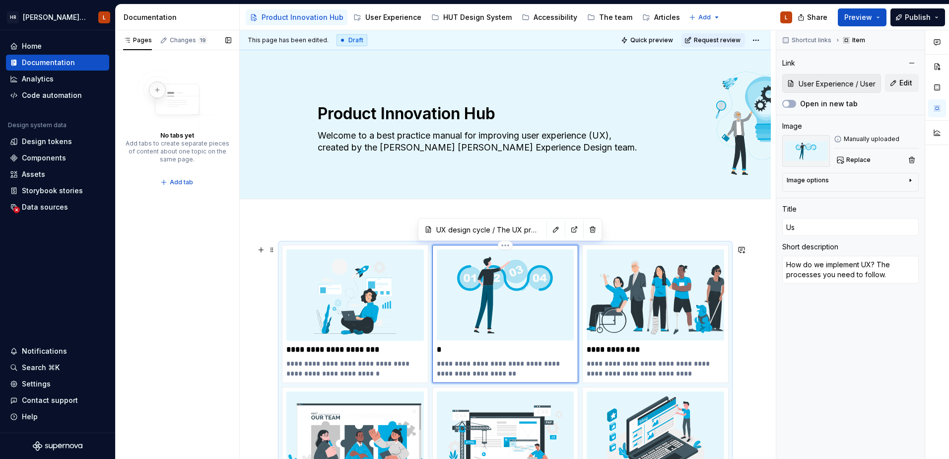
type input "Use"
type textarea "*"
type input "User"
type textarea "*"
type input "User"
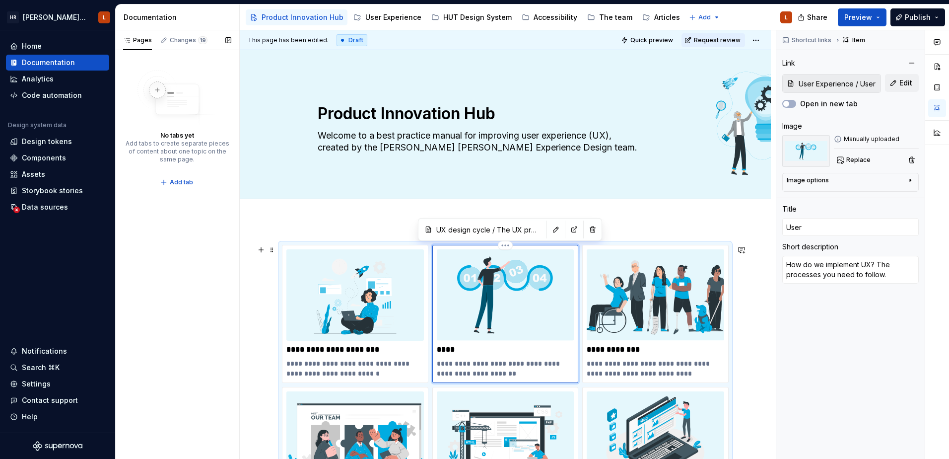
type textarea "*"
type input "User e"
type textarea "*"
type input "User ex"
type textarea "*"
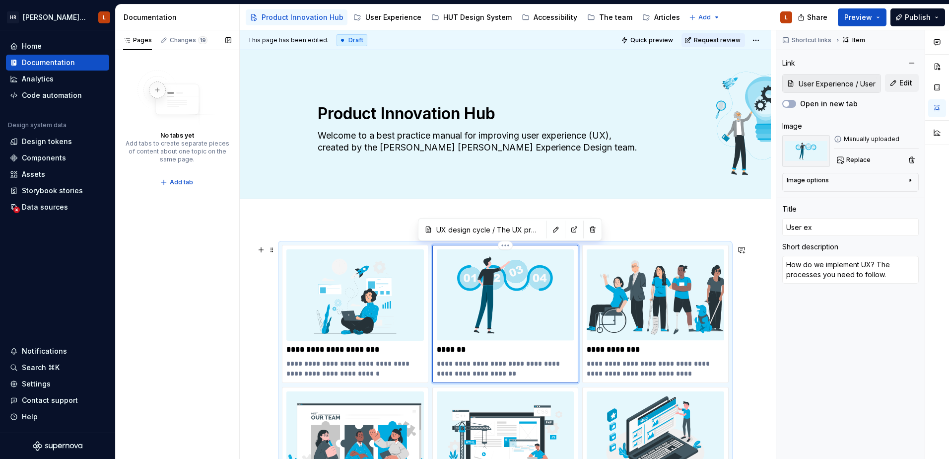
type input "User exp"
type textarea "*"
type input "User expe"
type textarea "*"
type input "User exper"
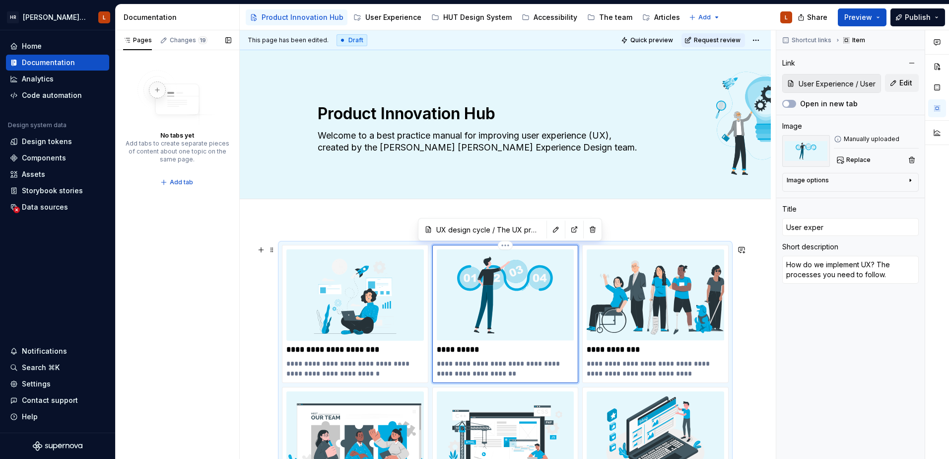
type textarea "*"
type input "User experie"
type textarea "*"
type input "User experien"
type textarea "*"
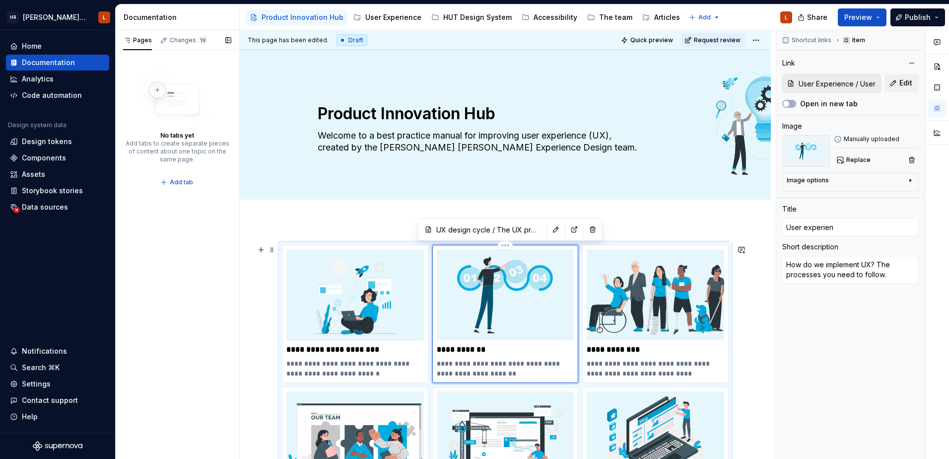
type input "User experienc"
type textarea "*"
type input "User experience"
click at [459, 351] on p "**********" at bounding box center [506, 350] width 138 height 10
type textarea "*"
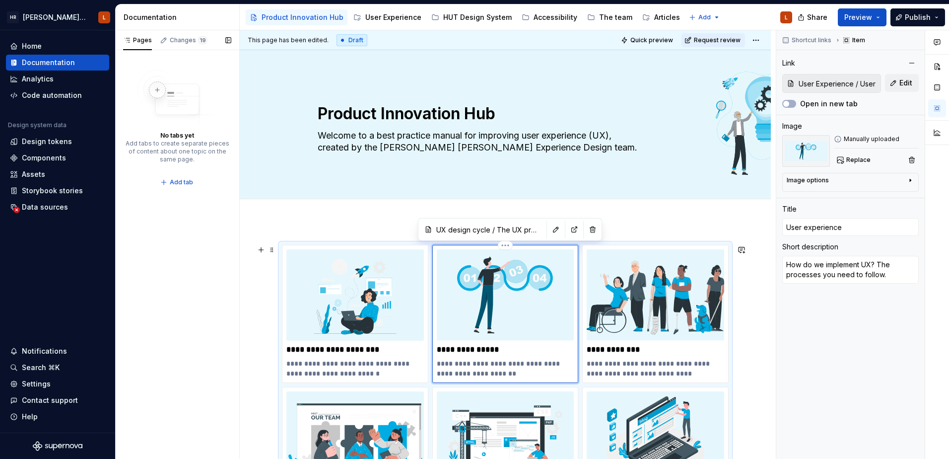
type input "User xperience"
type textarea "*"
type input "User Experience"
type textarea "*"
type input "User Experience / User Experience (UX)"
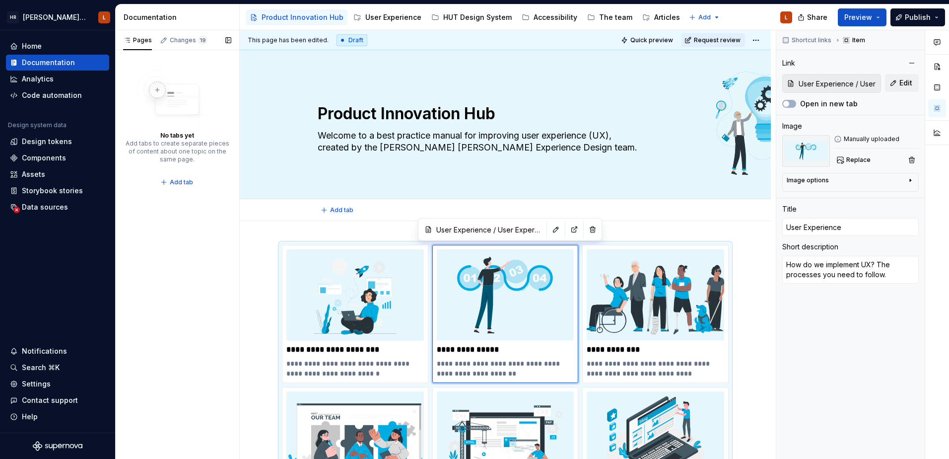
click at [627, 212] on div "Add tab" at bounding box center [505, 210] width 375 height 14
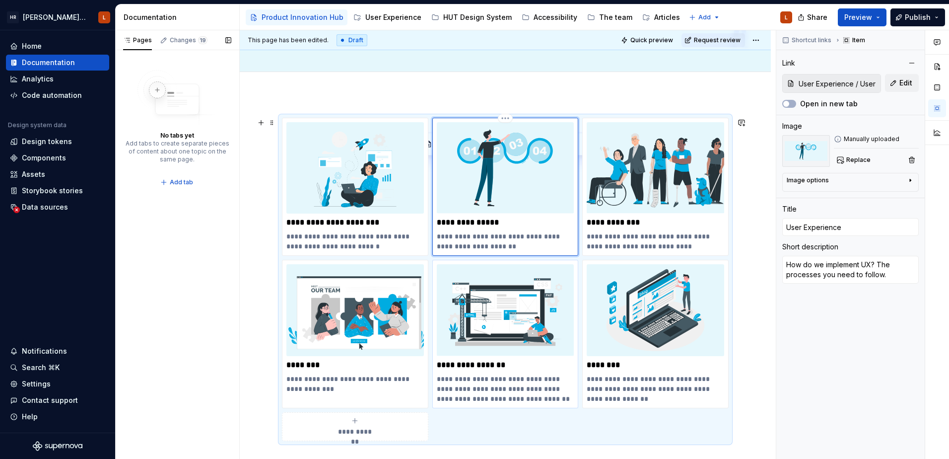
scroll to position [149, 0]
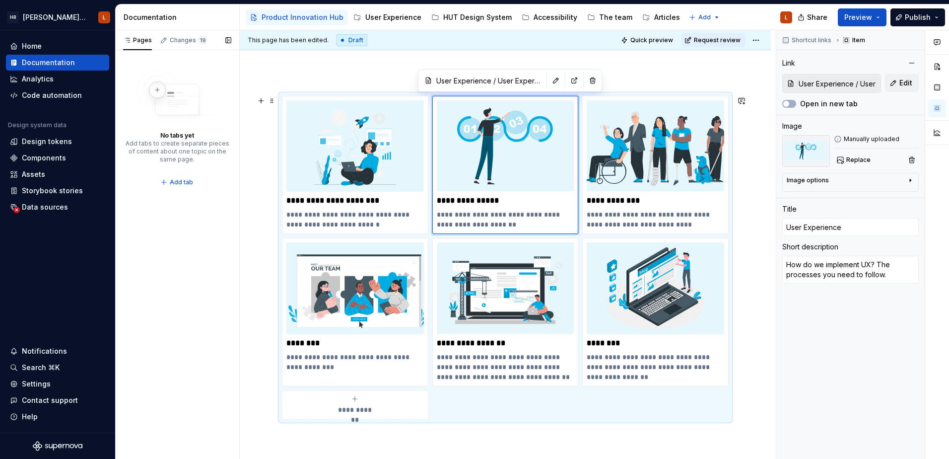
click at [239, 288] on div "Pages Changes 19 No tabs yet Add tabs to create separate pieces of content abou…" at bounding box center [178, 244] width 124 height 429
click at [344, 65] on span "Add tab" at bounding box center [341, 61] width 23 height 8
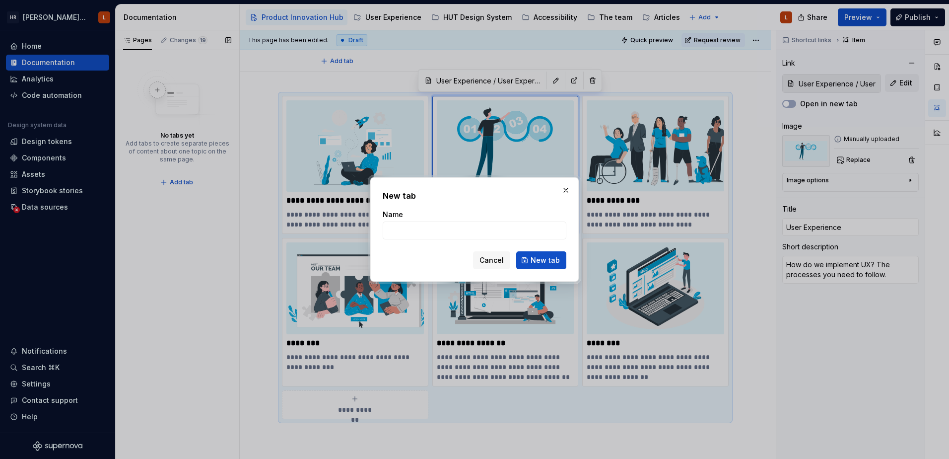
drag, startPoint x: 569, startPoint y: 187, endPoint x: 541, endPoint y: 198, distance: 29.9
click at [569, 186] on button "button" at bounding box center [566, 190] width 14 height 14
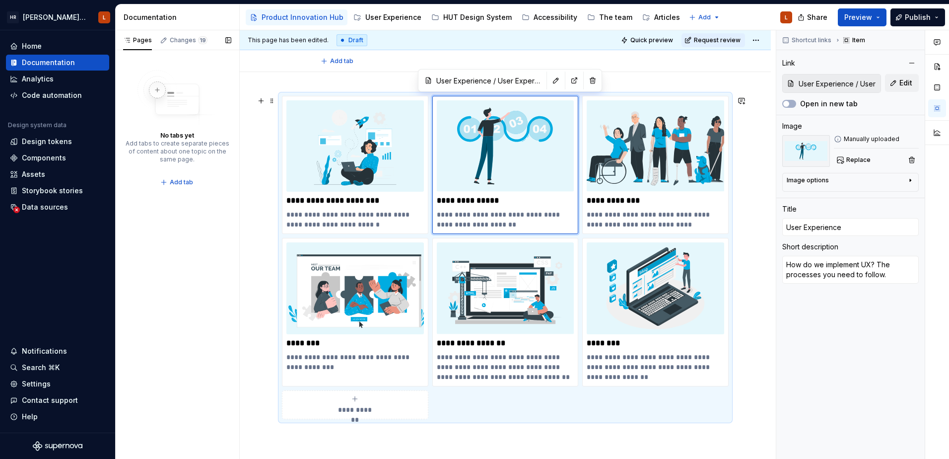
click at [616, 416] on div "**********" at bounding box center [505, 257] width 447 height 323
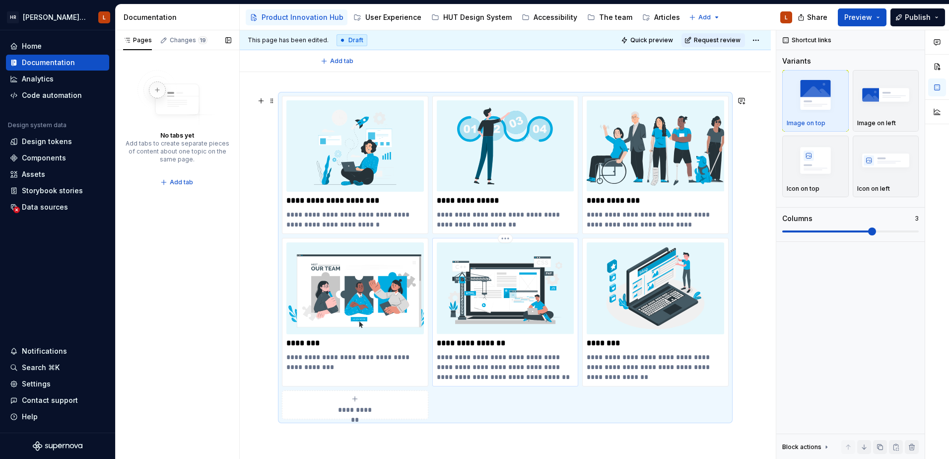
click at [534, 299] on img at bounding box center [506, 287] width 138 height 91
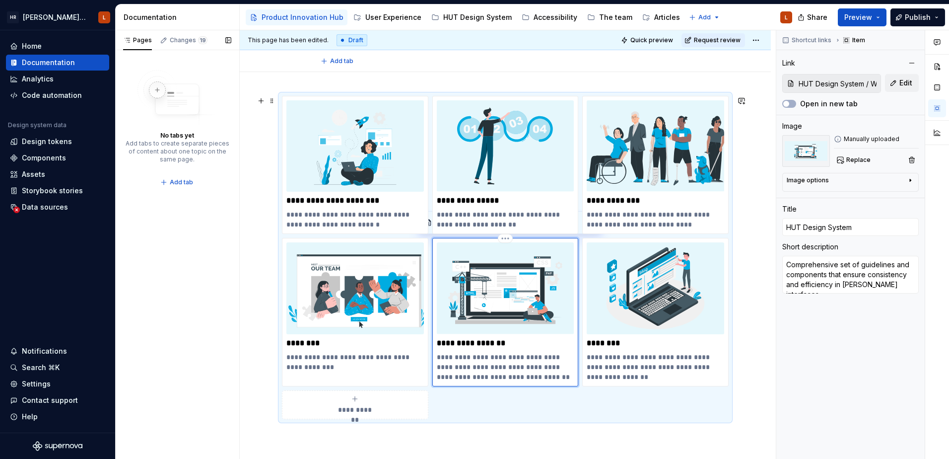
scroll to position [159, 0]
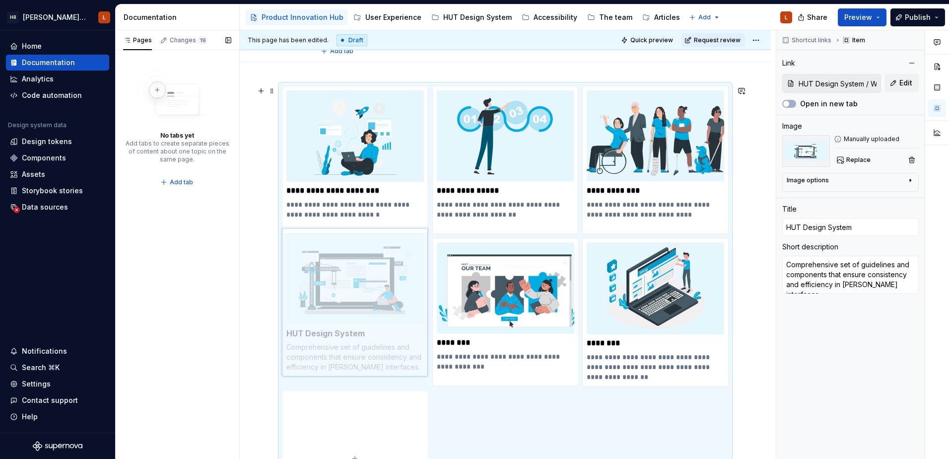
drag, startPoint x: 515, startPoint y: 312, endPoint x: 370, endPoint y: 296, distance: 146.3
click at [361, 292] on body "[PERSON_NAME] UI Toolkit (HUT) L Home Documentation Analytics Code automation D…" at bounding box center [474, 229] width 949 height 459
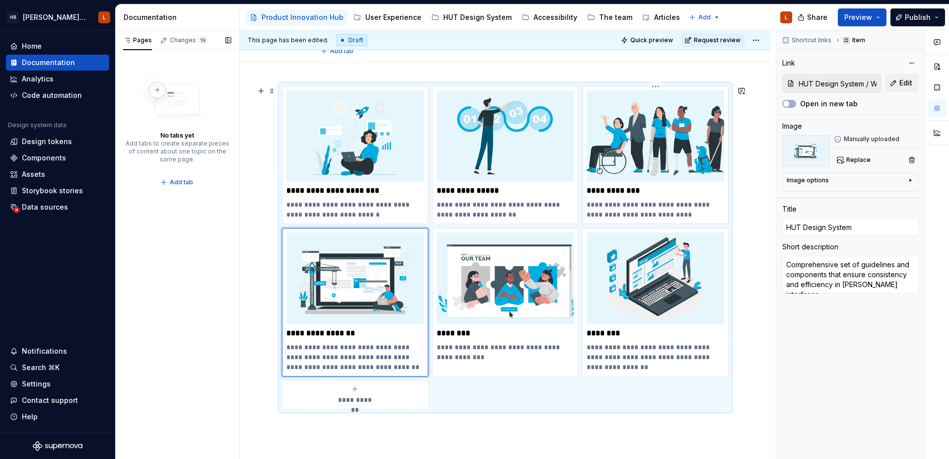
type textarea "*"
type input "Accessibility / Accessibility"
type input "Accessibility"
type textarea "Accessibility at [GEOGRAPHIC_DATA], why it's important and who can it help."
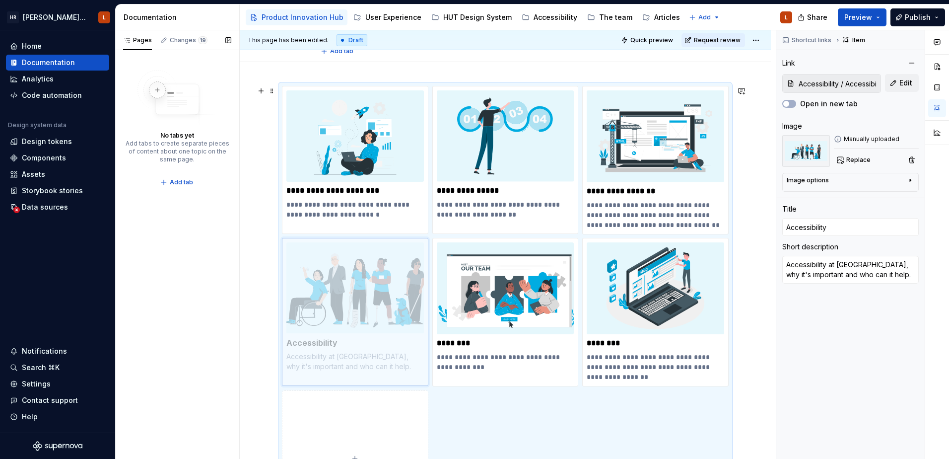
drag, startPoint x: 654, startPoint y: 178, endPoint x: 362, endPoint y: 320, distance: 324.8
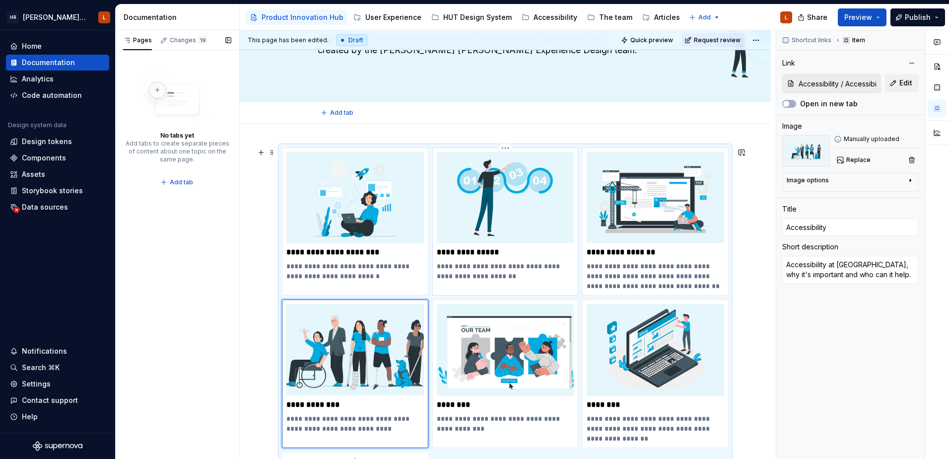
scroll to position [99, 0]
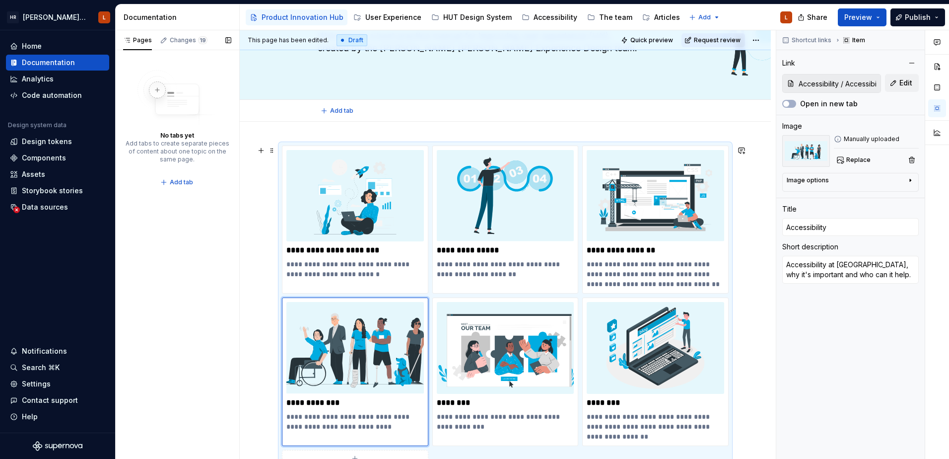
click at [755, 291] on div "**********" at bounding box center [505, 387] width 531 height 530
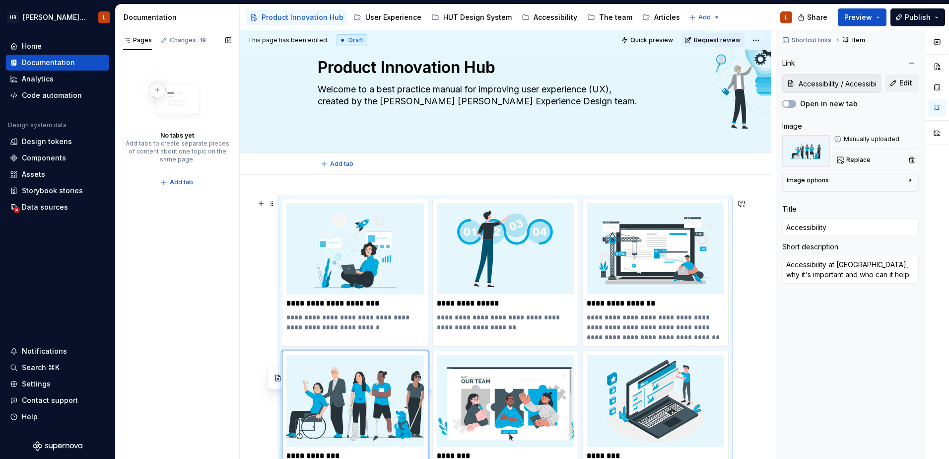
scroll to position [0, 0]
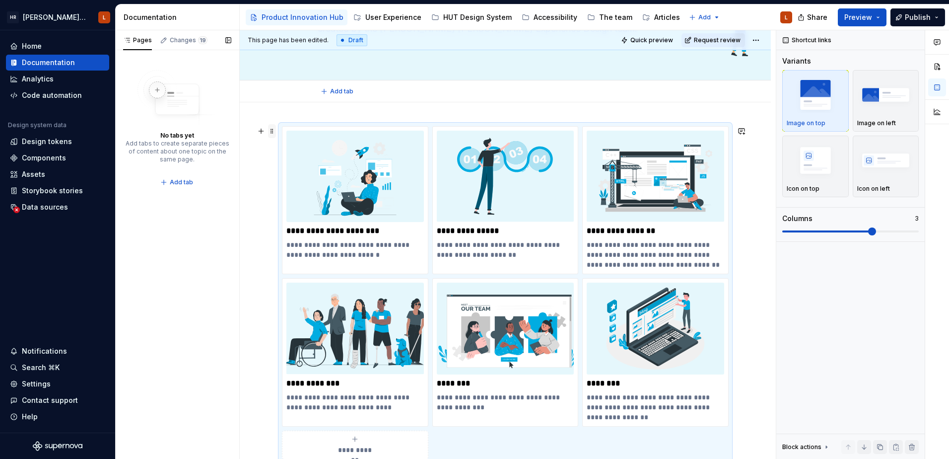
click at [270, 132] on span at bounding box center [272, 131] width 8 height 14
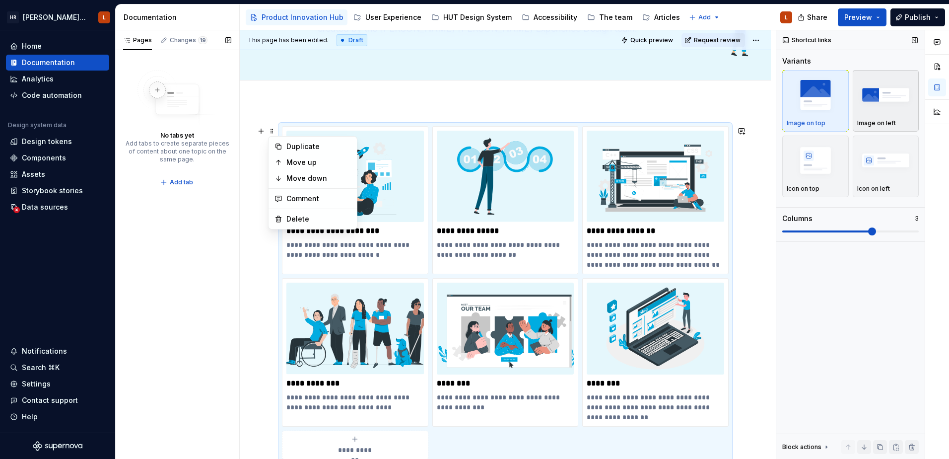
click at [880, 113] on img "button" at bounding box center [886, 94] width 58 height 36
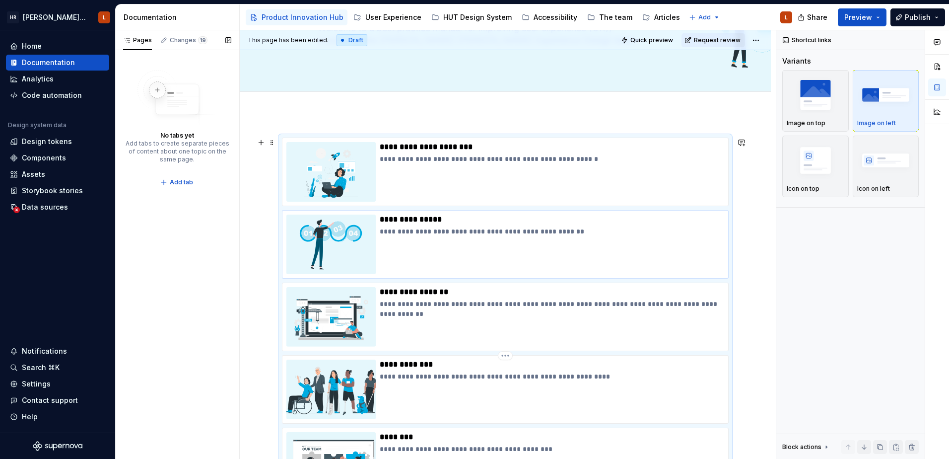
scroll to position [19, 0]
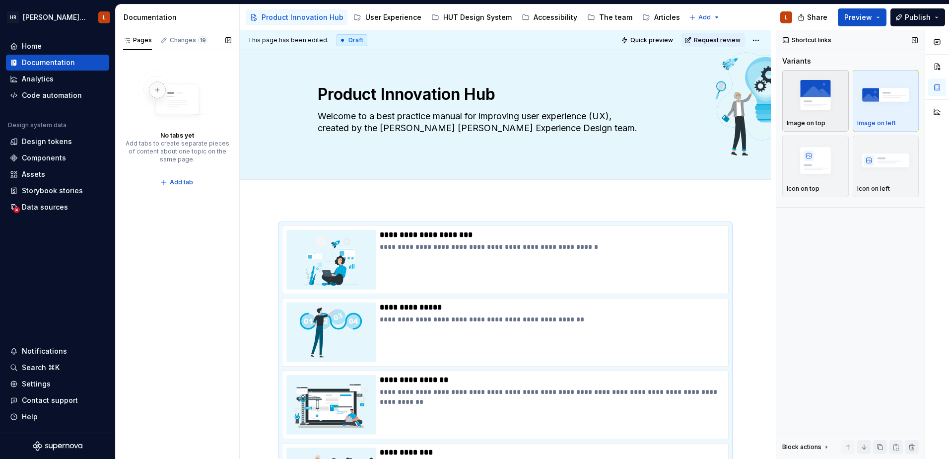
click at [824, 109] on img "button" at bounding box center [816, 94] width 58 height 36
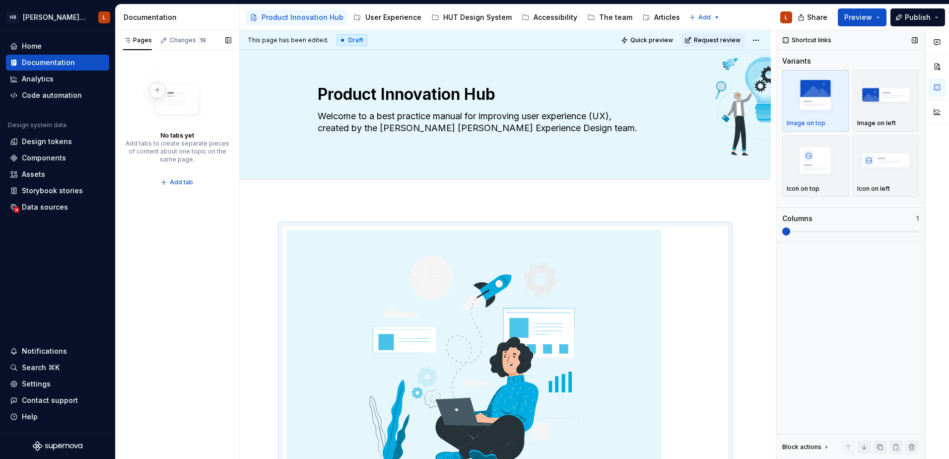
scroll to position [214, 0]
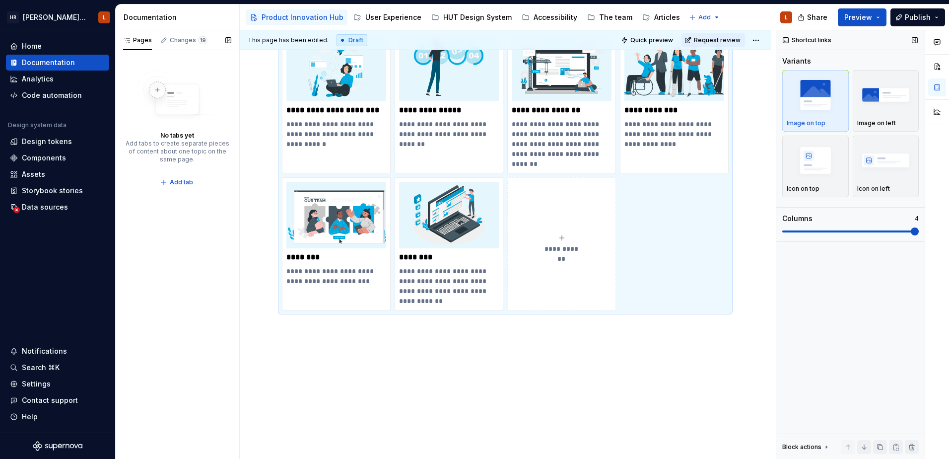
click at [915, 232] on span at bounding box center [915, 231] width 8 height 8
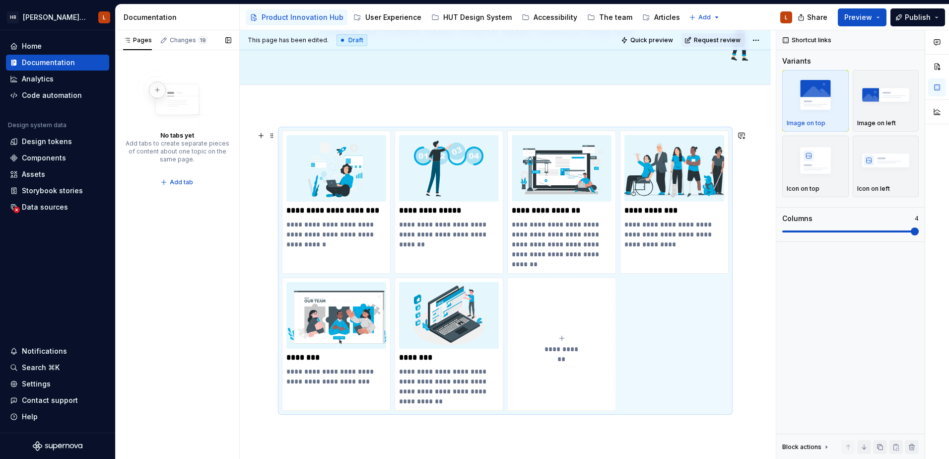
scroll to position [115, 0]
click at [749, 293] on div "**********" at bounding box center [505, 344] width 531 height 477
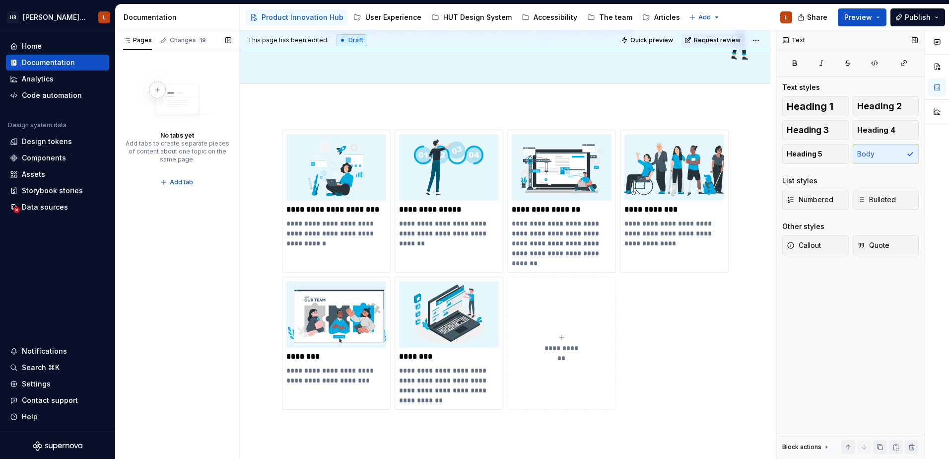
click at [827, 324] on div "Text Text styles Heading 1 Heading 2 Heading 3 Heading 4 Heading 5 Body List st…" at bounding box center [850, 244] width 148 height 429
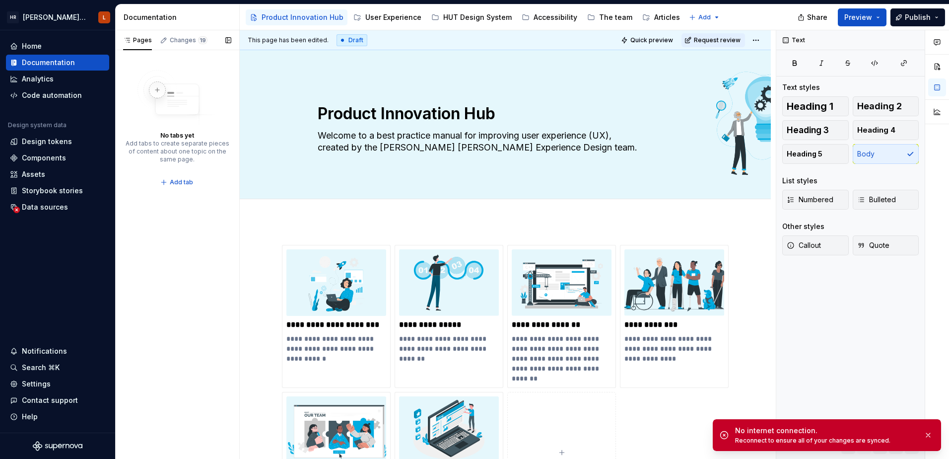
type textarea "*"
